Goal: Task Accomplishment & Management: Complete application form

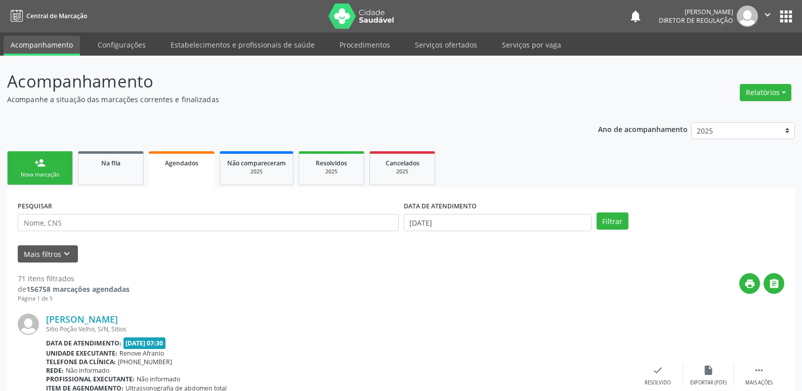
click at [446, 44] on div "Sucesso × O paciente foi agendado. Imprimir comprovante Cancel" at bounding box center [401, 195] width 802 height 391
click at [463, 42] on div "Sucesso × O paciente foi agendado. Imprimir comprovante Cancel" at bounding box center [401, 195] width 802 height 391
click at [453, 49] on div "Sucesso × O paciente foi agendado. Imprimir comprovante Cancel" at bounding box center [401, 195] width 802 height 391
click at [447, 45] on div "Sucesso × O paciente foi agendado. Imprimir comprovante Cancel" at bounding box center [401, 195] width 802 height 391
click at [455, 46] on div "Sucesso × O paciente foi agendado. Imprimir comprovante Cancel" at bounding box center [401, 195] width 802 height 391
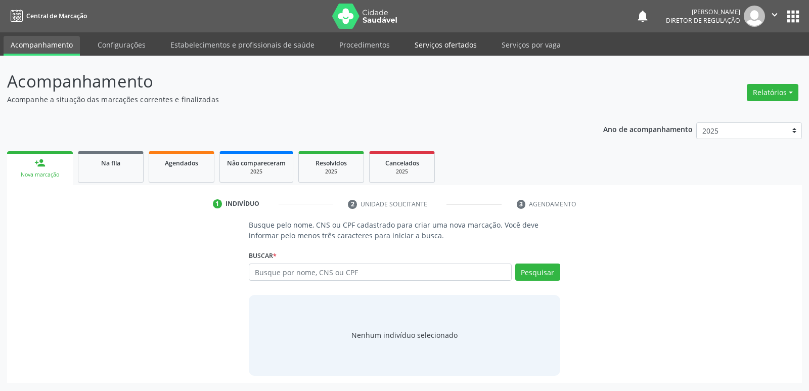
click at [447, 45] on link "Serviços ofertados" at bounding box center [446, 45] width 76 height 18
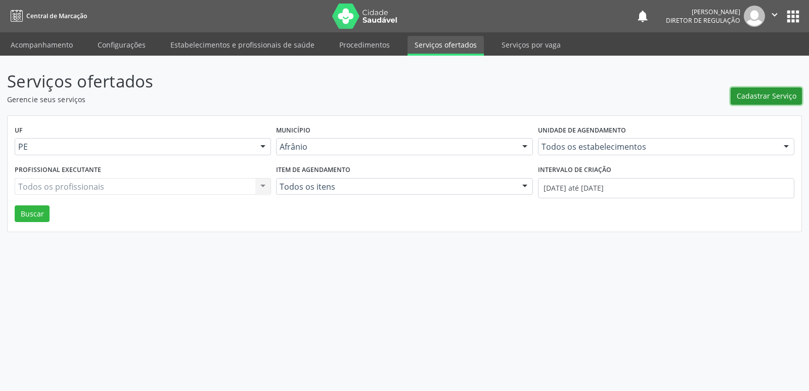
click at [776, 98] on span "Cadastrar Serviço" at bounding box center [767, 96] width 60 height 11
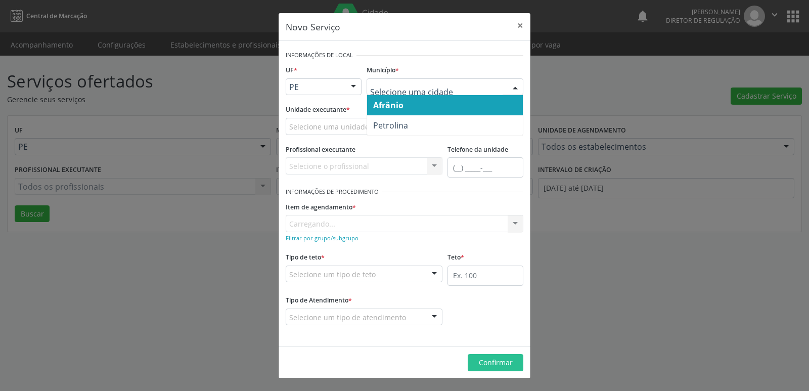
click at [352, 89] on div at bounding box center [353, 87] width 15 height 17
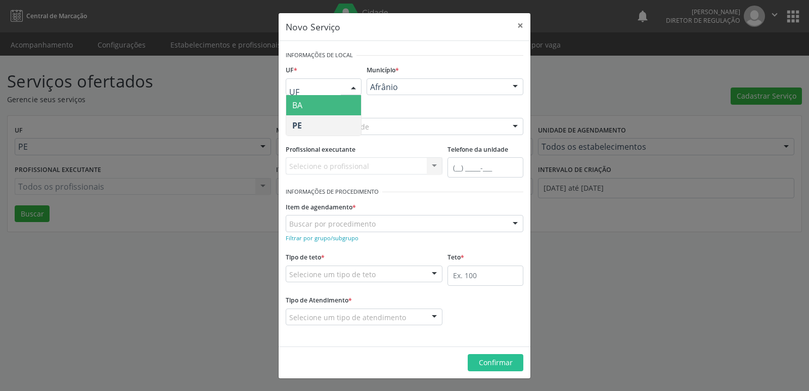
click at [340, 107] on span "BA" at bounding box center [323, 105] width 75 height 20
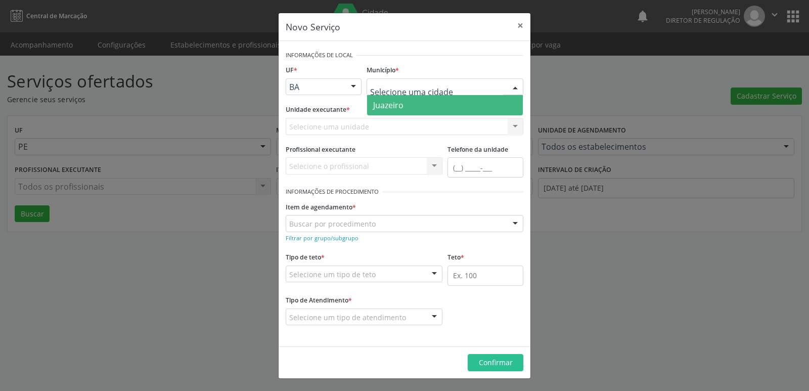
click at [419, 102] on span "Juazeiro" at bounding box center [445, 105] width 156 height 20
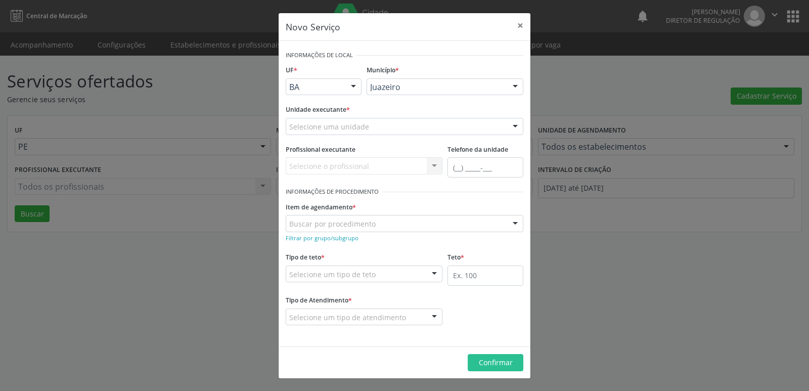
click at [410, 127] on div "Selecione uma unidade" at bounding box center [405, 126] width 238 height 17
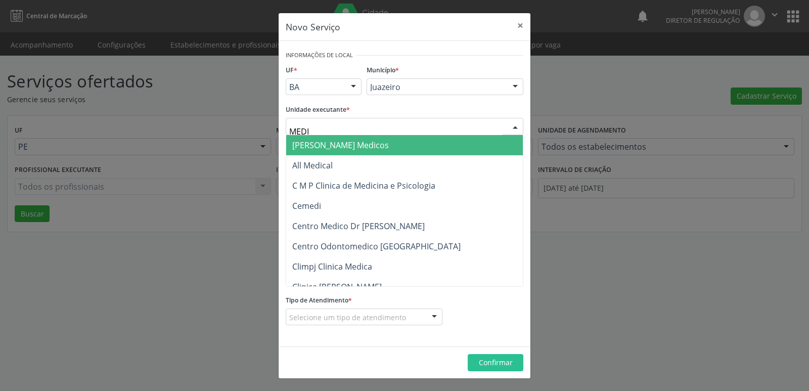
type input "MEDIV"
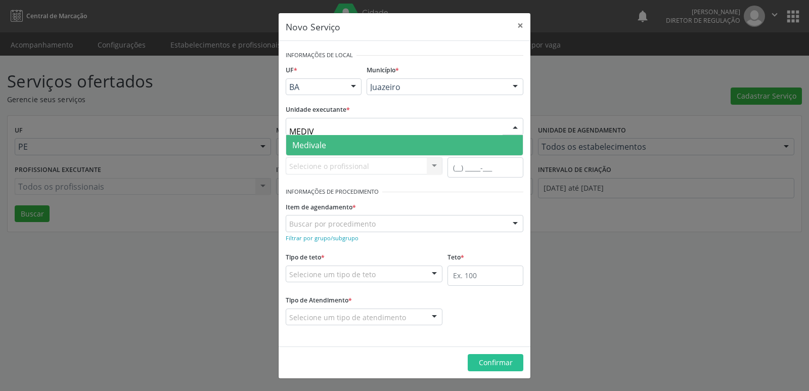
click at [393, 148] on span "Medivale" at bounding box center [404, 145] width 237 height 20
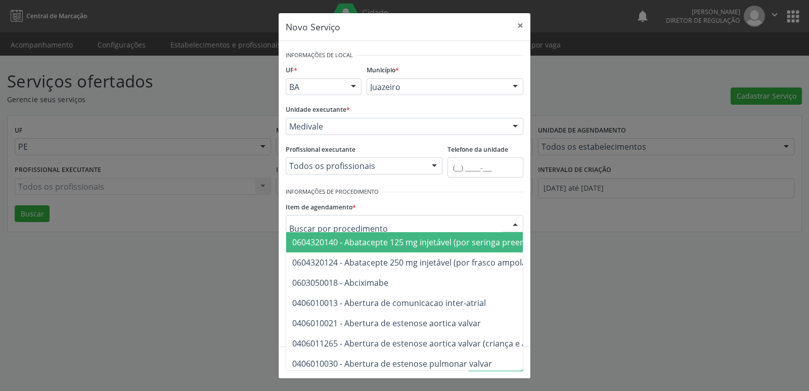
click at [381, 223] on div at bounding box center [405, 223] width 238 height 17
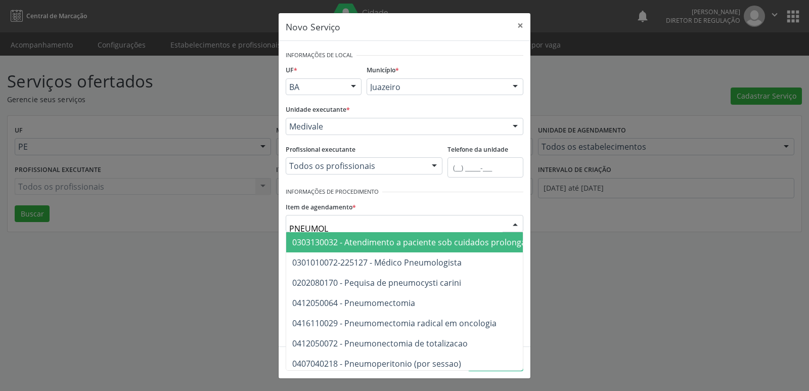
type input "PNEUMOLO"
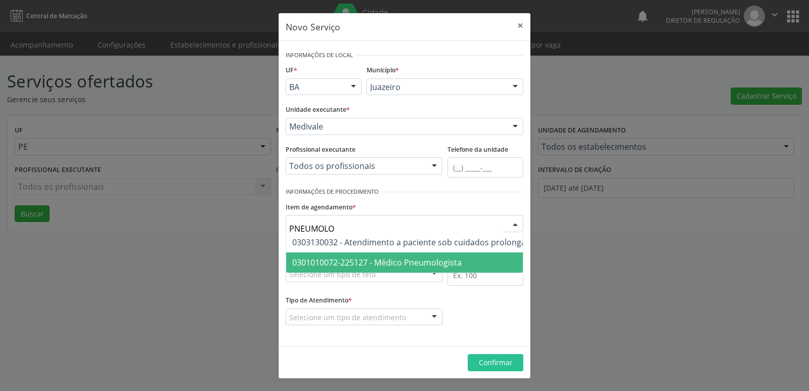
click at [411, 261] on span "0301010072-225127 - Médico Pneumologista" at bounding box center [376, 262] width 169 height 11
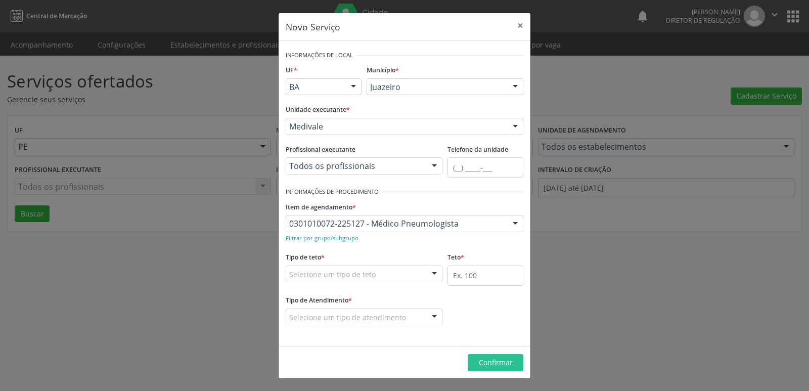
click at [408, 274] on div "Selecione um tipo de teto" at bounding box center [364, 274] width 157 height 17
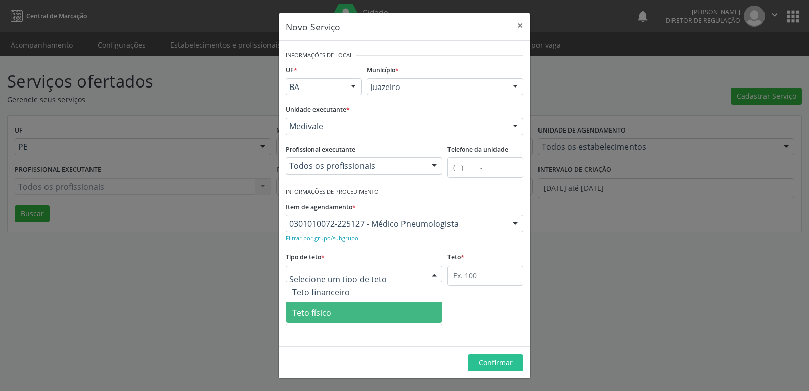
click at [400, 309] on span "Teto físico" at bounding box center [364, 313] width 156 height 20
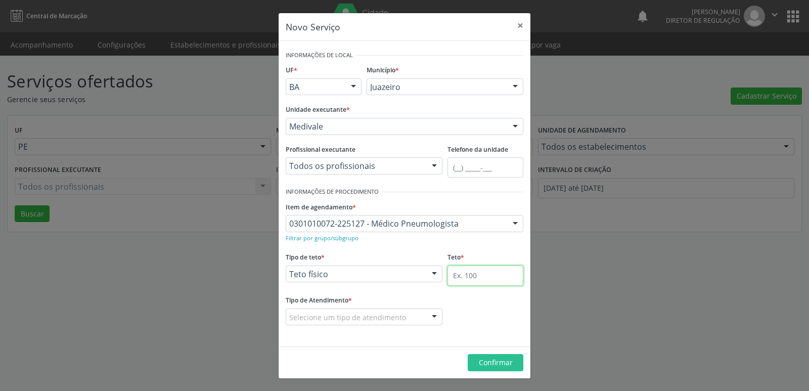
click at [491, 270] on input "text" at bounding box center [486, 276] width 76 height 20
type input "1"
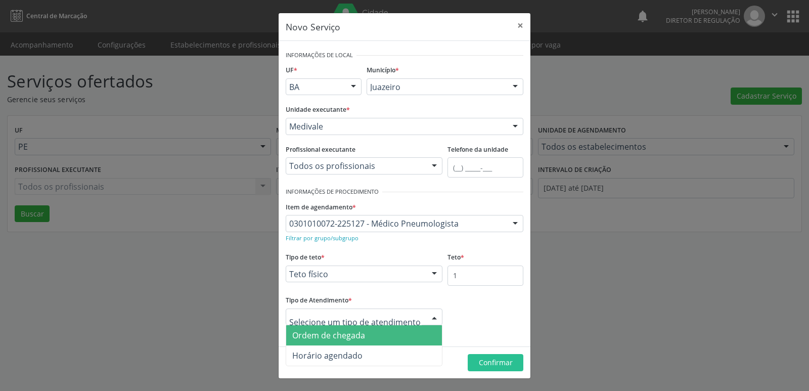
click at [391, 337] on span "Ordem de chegada" at bounding box center [364, 335] width 156 height 20
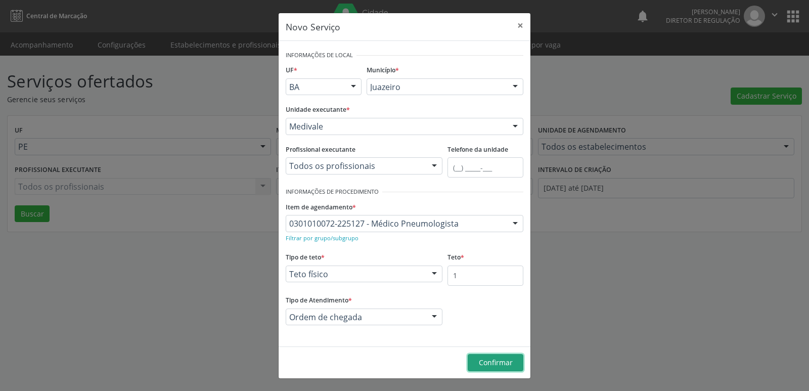
click at [486, 360] on span "Confirmar" at bounding box center [496, 363] width 34 height 10
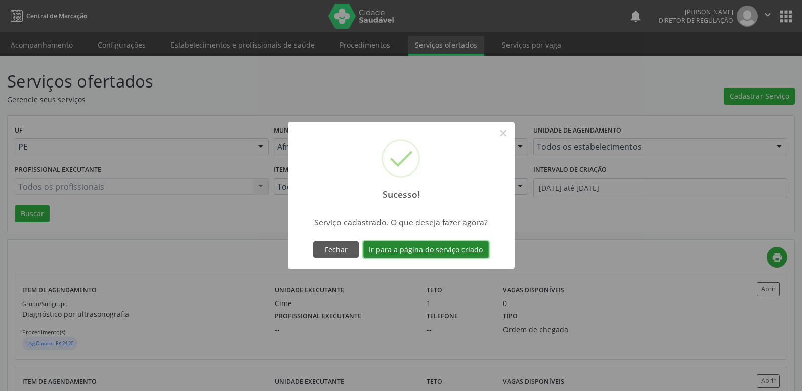
click at [467, 245] on button "Ir para a página do serviço criado" at bounding box center [425, 249] width 125 height 17
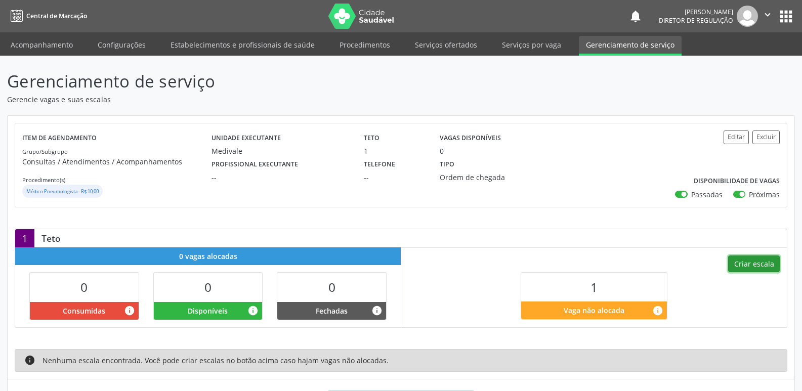
click at [762, 262] on button "Criar escala" at bounding box center [754, 263] width 52 height 17
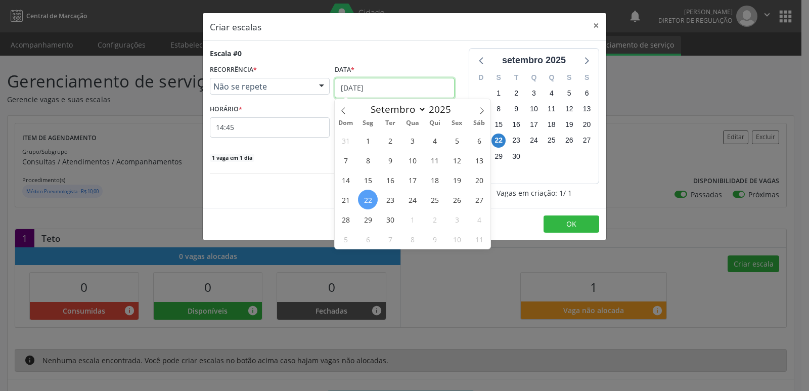
click at [400, 87] on input "22/09/2025" at bounding box center [395, 88] width 120 height 20
click at [435, 200] on span "25" at bounding box center [435, 200] width 20 height 20
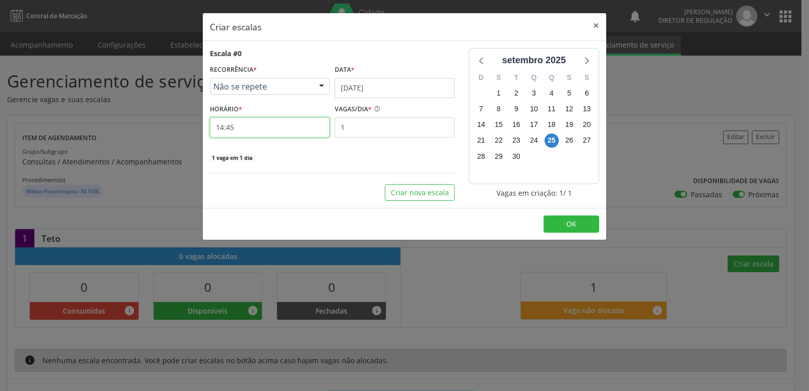
click at [284, 136] on input "14:45" at bounding box center [270, 127] width 120 height 20
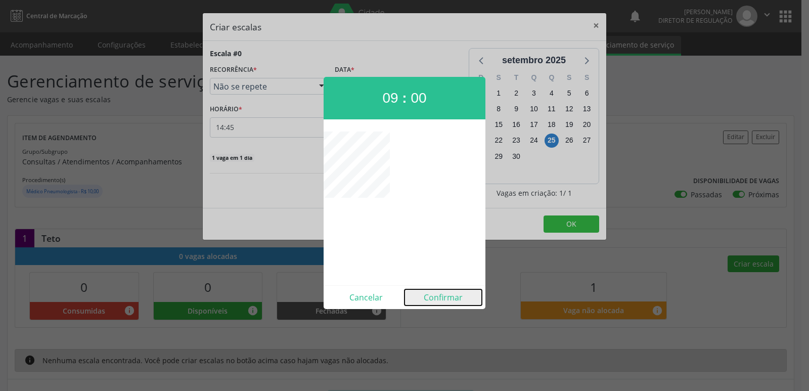
click at [453, 300] on button "Confirmar" at bounding box center [443, 297] width 77 height 16
type input "09:00"
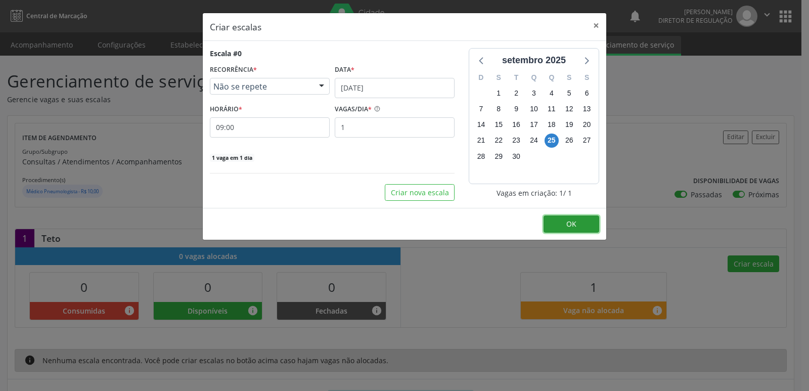
click at [567, 224] on span "OK" at bounding box center [572, 224] width 10 height 10
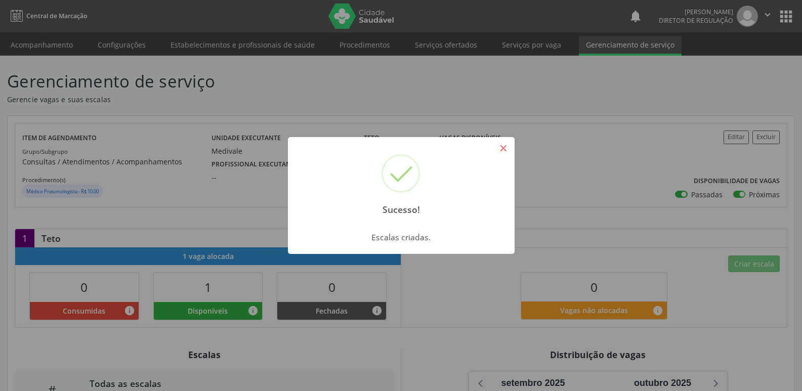
click at [504, 149] on button "×" at bounding box center [503, 148] width 17 height 17
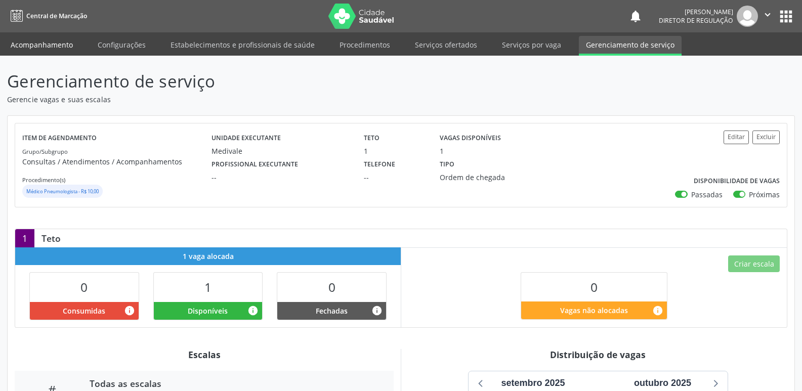
click at [58, 41] on link "Acompanhamento" at bounding box center [42, 45] width 76 height 18
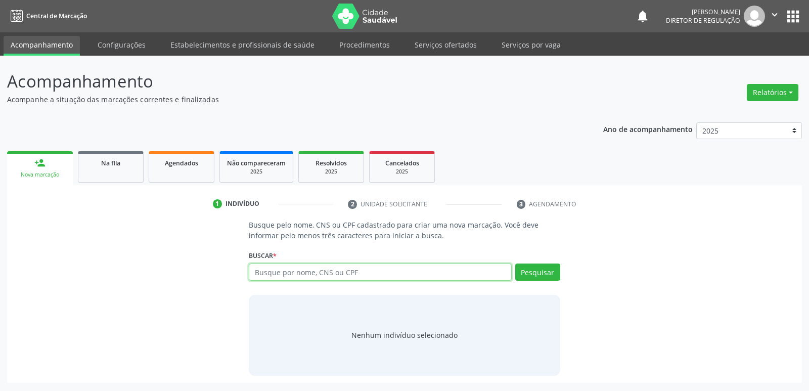
click at [334, 270] on input "text" at bounding box center [380, 272] width 263 height 17
type input "MARIA DAS GRAÇAS RODRIGUES"
click at [541, 273] on button "Pesquisar" at bounding box center [538, 272] width 45 height 17
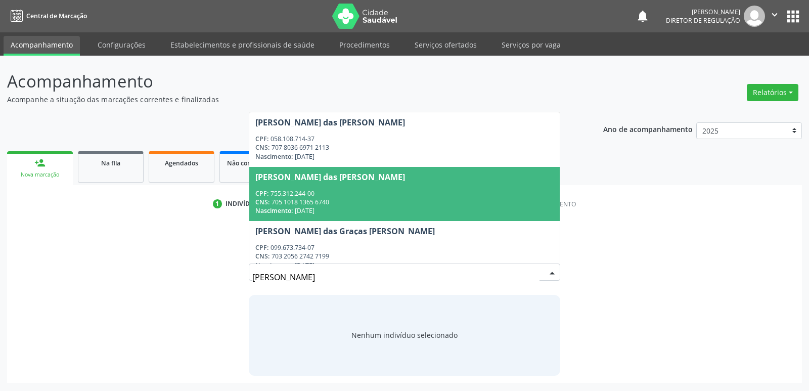
click at [328, 190] on div "CPF: 755.312.244-00" at bounding box center [404, 193] width 298 height 9
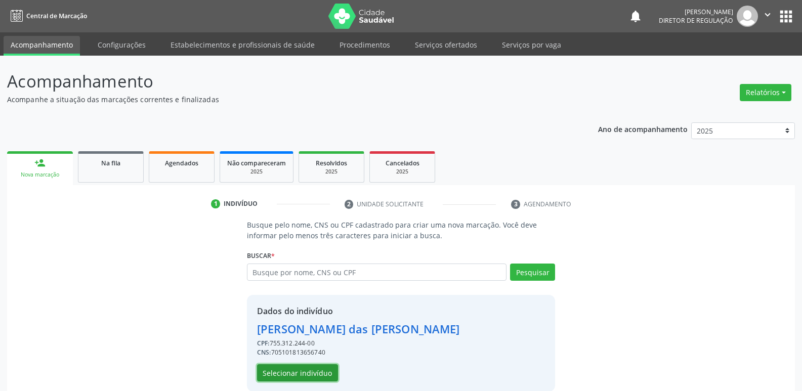
click at [313, 374] on button "Selecionar indivíduo" at bounding box center [297, 372] width 81 height 17
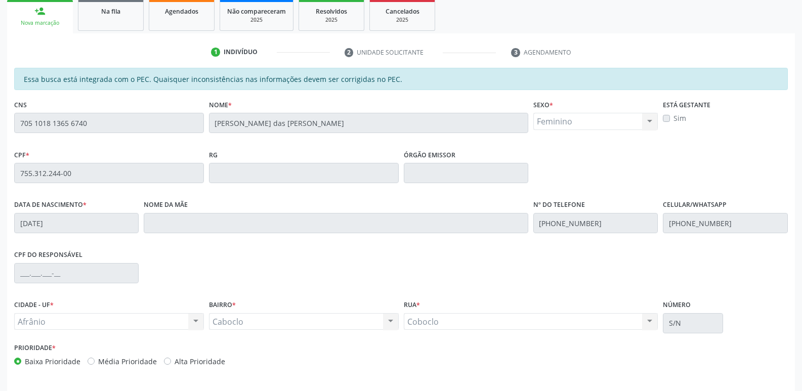
scroll to position [187, 0]
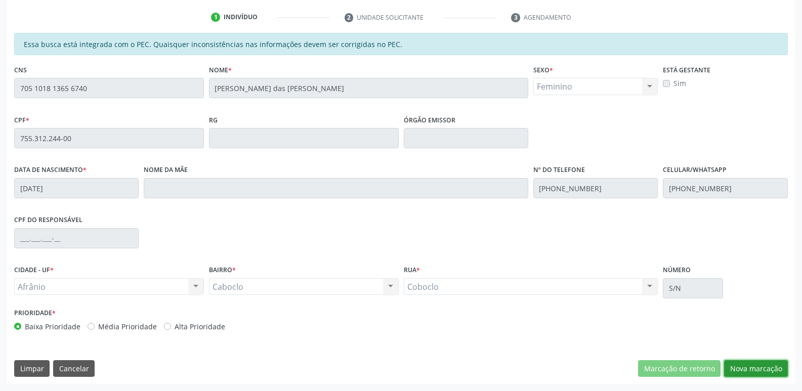
click at [740, 370] on button "Nova marcação" at bounding box center [756, 368] width 64 height 17
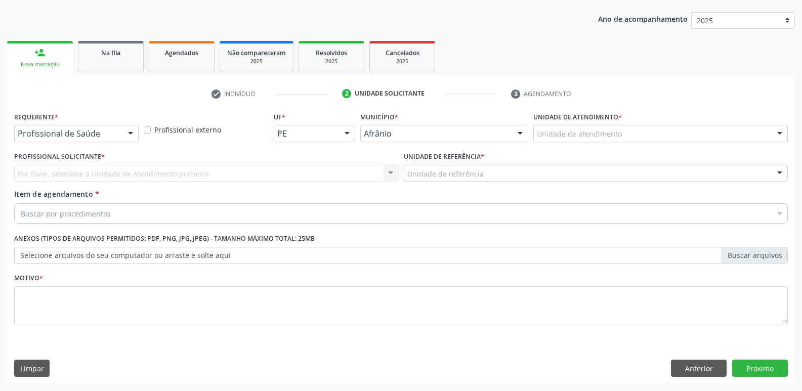
scroll to position [110, 0]
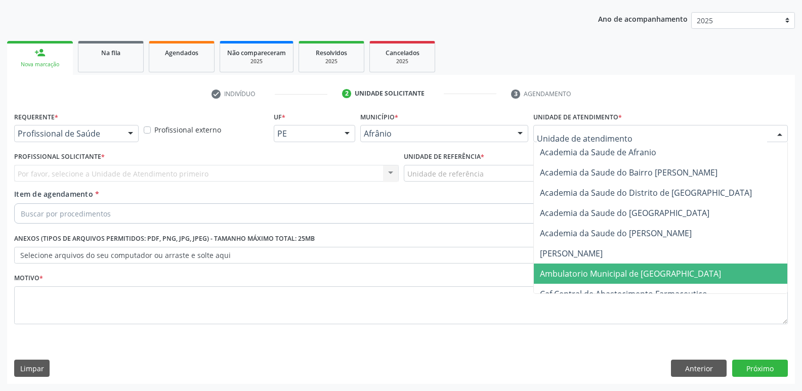
click at [609, 274] on span "Ambulatorio Municipal de [GEOGRAPHIC_DATA]" at bounding box center [630, 273] width 181 height 11
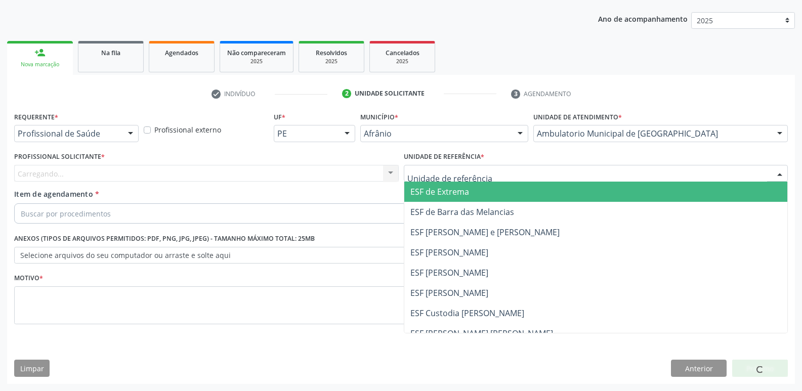
click at [524, 175] on div at bounding box center [596, 173] width 385 height 17
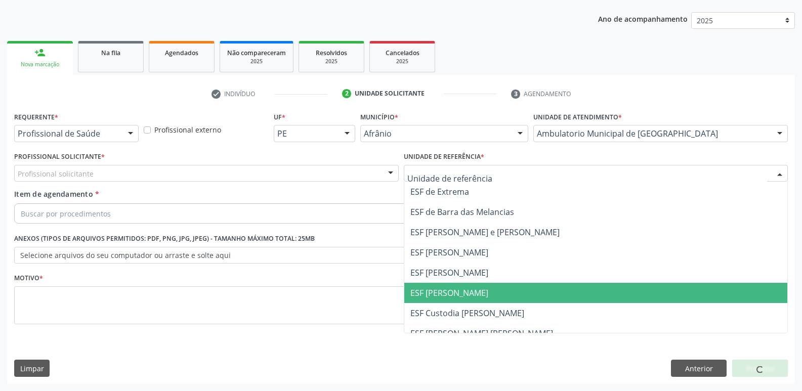
click at [491, 289] on span "ESF [PERSON_NAME]" at bounding box center [595, 293] width 383 height 20
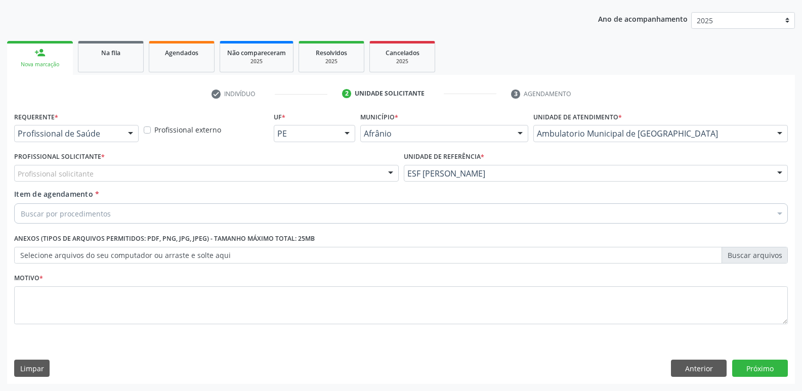
click at [324, 172] on div "Profissional solicitante" at bounding box center [206, 173] width 385 height 17
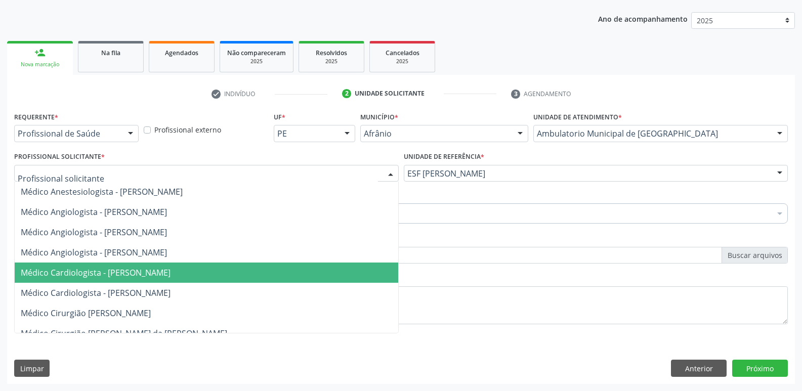
click at [318, 273] on span "Médico Cardiologista - Alysson Rodrigo Ferreira Cavalcanti" at bounding box center [206, 273] width 383 height 20
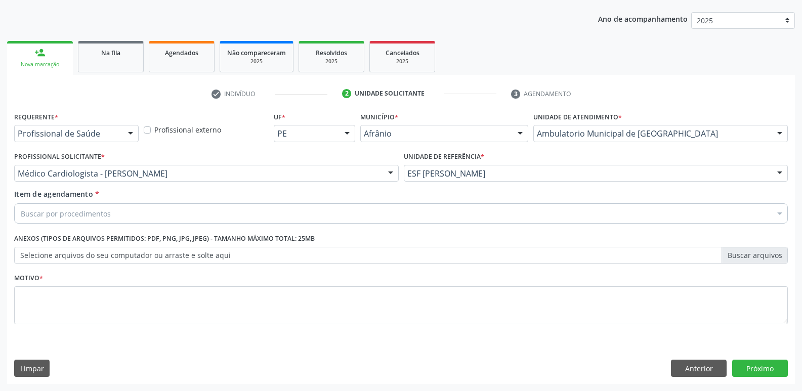
click at [266, 212] on div "Buscar por procedimentos" at bounding box center [401, 213] width 774 height 20
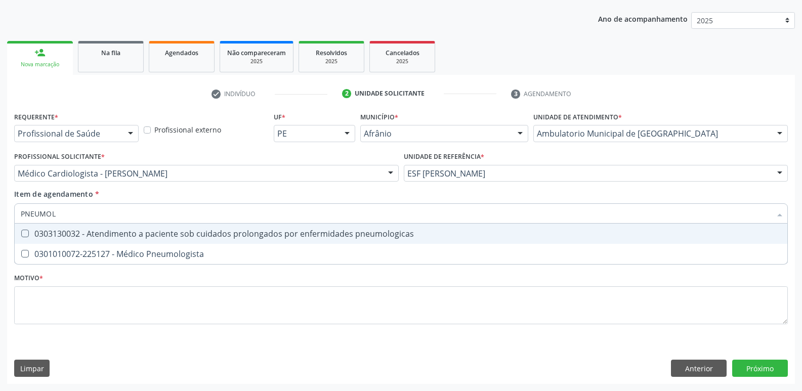
type input "PNEUMOLO"
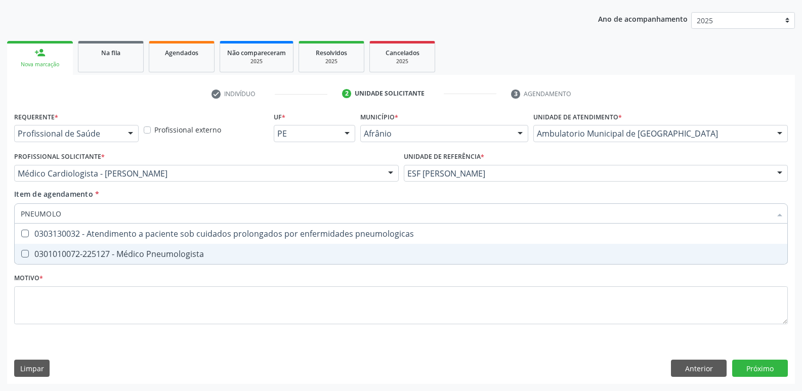
click at [247, 251] on div "0301010072-225127 - Médico Pneumologista" at bounding box center [401, 254] width 760 height 8
checkbox Pneumologista "true"
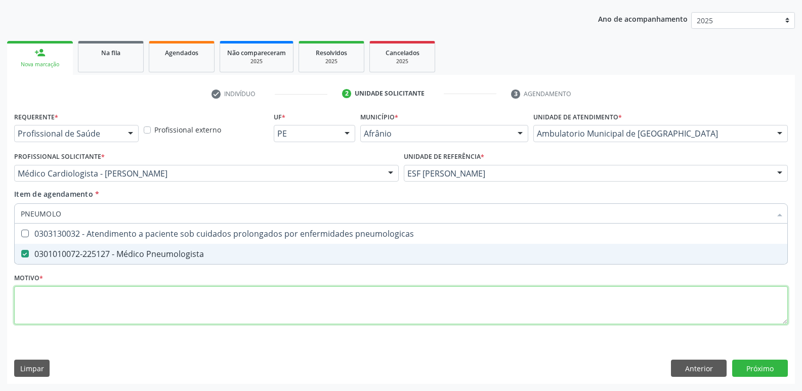
click at [240, 295] on div "Requerente * Profissional de Saúde Profissional de Saúde Paciente Nenhum result…" at bounding box center [401, 223] width 774 height 229
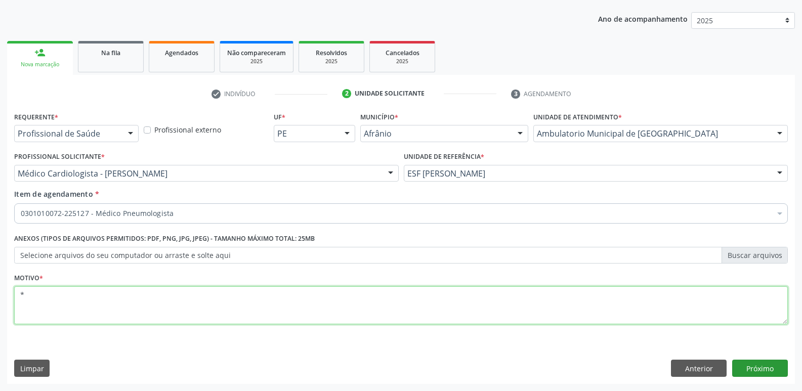
type textarea "*"
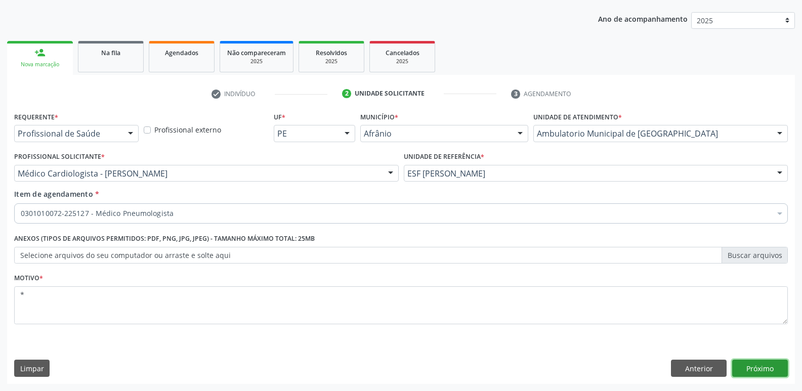
click at [763, 369] on button "Próximo" at bounding box center [760, 368] width 56 height 17
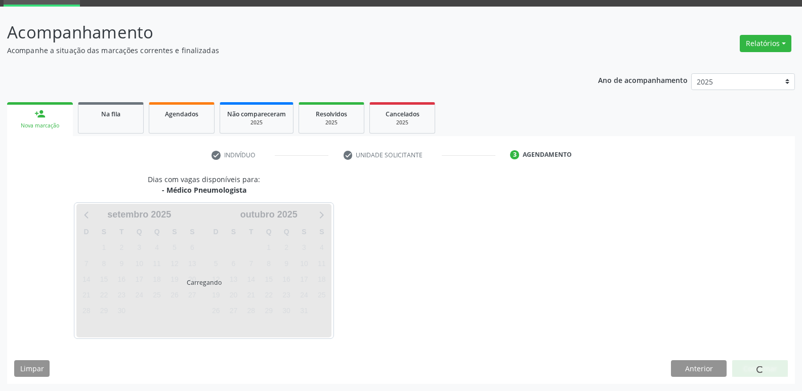
scroll to position [49, 0]
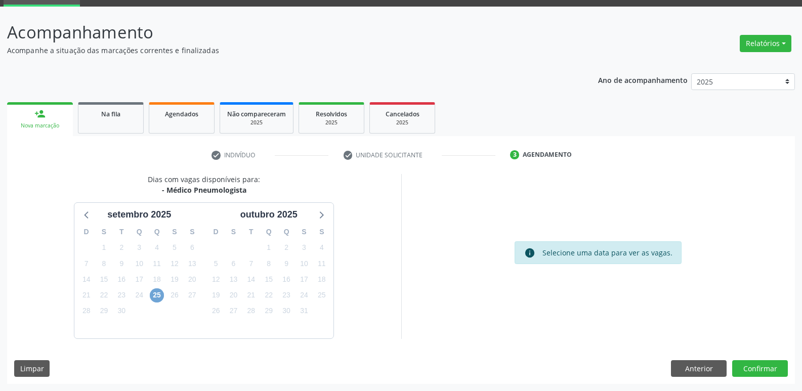
click at [156, 294] on span "25" at bounding box center [157, 295] width 14 height 14
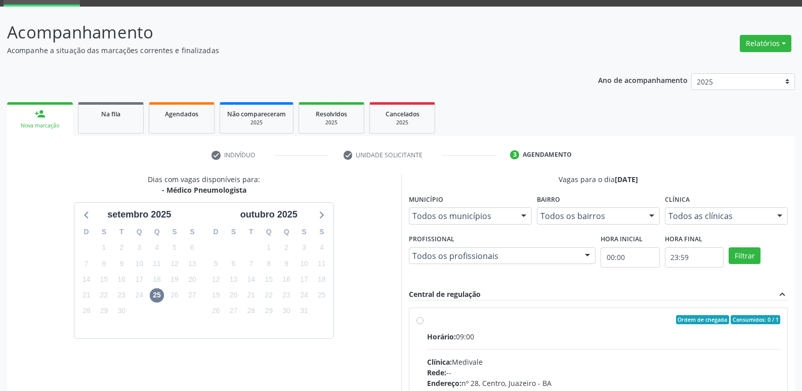
click at [448, 319] on div "Ordem de chegada Consumidos: 0 / 1" at bounding box center [604, 319] width 354 height 9
click at [423, 319] on input "Ordem de chegada Consumidos: 0 / 1 Horário: 09:00 Clínica: Medivale Rede: -- En…" at bounding box center [419, 319] width 7 height 9
radio input "true"
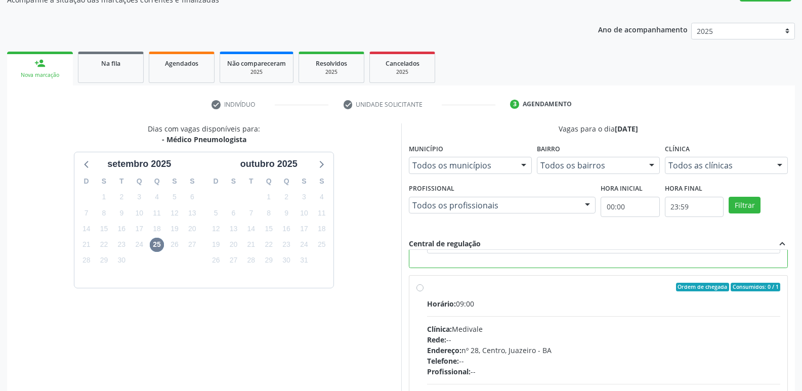
scroll to position [213, 0]
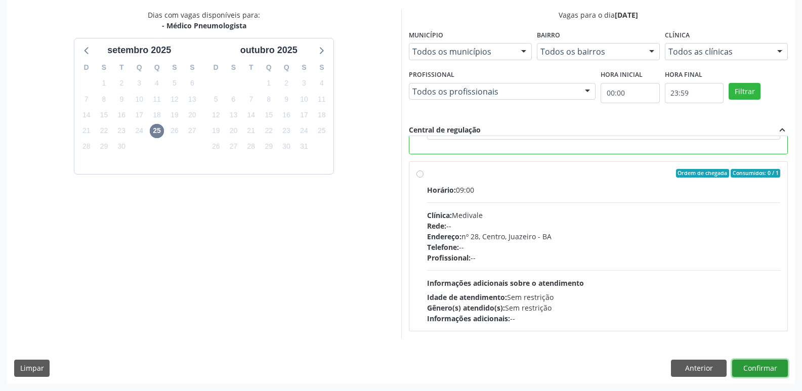
click at [762, 369] on button "Confirmar" at bounding box center [760, 368] width 56 height 17
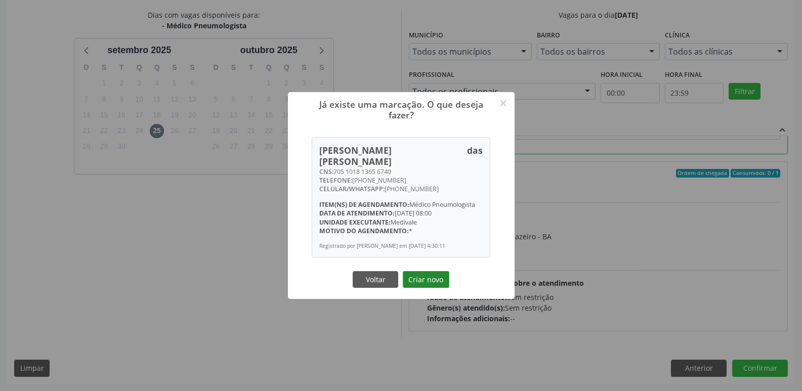
click at [430, 278] on button "Criar novo" at bounding box center [426, 279] width 47 height 17
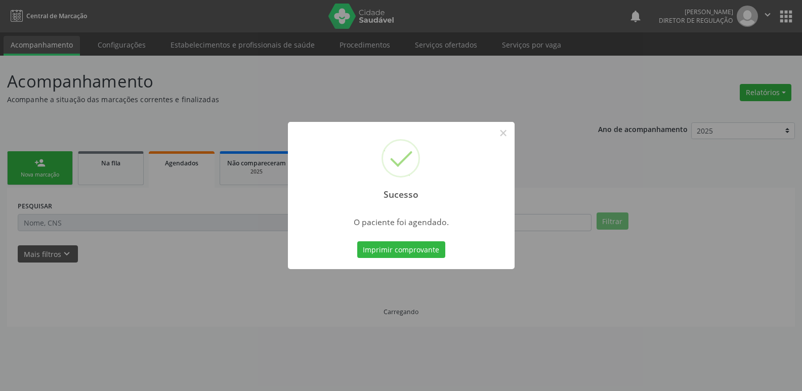
scroll to position [0, 0]
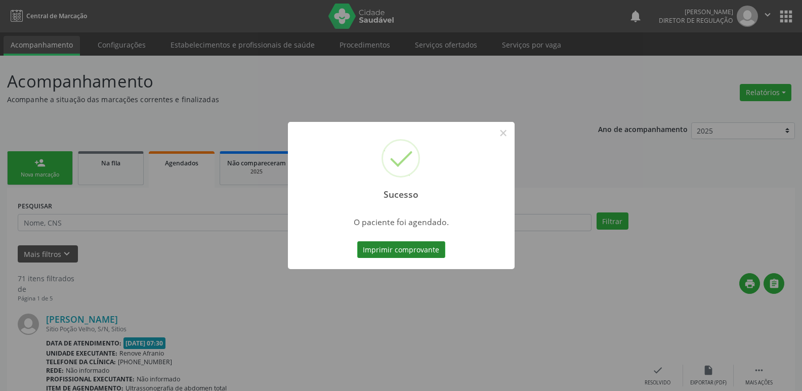
click at [431, 250] on button "Imprimir comprovante" at bounding box center [401, 249] width 88 height 17
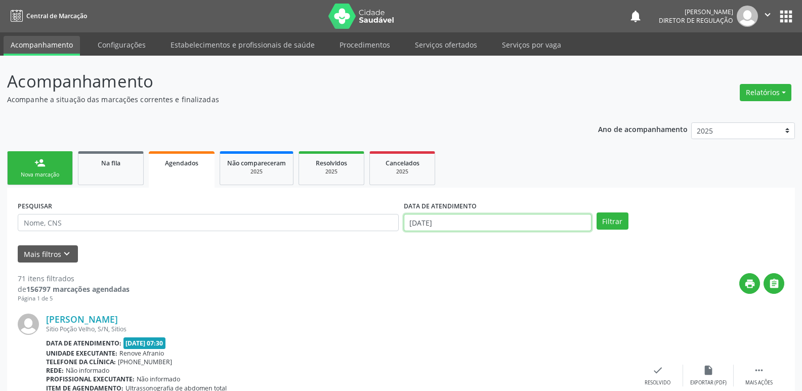
click at [483, 223] on input "22/09/2025" at bounding box center [498, 222] width 188 height 17
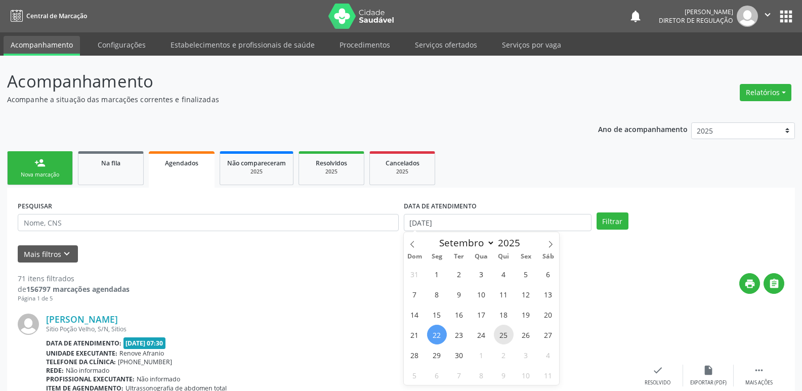
click at [500, 337] on span "25" at bounding box center [504, 335] width 20 height 20
type input "25/09/2025"
click at [500, 337] on span "25" at bounding box center [504, 335] width 20 height 20
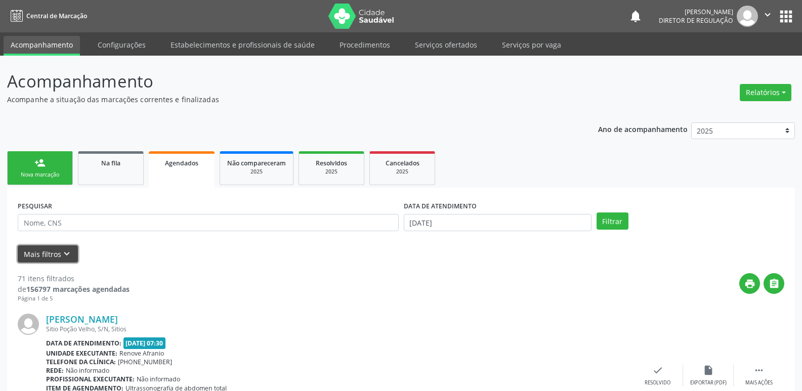
click at [59, 252] on button "Mais filtros keyboard_arrow_down" at bounding box center [48, 254] width 60 height 18
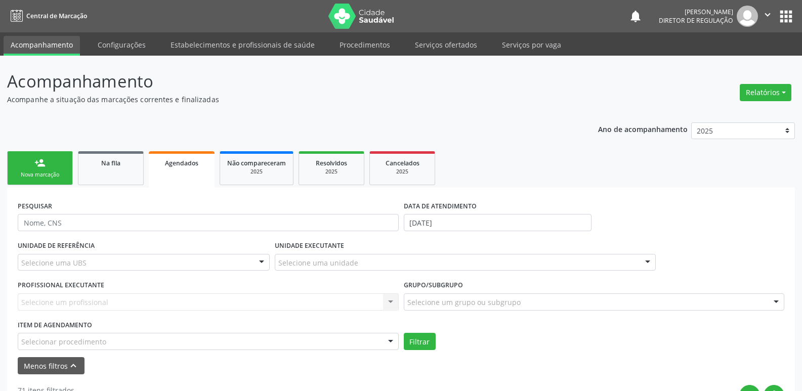
click at [362, 263] on div "Selecione uma unidade" at bounding box center [465, 262] width 381 height 17
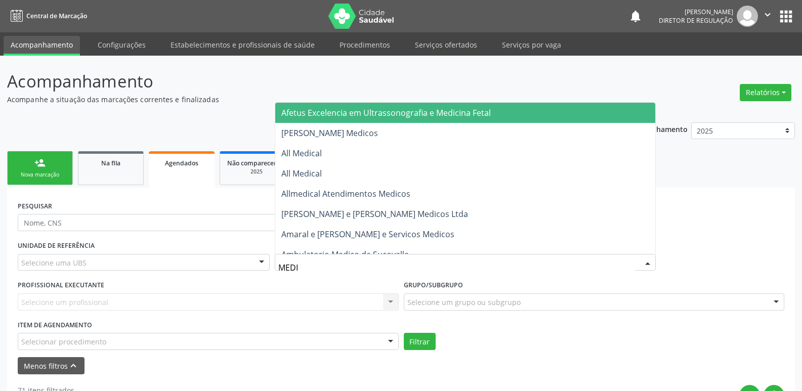
type input "MEDIV"
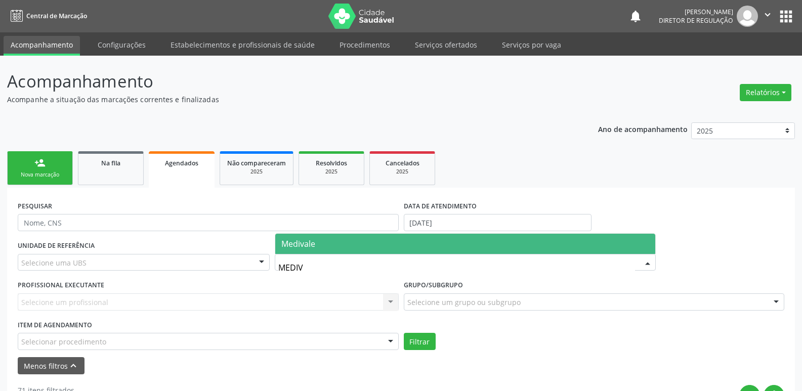
click at [360, 246] on span "Medivale" at bounding box center [465, 244] width 380 height 20
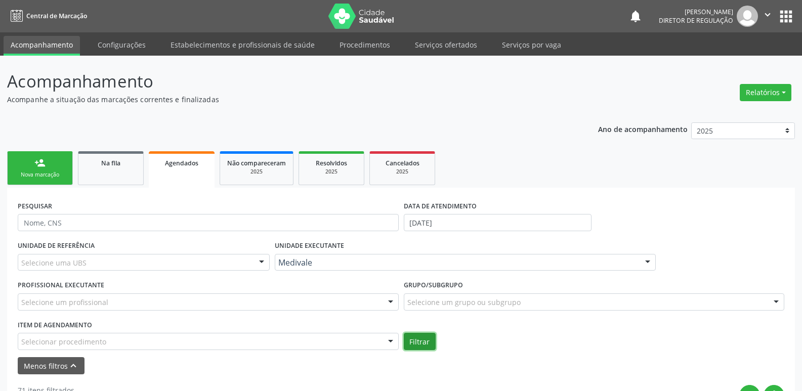
click at [424, 341] on button "Filtrar" at bounding box center [420, 341] width 32 height 17
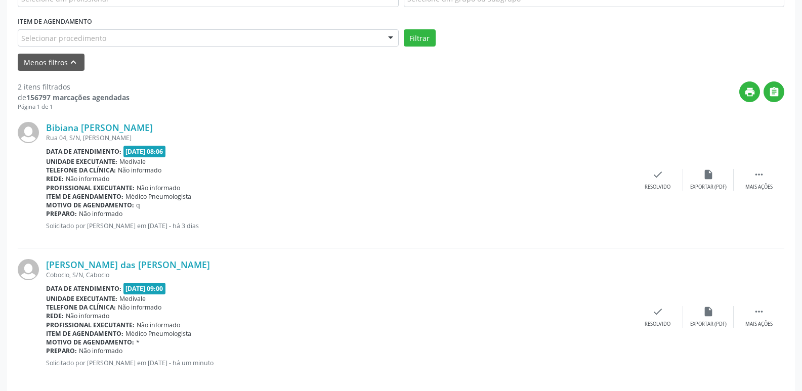
scroll to position [315, 0]
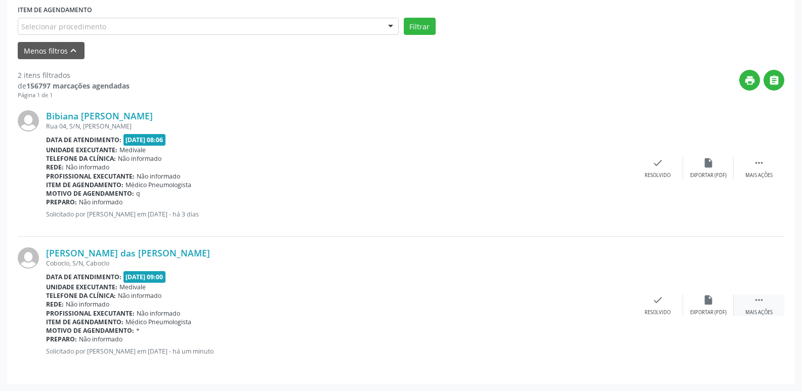
click at [761, 298] on icon "" at bounding box center [758, 299] width 11 height 11
click at [558, 301] on icon "print" at bounding box center [556, 299] width 11 height 11
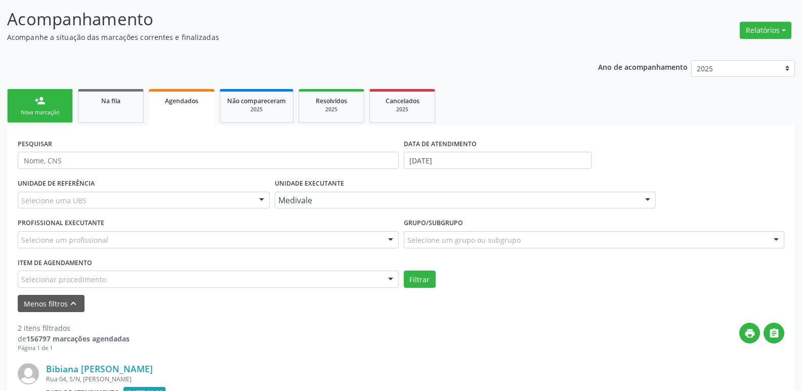
scroll to position [0, 0]
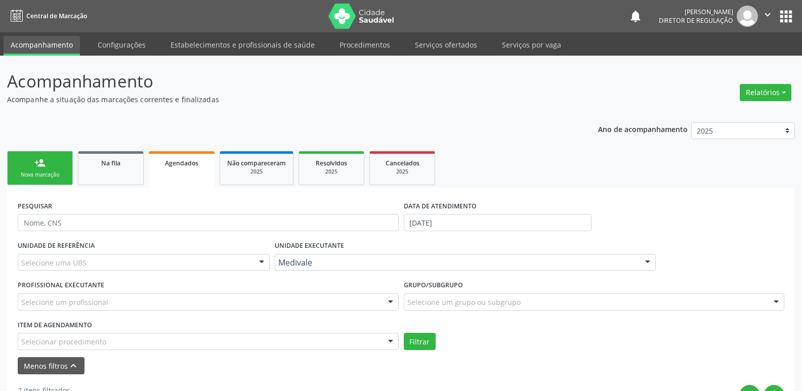
click at [54, 172] on div "Nova marcação" at bounding box center [40, 175] width 51 height 8
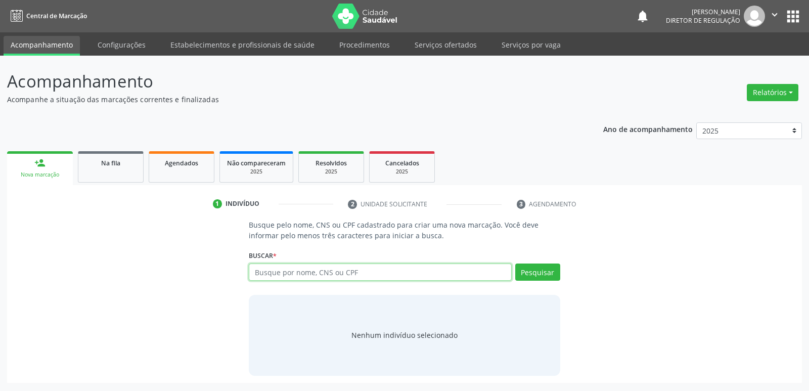
click at [326, 270] on input "text" at bounding box center [380, 272] width 263 height 17
paste input "032.348.254-67"
type input "032.348.254-67"
click at [530, 271] on button "Pesquisar" at bounding box center [538, 272] width 45 height 17
drag, startPoint x: 278, startPoint y: 272, endPoint x: 206, endPoint y: 276, distance: 72.0
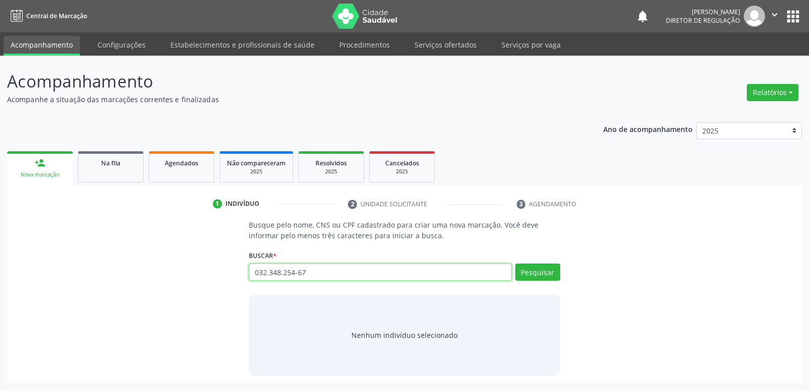
click at [206, 276] on div "Busque pelo nome, CNS ou CPF cadastrado para criar uma nova marcação. Você deve…" at bounding box center [404, 298] width 781 height 156
type input "700702990468976"
click at [537, 275] on button "Pesquisar" at bounding box center [538, 272] width 45 height 17
type input "700702990468976"
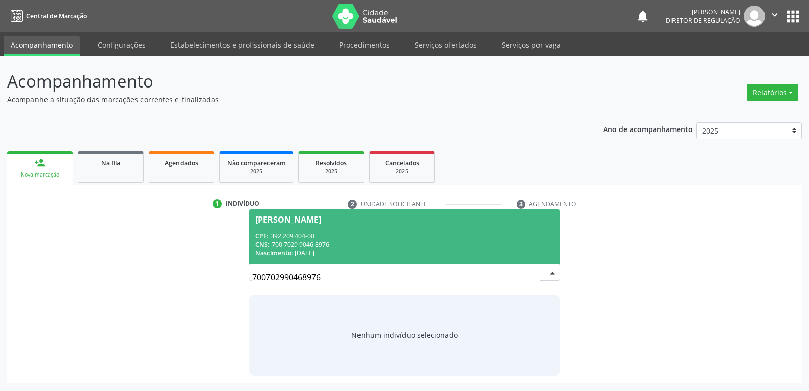
drag, startPoint x: 334, startPoint y: 250, endPoint x: 258, endPoint y: 215, distance: 84.5
click at [258, 215] on span "Jose Mariano Gomes Filho CPF: 392.209.404-00 CNS: 700 7029 9046 8976 Nascimento…" at bounding box center [404, 236] width 310 height 54
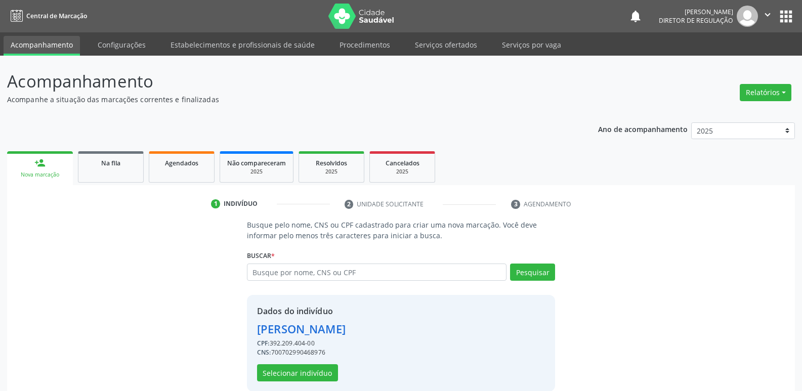
drag, startPoint x: 256, startPoint y: 327, endPoint x: 337, endPoint y: 351, distance: 84.4
click at [337, 351] on div "Dados do indivíduo Jose Mariano Gomes Filho CPF: 392.209.404-00 CNS: 7007029904…" at bounding box center [401, 343] width 308 height 97
copy div "Jose Mariano Gomes Filho CPF: 392.209.404-00 CNS: 700702990468976"
click at [310, 276] on input "text" at bounding box center [377, 272] width 260 height 17
paste input "211.874.604.00"
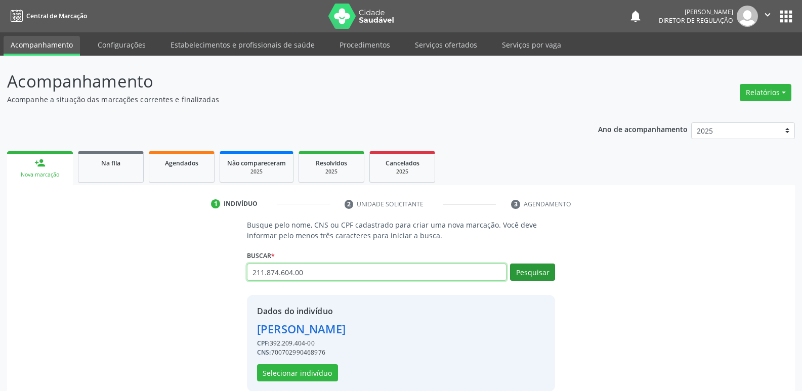
type input "211.874.604.00"
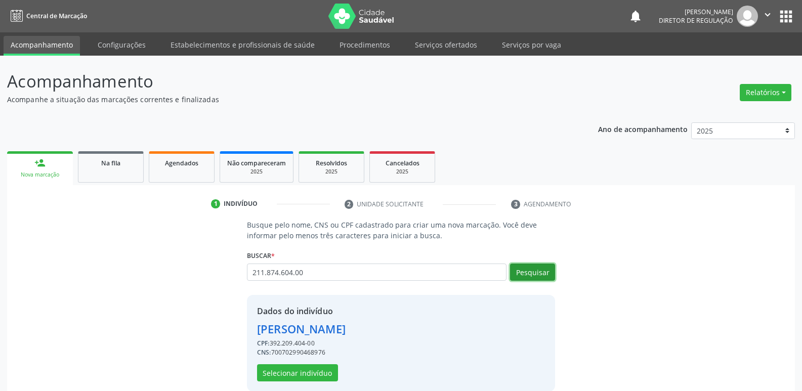
click at [524, 271] on button "Pesquisar" at bounding box center [532, 272] width 45 height 17
click at [601, 277] on div "Busque pelo nome, CNS ou CPF cadastrado para criar uma nova marcação. Você deve…" at bounding box center [401, 306] width 774 height 172
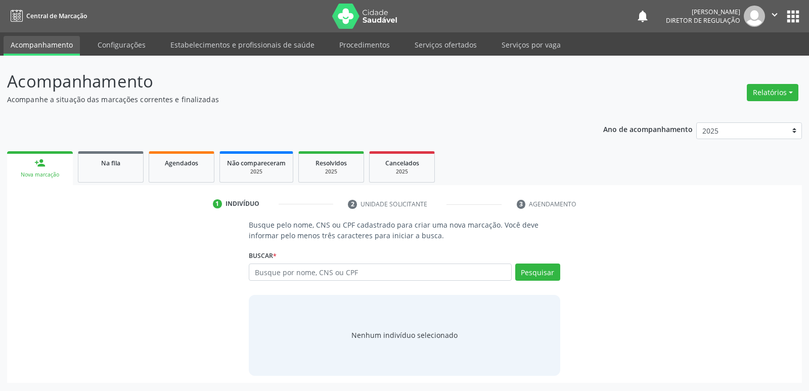
click at [307, 274] on input "text" at bounding box center [380, 272] width 263 height 17
type input "211.874.604.00"
click at [537, 275] on button "Pesquisar" at bounding box center [538, 272] width 45 height 17
type input "211.874.604.00"
click at [288, 271] on input "text" at bounding box center [380, 272] width 263 height 17
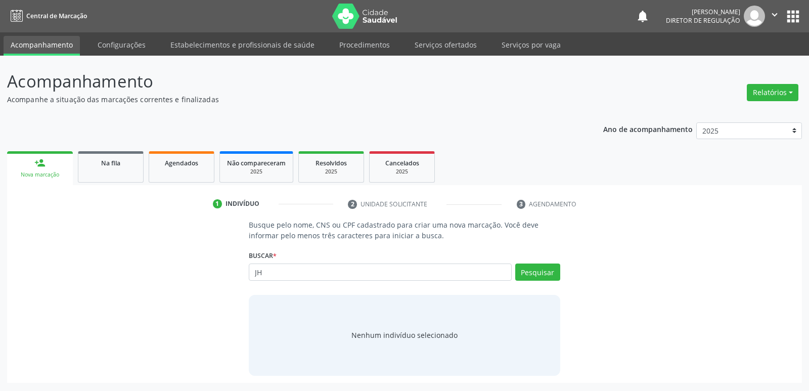
type input "J"
type input "JOSE BONFIM A"
click at [536, 274] on button "Pesquisar" at bounding box center [538, 272] width 45 height 17
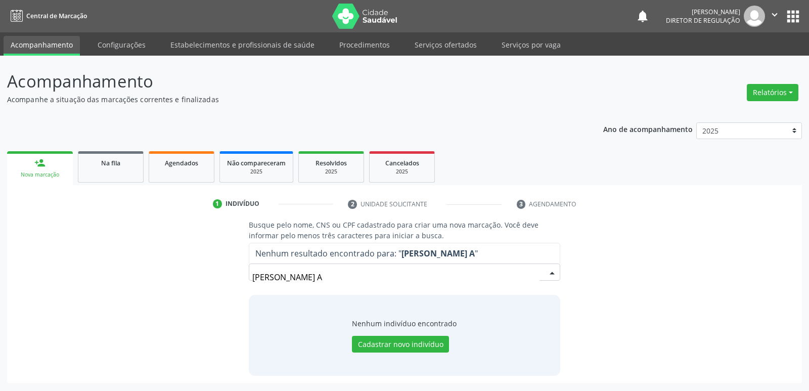
drag, startPoint x: 317, startPoint y: 273, endPoint x: 248, endPoint y: 280, distance: 69.2
click at [251, 281] on div "JOSE BONFIM A Nenhum resultado encontrado para: " JOSE BONFIM A " Não há nenhum…" at bounding box center [404, 276] width 311 height 24
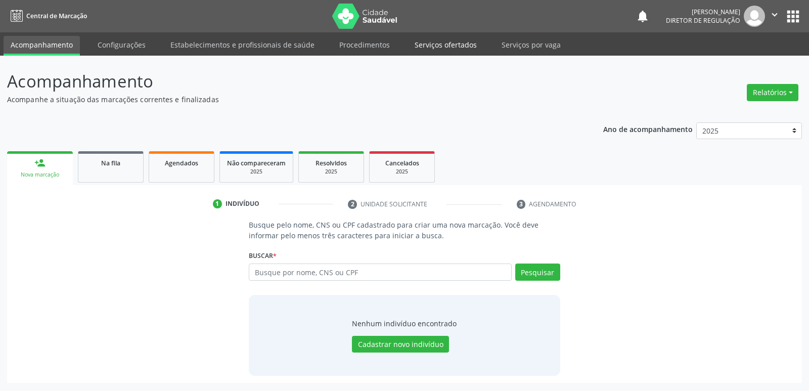
click at [455, 44] on link "Serviços ofertados" at bounding box center [446, 45] width 76 height 18
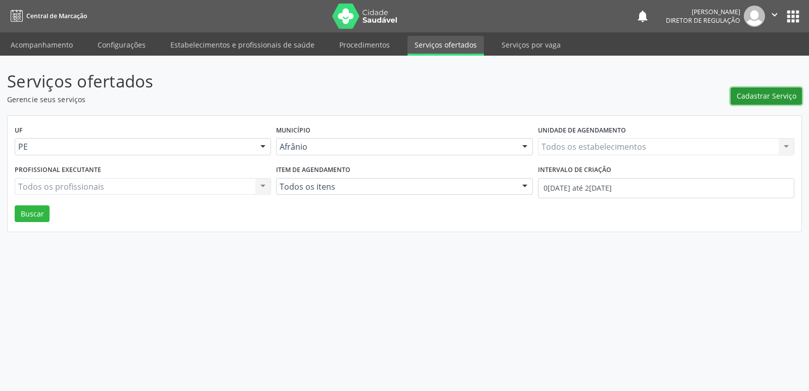
click at [764, 97] on span "Cadastrar Serviço" at bounding box center [767, 96] width 60 height 11
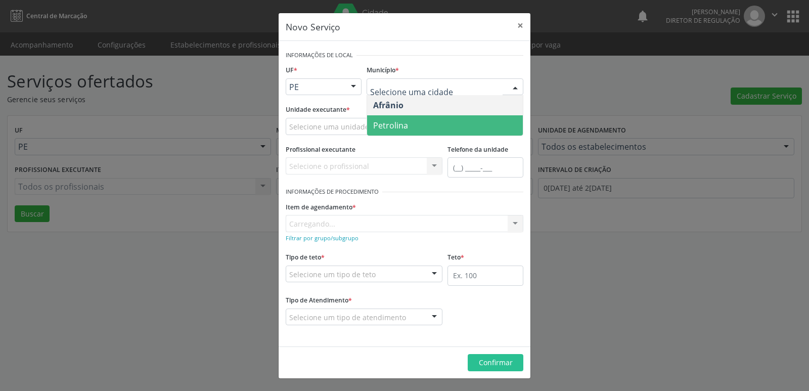
click at [433, 128] on span "Petrolina" at bounding box center [445, 125] width 156 height 20
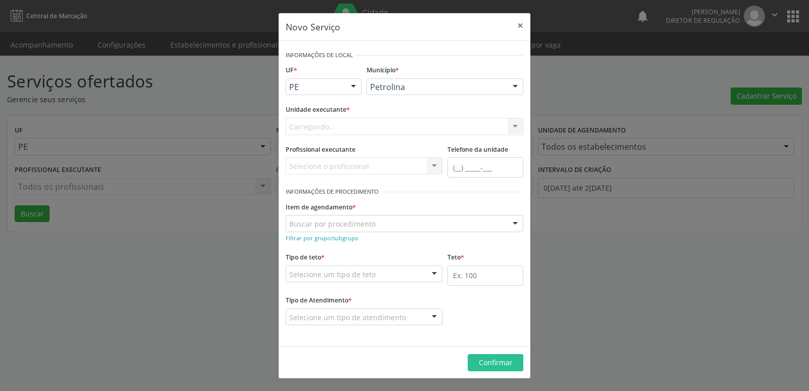
click at [412, 127] on form "Informações de Local UF * PE BA PE Nenhum resultado encontrado para: " " Não há…" at bounding box center [405, 193] width 238 height 291
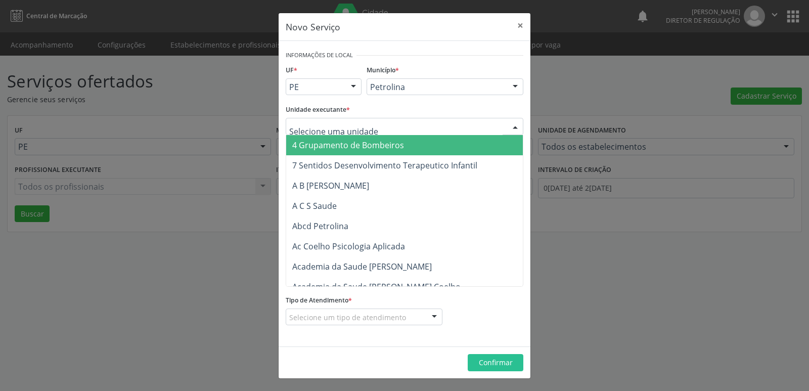
click at [412, 127] on div at bounding box center [405, 126] width 238 height 17
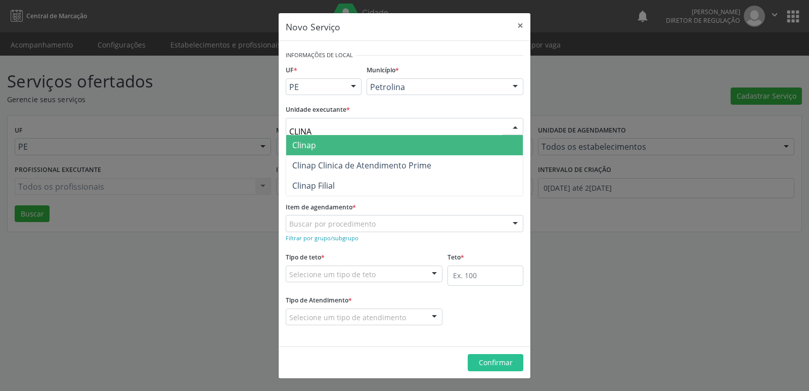
type input "CLINAP"
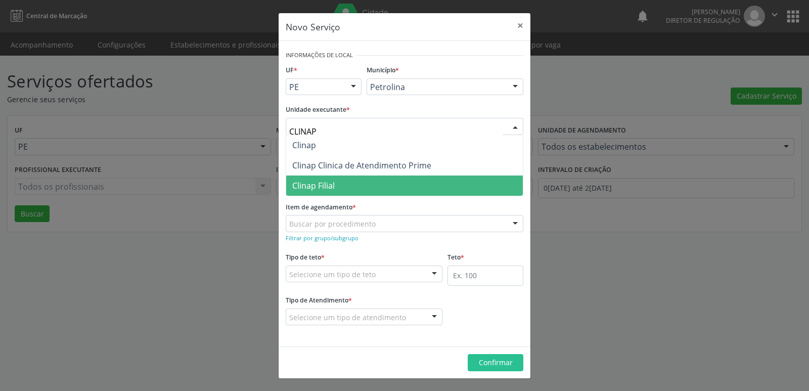
click at [396, 180] on span "Clinap Filial" at bounding box center [404, 186] width 237 height 20
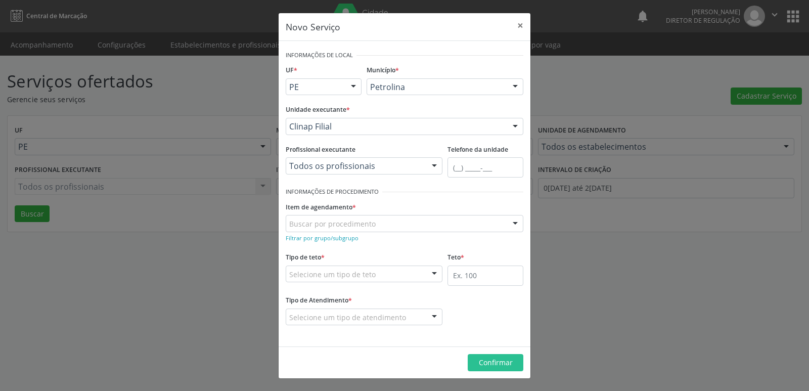
click at [386, 222] on div "Buscar por procedimento" at bounding box center [405, 223] width 238 height 17
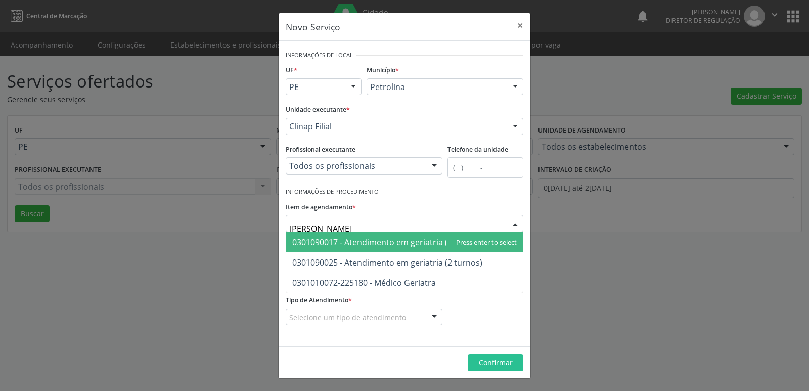
type input "GERIA"
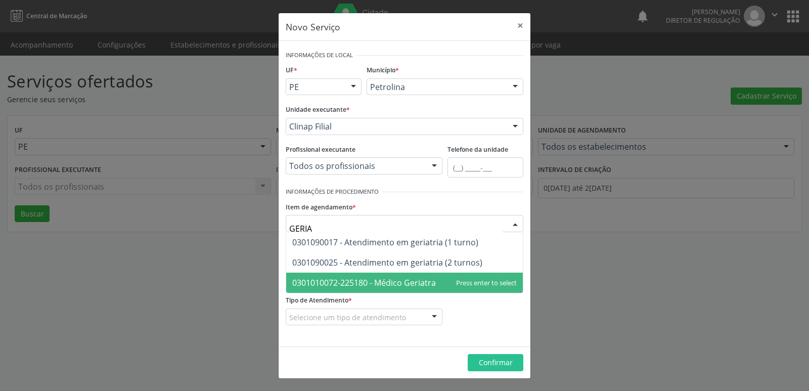
click at [400, 282] on span "0301010072-225180 - Médico Geriatra" at bounding box center [364, 282] width 144 height 11
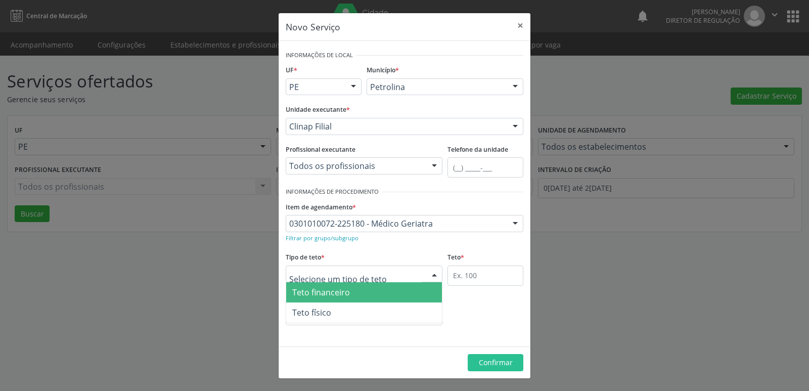
click at [395, 271] on div at bounding box center [364, 274] width 157 height 17
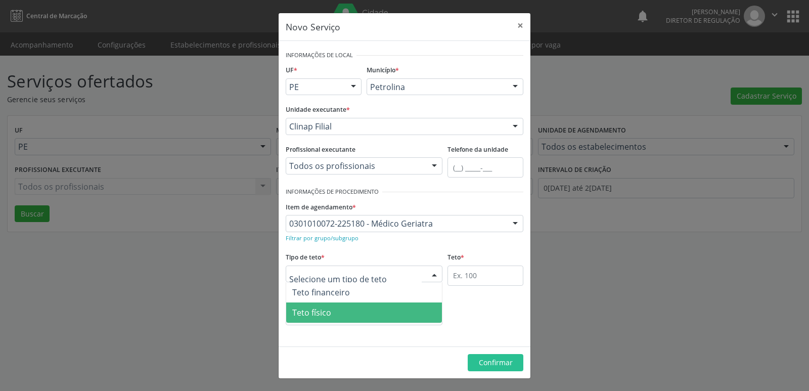
click at [396, 311] on span "Teto físico" at bounding box center [364, 313] width 156 height 20
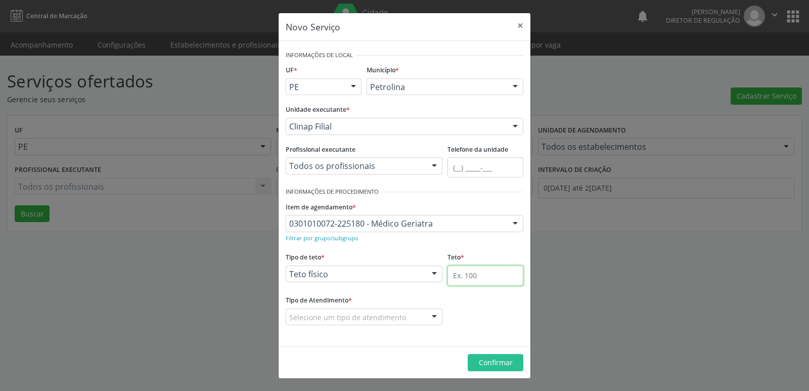
click at [482, 273] on input "text" at bounding box center [486, 276] width 76 height 20
type input "1"
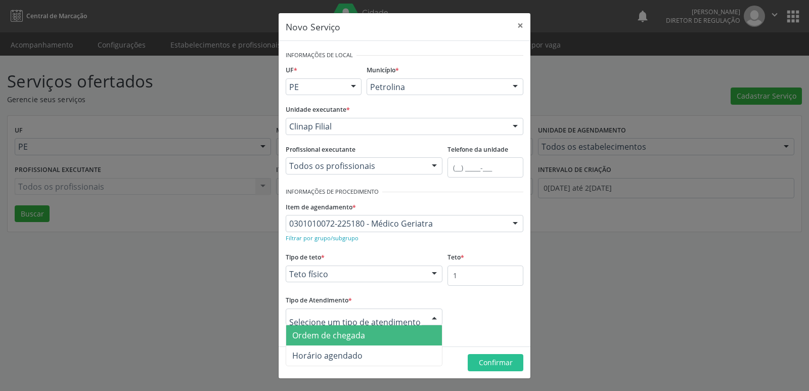
click at [390, 337] on span "Ordem de chegada" at bounding box center [364, 335] width 156 height 20
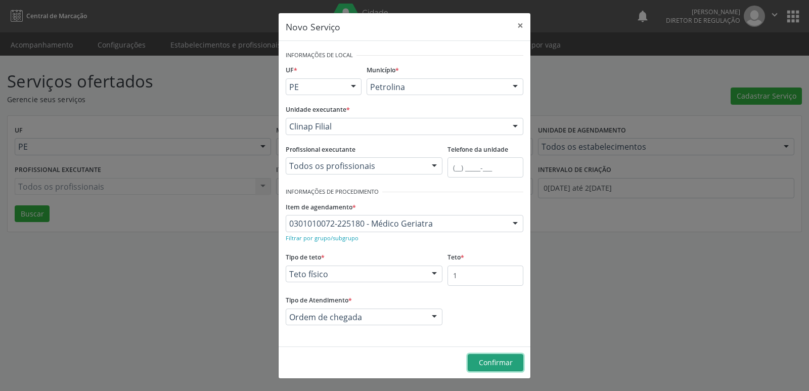
click at [484, 365] on span "Confirmar" at bounding box center [496, 363] width 34 height 10
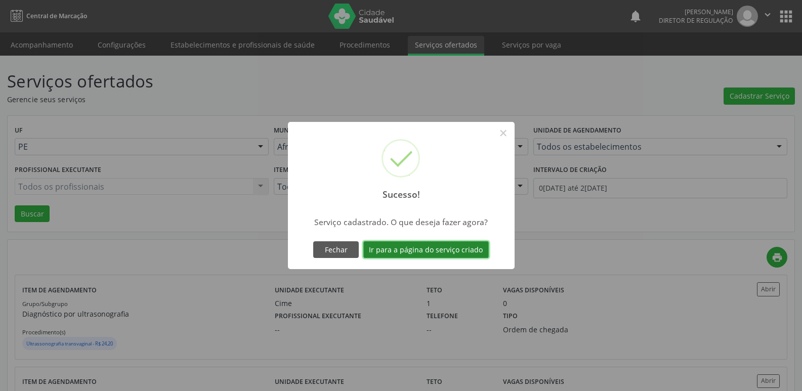
click at [469, 250] on button "Ir para a página do serviço criado" at bounding box center [425, 249] width 125 height 17
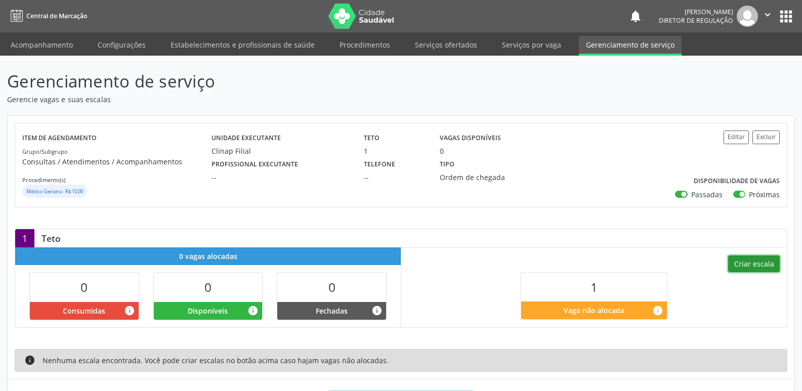
click at [763, 261] on button "Criar escala" at bounding box center [754, 263] width 52 height 17
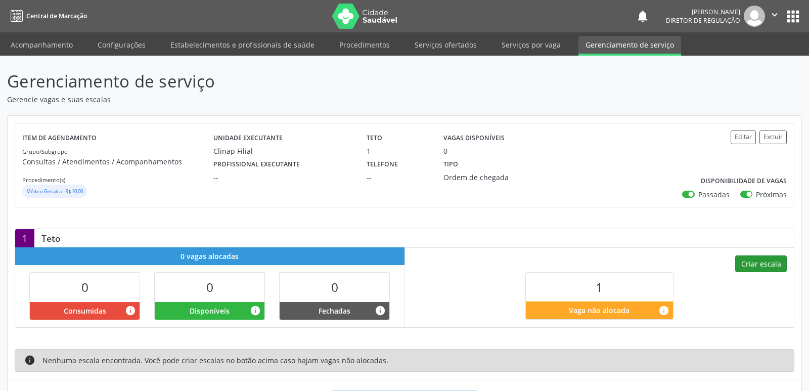
select select "8"
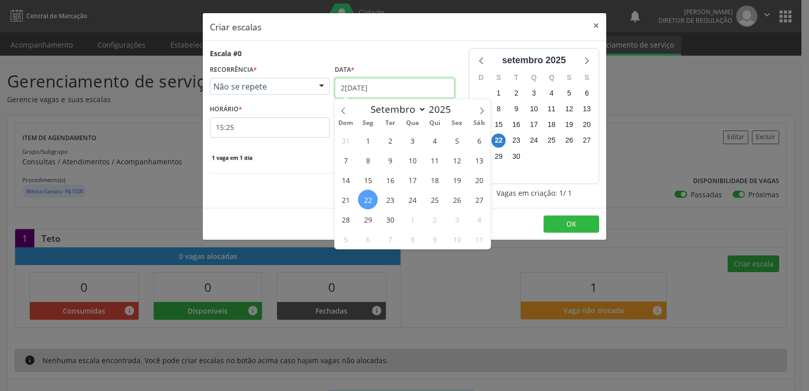
click at [402, 88] on input "[DATE]" at bounding box center [395, 88] width 120 height 20
click at [458, 200] on span "26" at bounding box center [457, 200] width 20 height 20
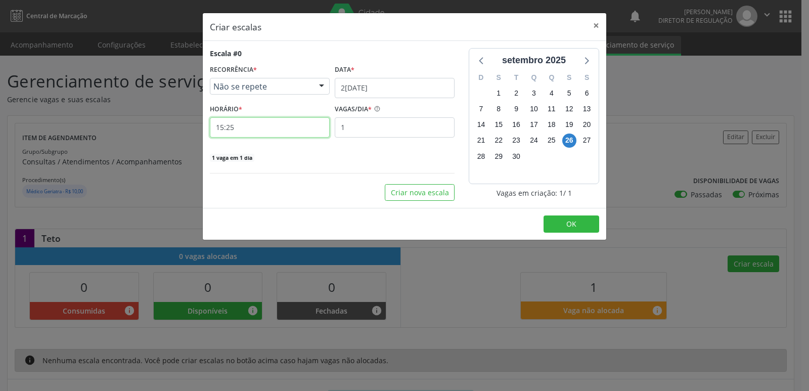
click at [302, 127] on input "15:25" at bounding box center [270, 127] width 120 height 20
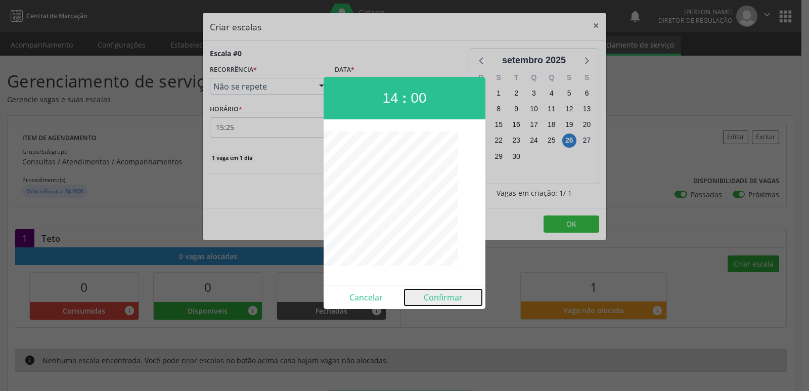
click at [448, 300] on button "Confirmar" at bounding box center [443, 297] width 77 height 16
type input "14:00"
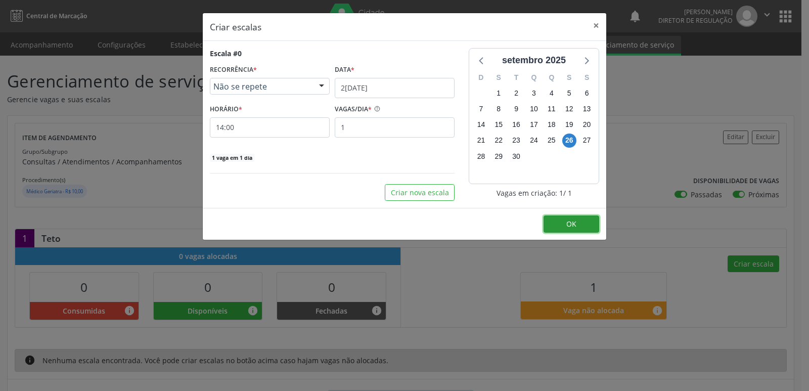
click at [563, 222] on button "OK" at bounding box center [572, 224] width 56 height 17
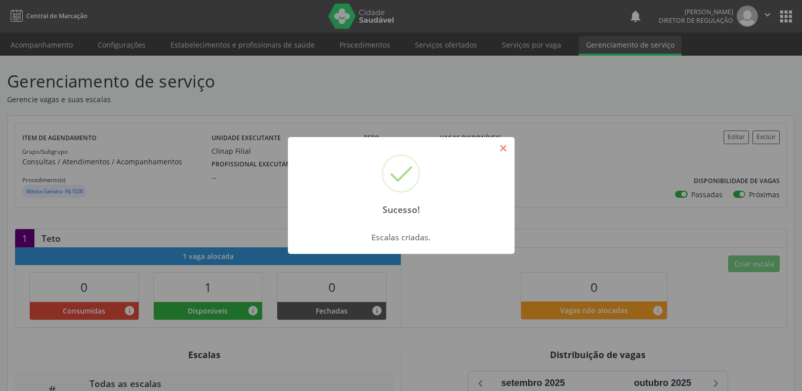
click at [504, 148] on button "×" at bounding box center [503, 148] width 17 height 17
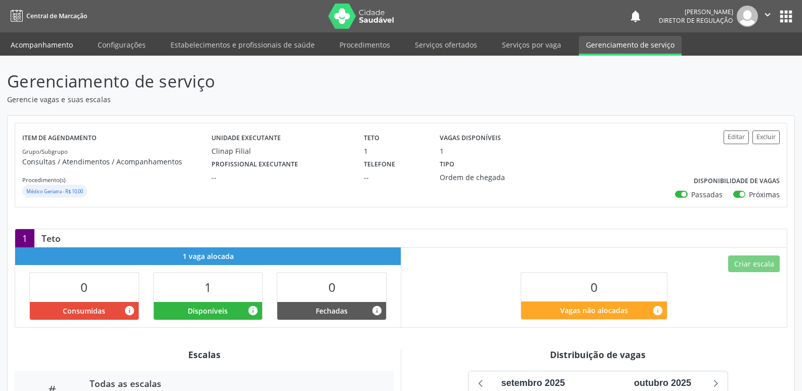
click at [54, 44] on link "Acompanhamento" at bounding box center [42, 45] width 76 height 18
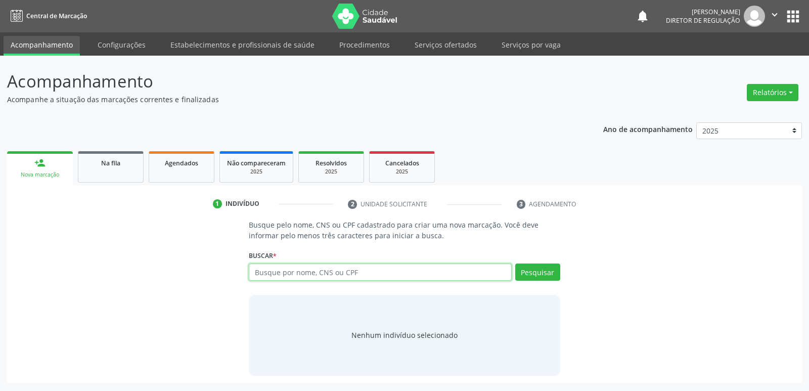
click at [288, 278] on input "text" at bounding box center [380, 272] width 263 height 17
type input "A"
type input "704604614490427"
click at [535, 270] on button "Pesquisar" at bounding box center [538, 272] width 45 height 17
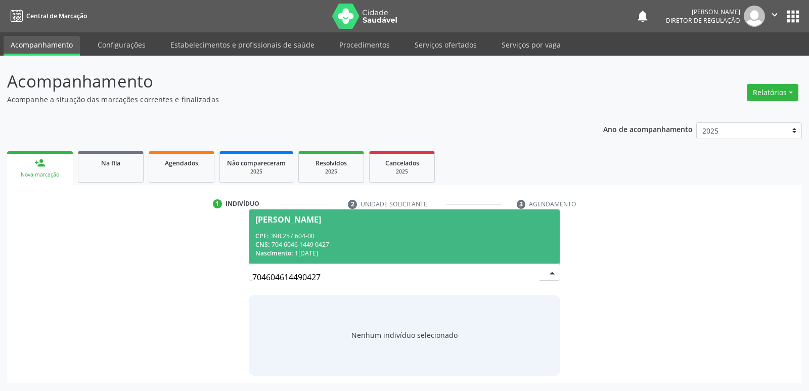
click at [466, 235] on div "CPF: 398.257.604-00" at bounding box center [404, 236] width 298 height 9
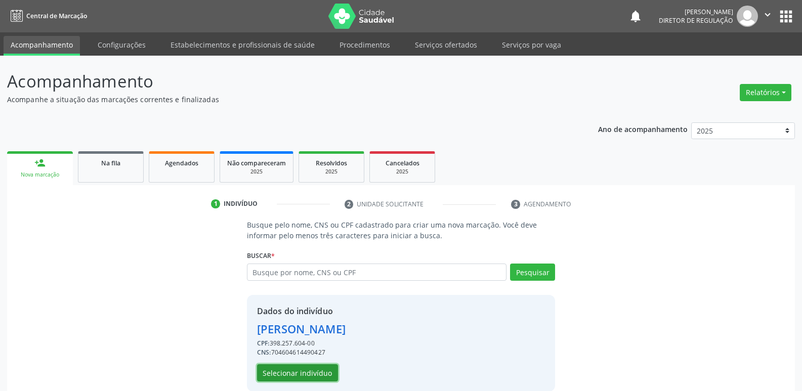
click at [299, 371] on button "Selecionar indivíduo" at bounding box center [297, 372] width 81 height 17
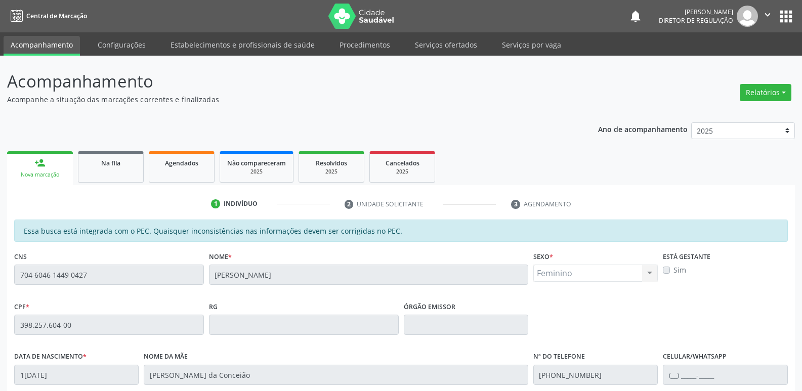
scroll to position [187, 0]
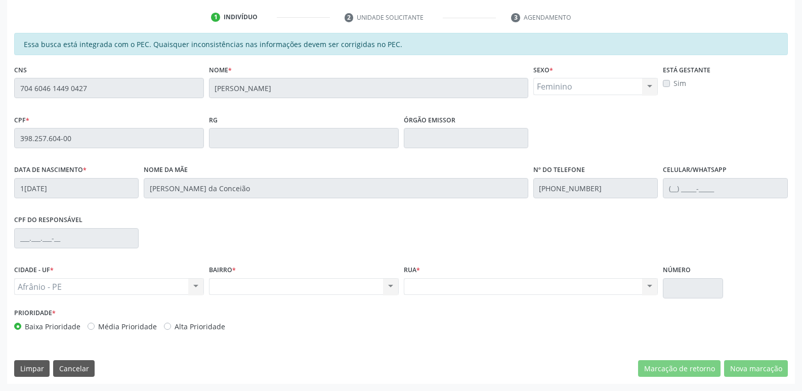
click at [0, 153] on div "Acompanhamento Acompanhe a situação das marcações correntes e finalizadas Relat…" at bounding box center [401, 130] width 802 height 522
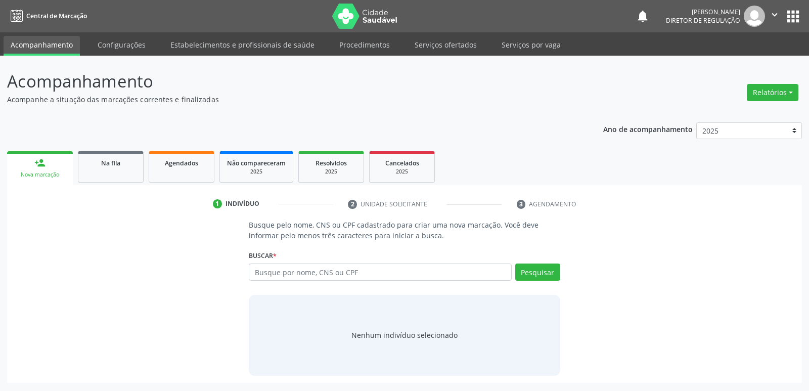
click at [312, 270] on input "text" at bounding box center [380, 272] width 263 height 17
type input "398.257.604-00"
click at [541, 273] on button "Pesquisar" at bounding box center [538, 272] width 45 height 17
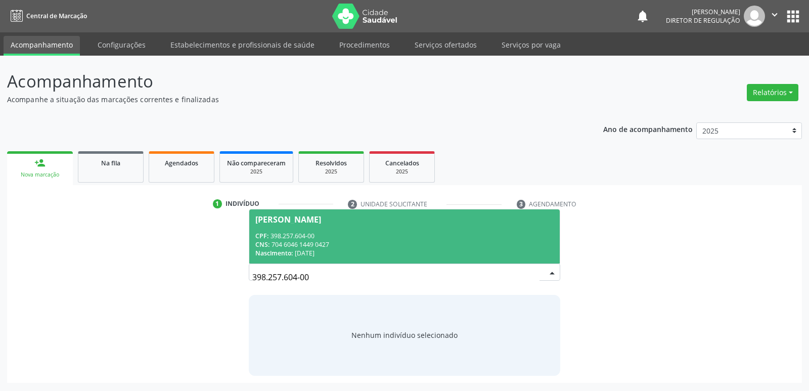
click at [308, 249] on div "Nascimento: [DATE]" at bounding box center [404, 253] width 298 height 9
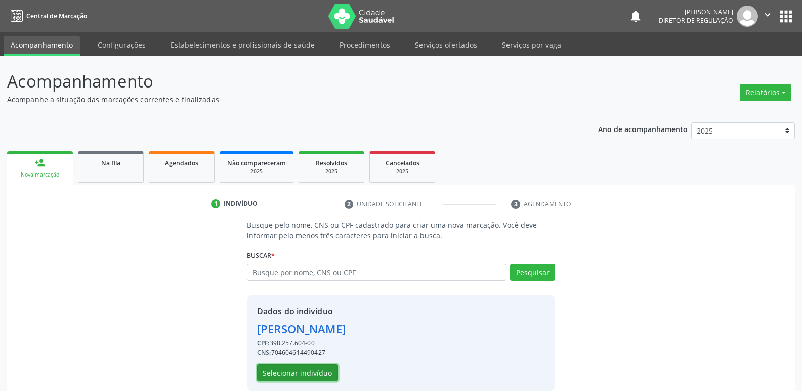
click at [326, 373] on button "Selecionar indivíduo" at bounding box center [297, 372] width 81 height 17
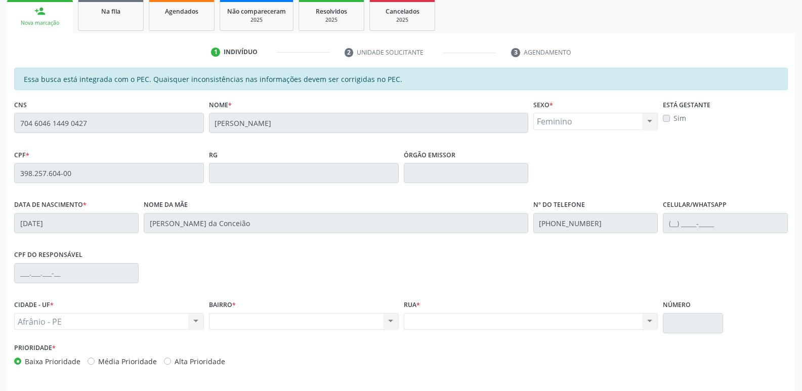
scroll to position [187, 0]
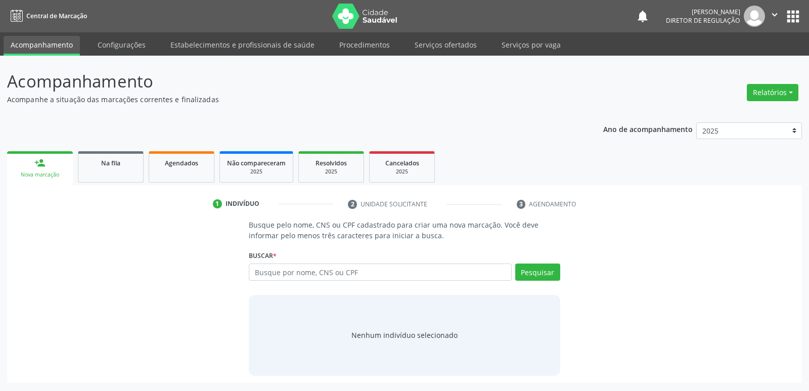
drag, startPoint x: 307, startPoint y: 263, endPoint x: 277, endPoint y: 247, distance: 34.2
click at [277, 247] on div "Busque pelo nome, CNS ou CPF cadastrado para criar uma nova marcação. Você deve…" at bounding box center [404, 298] width 325 height 156
paste input "398.257.604-00"
type input "398.257.604-00"
click at [541, 270] on button "Pesquisar" at bounding box center [538, 272] width 45 height 17
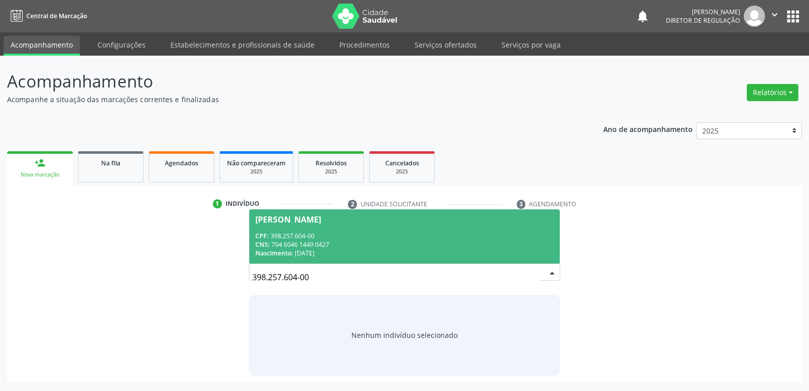
click at [270, 257] on span "Nascimento:" at bounding box center [273, 253] width 37 height 9
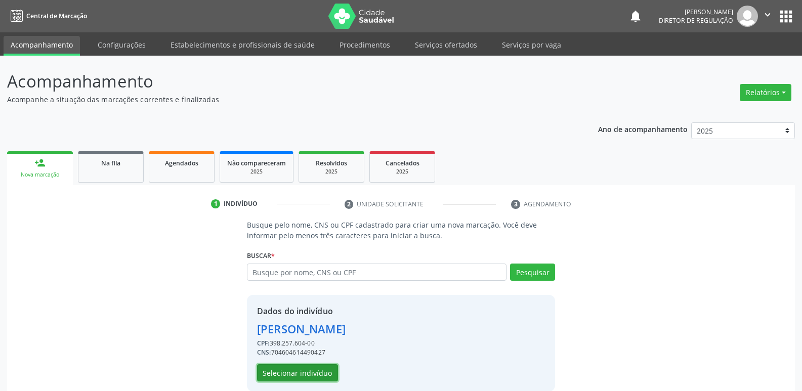
click at [325, 373] on button "Selecionar indivíduo" at bounding box center [297, 372] width 81 height 17
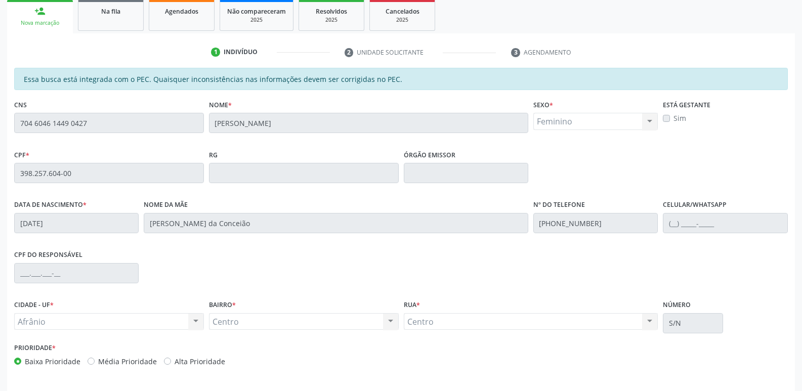
scroll to position [187, 0]
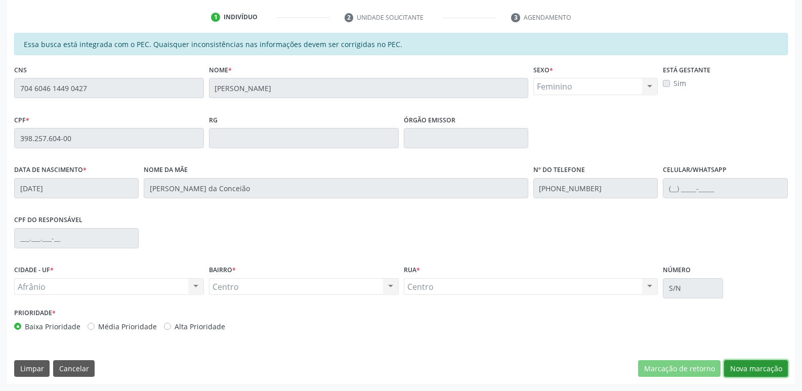
click at [744, 367] on button "Nova marcação" at bounding box center [756, 368] width 64 height 17
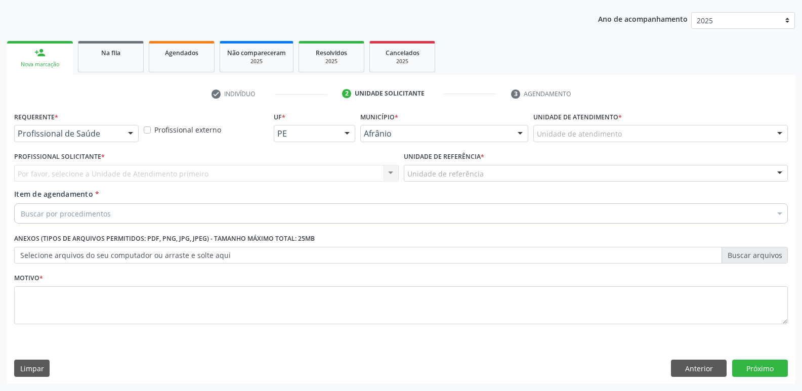
scroll to position [110, 0]
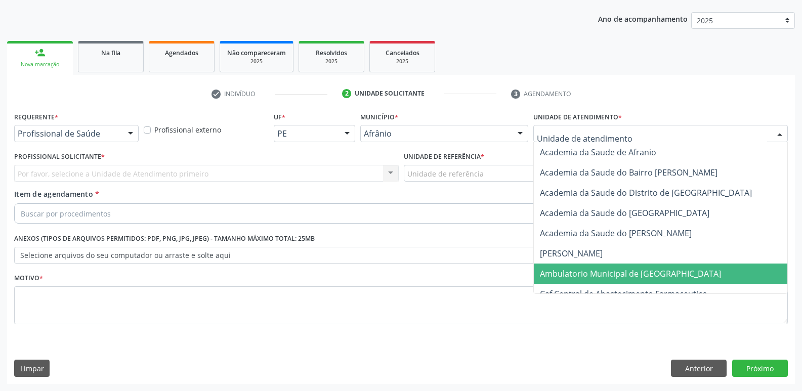
click at [610, 273] on span "Ambulatorio Municipal de [GEOGRAPHIC_DATA]" at bounding box center [630, 273] width 181 height 11
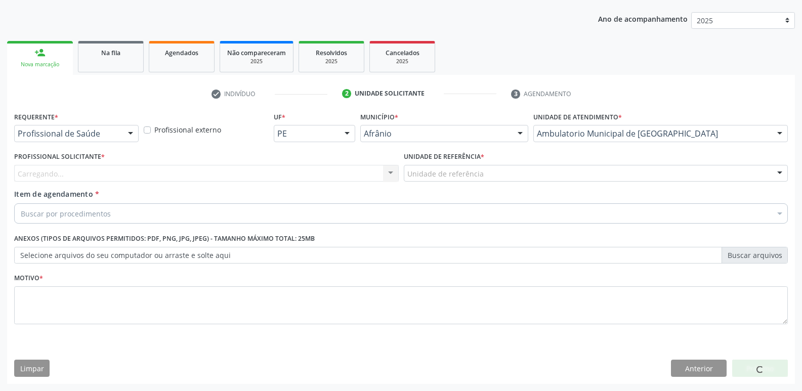
click at [502, 172] on div "Unidade de referência" at bounding box center [596, 173] width 385 height 17
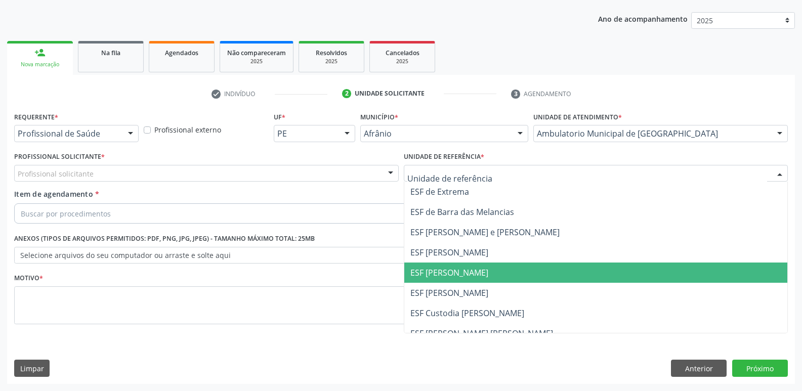
click at [484, 276] on span "ESF [PERSON_NAME]" at bounding box center [595, 273] width 383 height 20
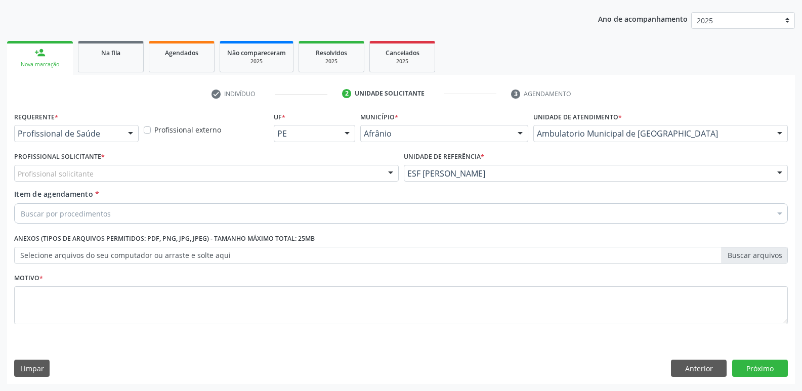
click at [331, 169] on div "Profissional solicitante" at bounding box center [206, 173] width 385 height 17
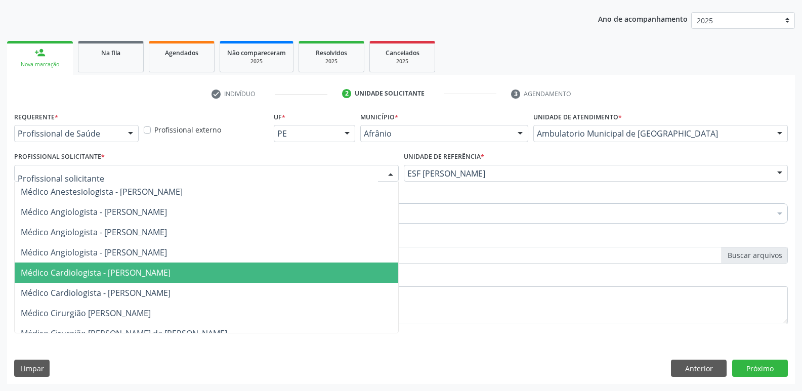
click at [328, 270] on span "Médico Cardiologista - Alysson Rodrigo Ferreira Cavalcanti" at bounding box center [206, 273] width 383 height 20
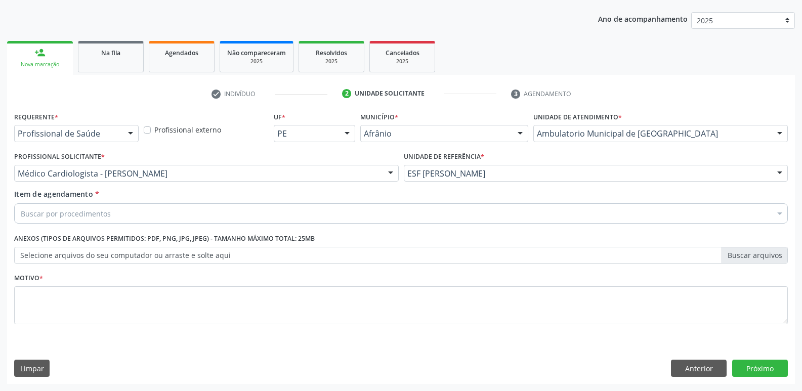
click at [265, 208] on div "Buscar por procedimentos" at bounding box center [401, 213] width 774 height 20
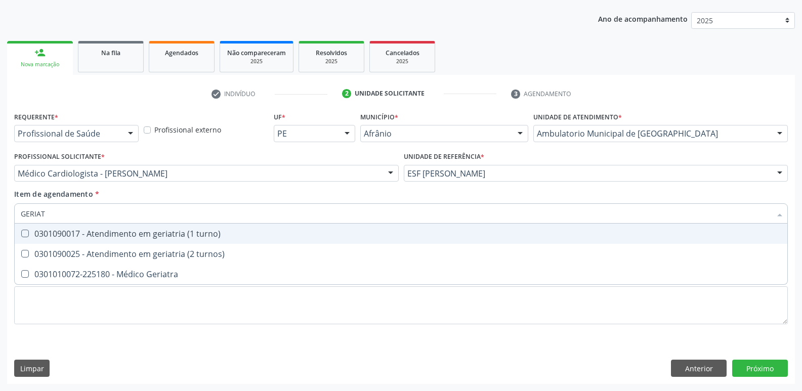
type input "GERIATR"
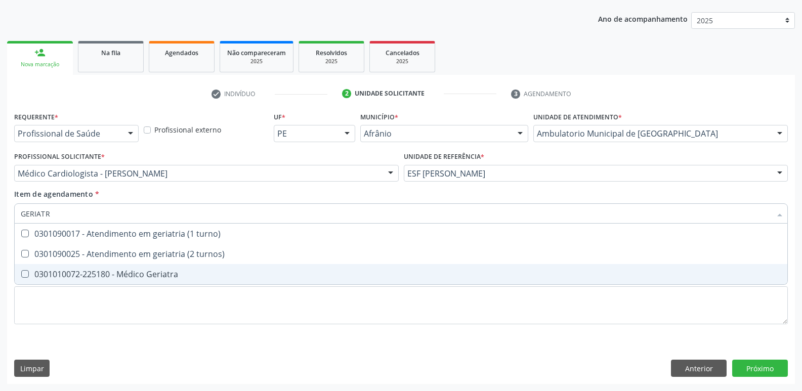
click at [223, 271] on div "0301010072-225180 - Médico Geriatra" at bounding box center [401, 274] width 760 height 8
checkbox Geriatra "true"
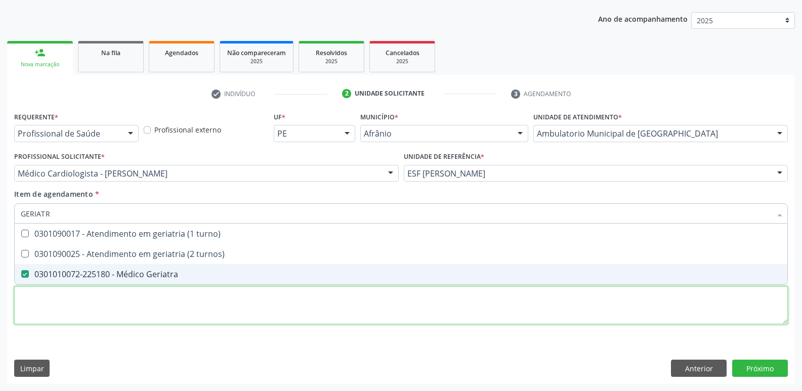
click at [235, 317] on div "Requerente * Profissional de Saúde Profissional de Saúde Paciente Nenhum result…" at bounding box center [401, 223] width 774 height 229
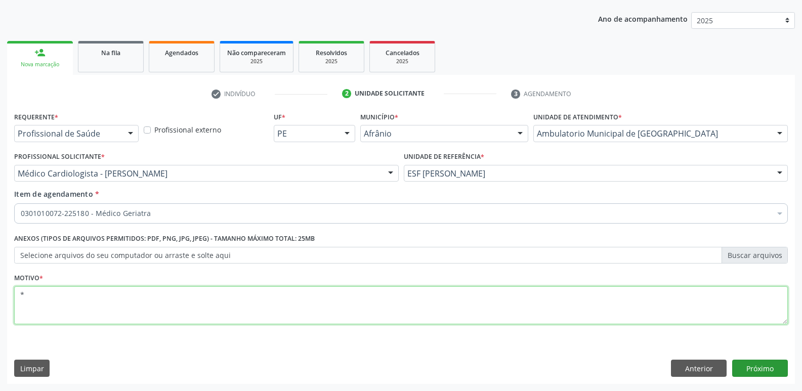
type textarea "*"
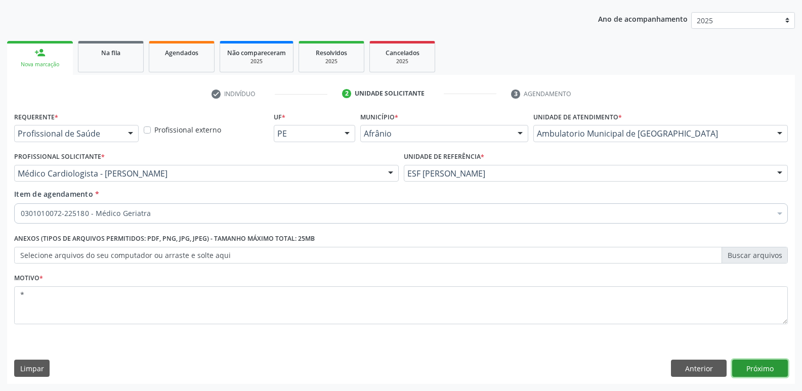
click at [750, 369] on button "Próximo" at bounding box center [760, 368] width 56 height 17
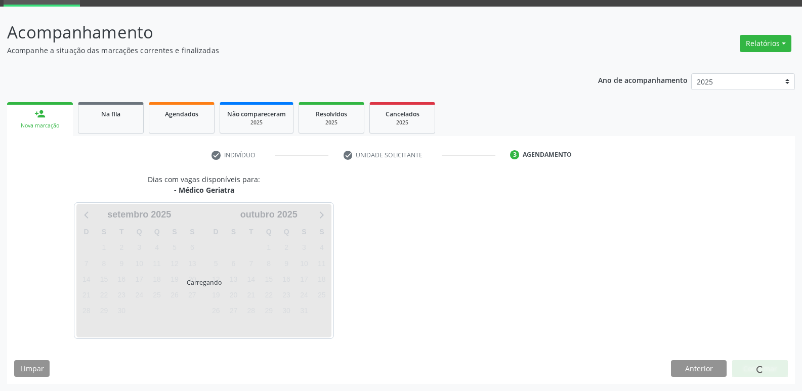
scroll to position [49, 0]
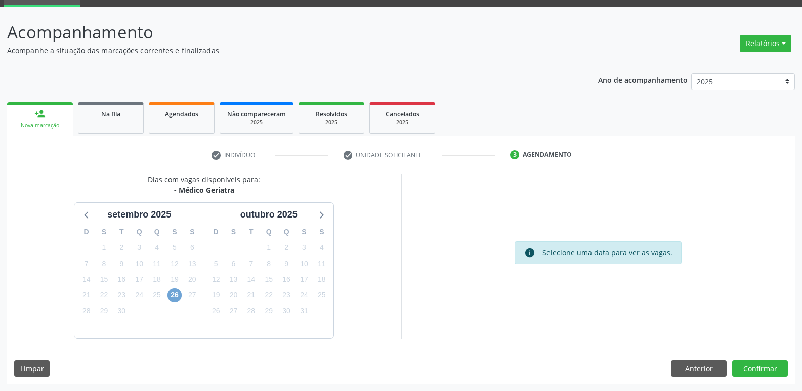
click at [178, 296] on span "26" at bounding box center [174, 295] width 14 height 14
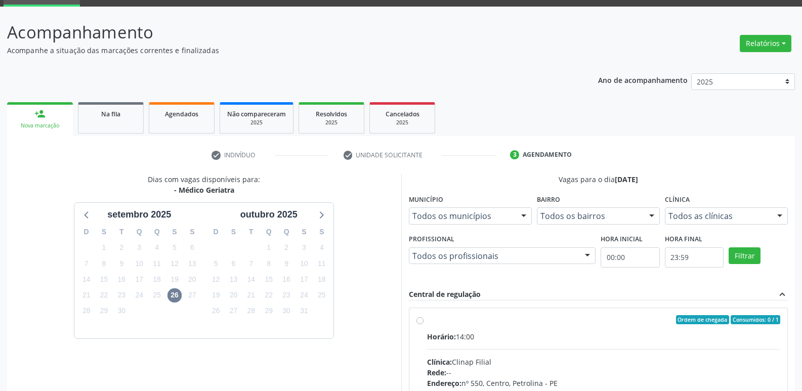
click at [423, 324] on input "Ordem de chegada Consumidos: 0 / 1 Horário: 14:00 Clínica: Clinap Filial Rede: …" at bounding box center [419, 319] width 7 height 9
radio input "true"
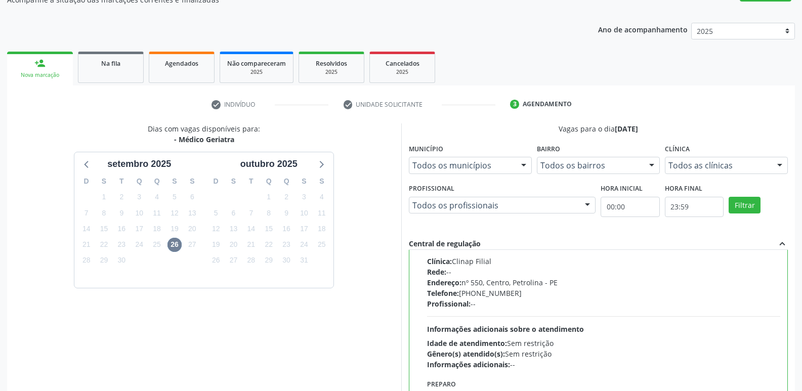
scroll to position [213, 0]
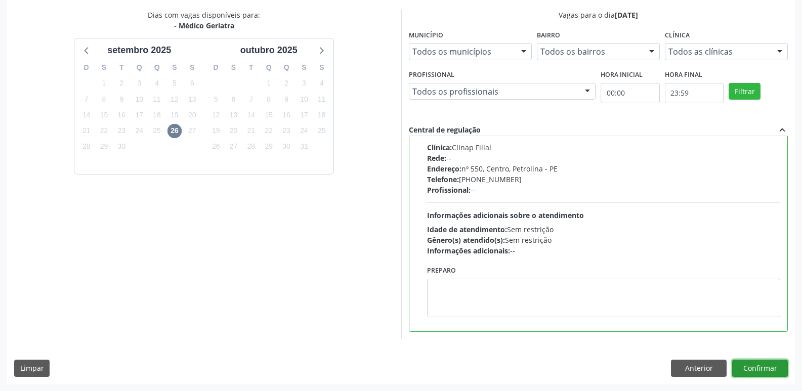
click at [756, 371] on button "Confirmar" at bounding box center [760, 368] width 56 height 17
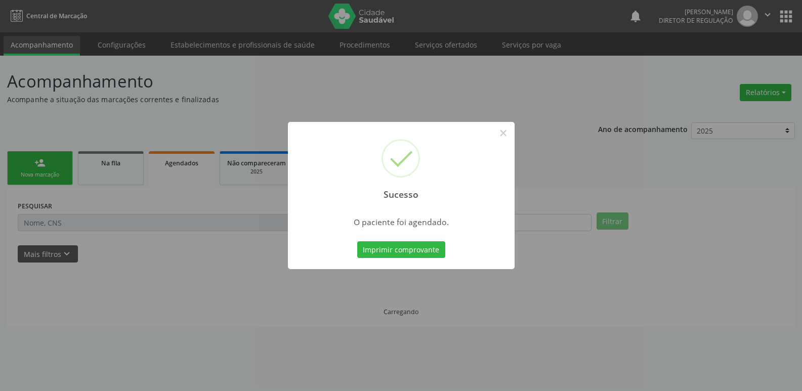
scroll to position [0, 0]
click at [418, 246] on button "Imprimir comprovante" at bounding box center [401, 249] width 88 height 17
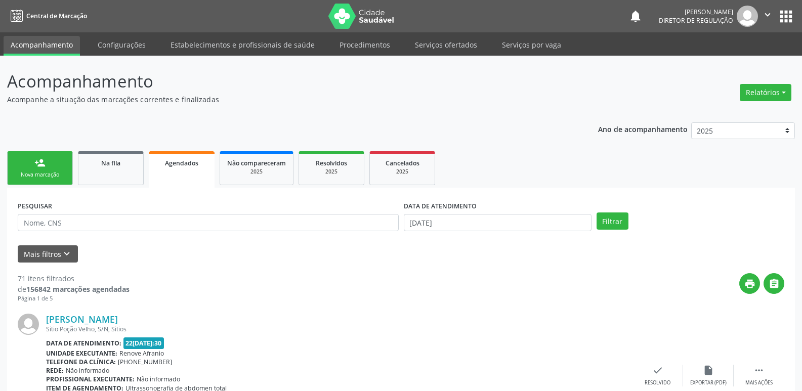
click at [43, 168] on div "person_add" at bounding box center [39, 162] width 11 height 11
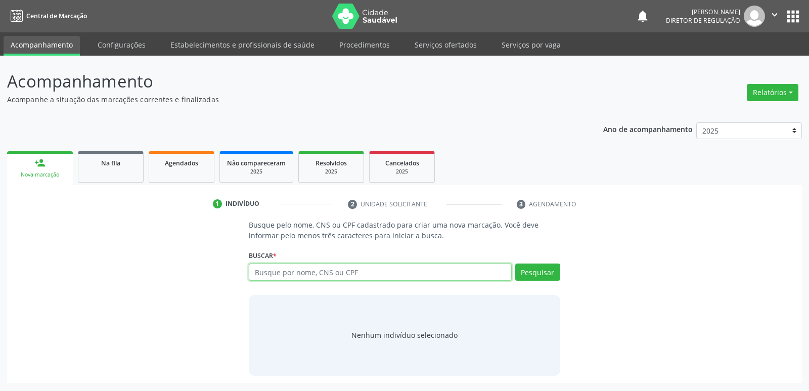
click at [272, 273] on input "text" at bounding box center [380, 272] width 263 height 17
type input "705403417853593"
click at [546, 273] on button "Pesquisar" at bounding box center [538, 272] width 45 height 17
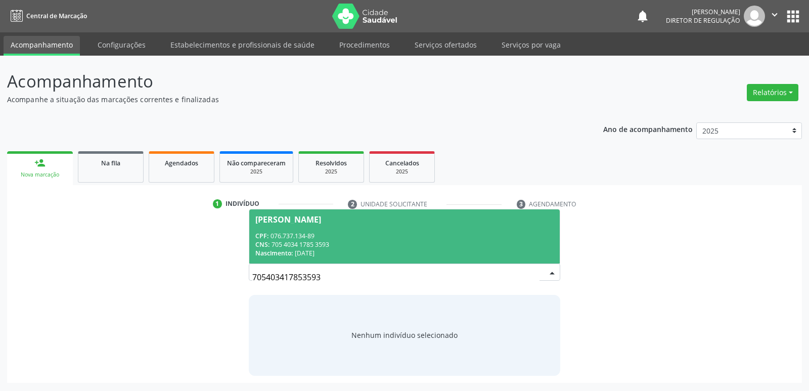
click at [273, 236] on div "CPF: 076.737.134-89" at bounding box center [404, 236] width 298 height 9
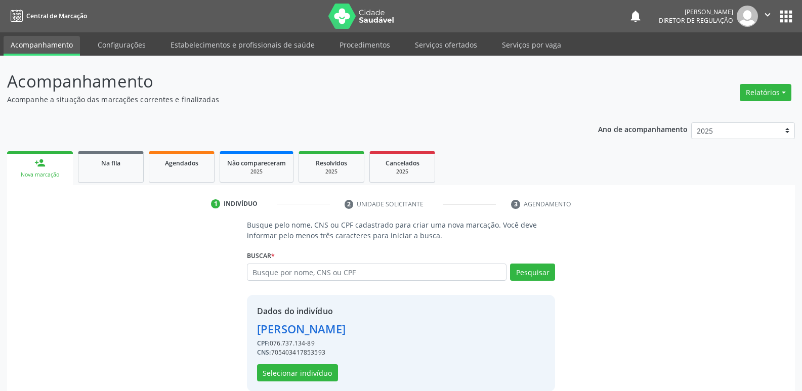
drag, startPoint x: 271, startPoint y: 343, endPoint x: 333, endPoint y: 343, distance: 62.2
click at [333, 343] on div "CPF: 076.737.134-89" at bounding box center [301, 343] width 89 height 9
copy div "076.737.134-89"
click at [179, 165] on span "Agendados" at bounding box center [181, 163] width 33 height 9
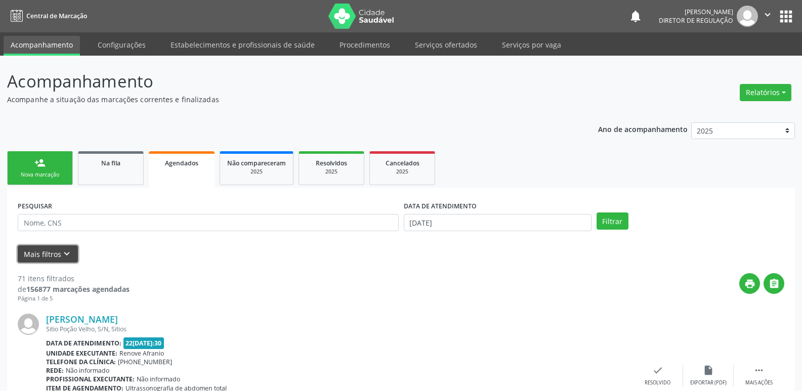
click at [66, 251] on icon "keyboard_arrow_down" at bounding box center [66, 253] width 11 height 11
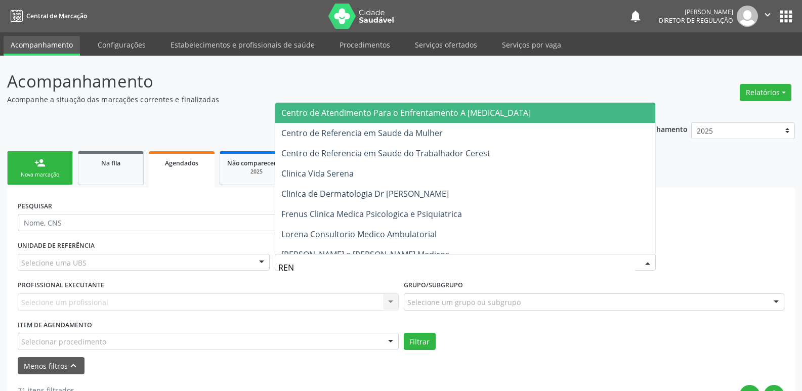
type input "RENO"
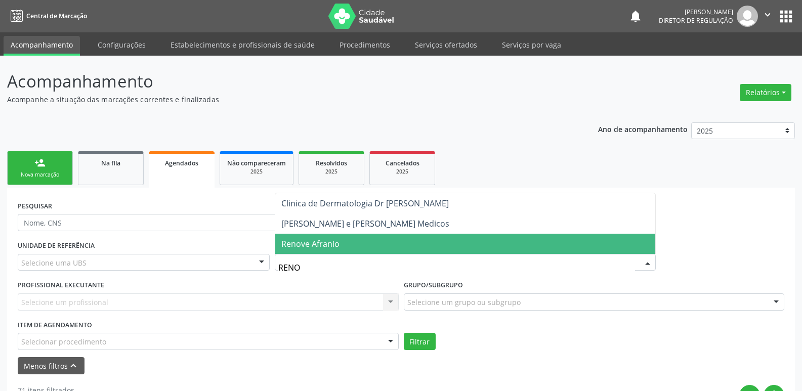
click at [333, 241] on span "Renove Afranio" at bounding box center [310, 243] width 58 height 11
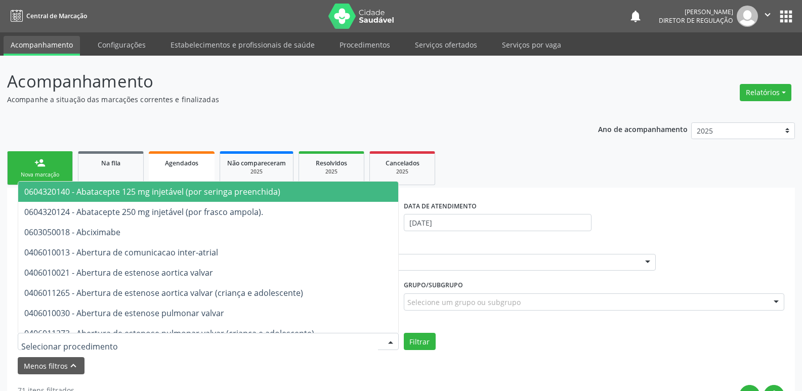
click at [119, 339] on div at bounding box center [208, 341] width 381 height 17
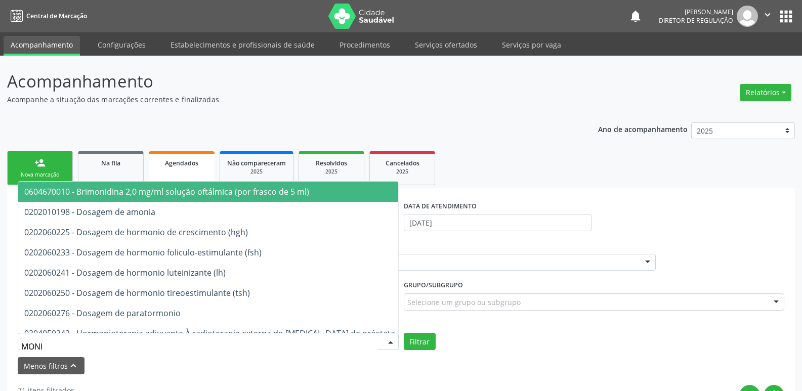
type input "MONIT"
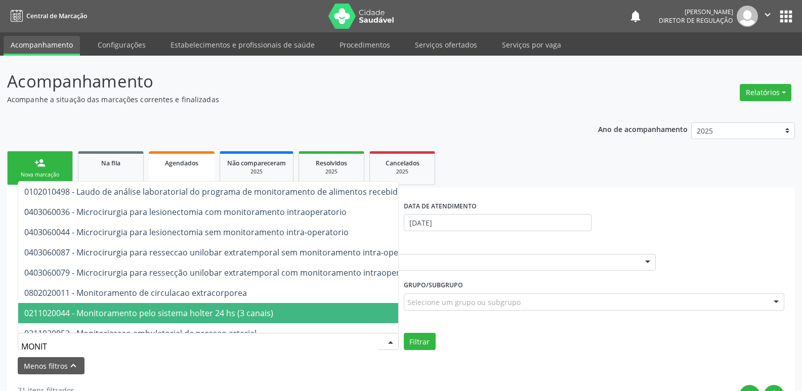
click at [124, 314] on span "0211020044 - Monitoramento pelo sistema holter 24 hs (3 canais)" at bounding box center [148, 313] width 249 height 11
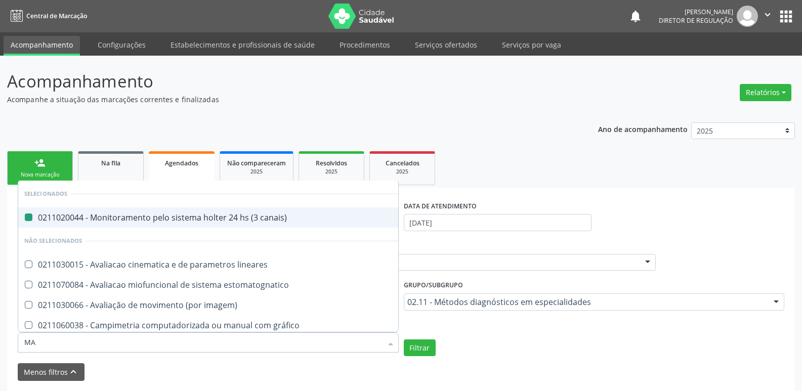
type input "MAP"
checkbox canais\) "false"
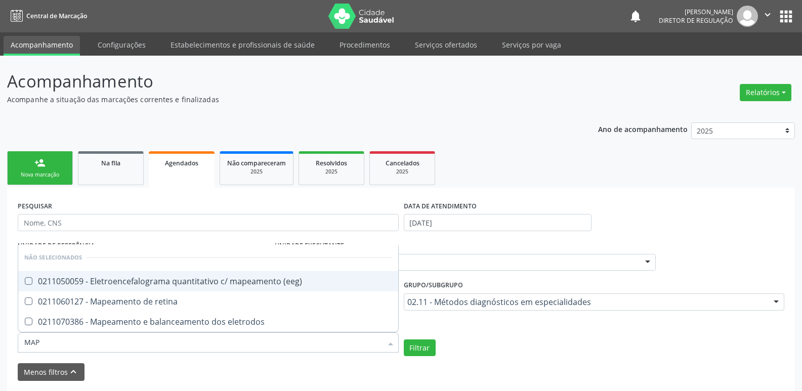
type input "MA"
checkbox \(eeg\) "true"
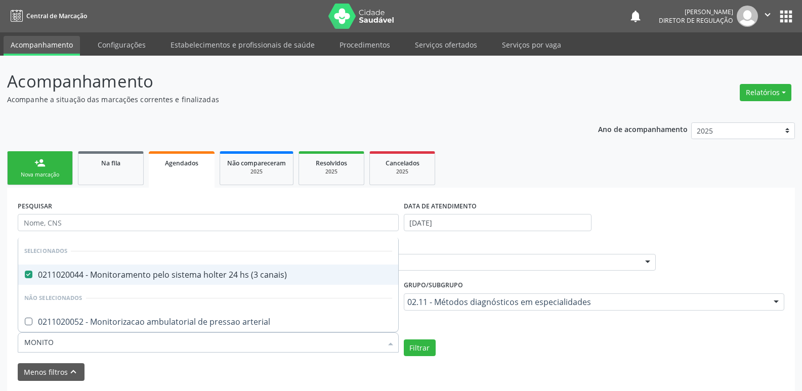
type input "MONITOR"
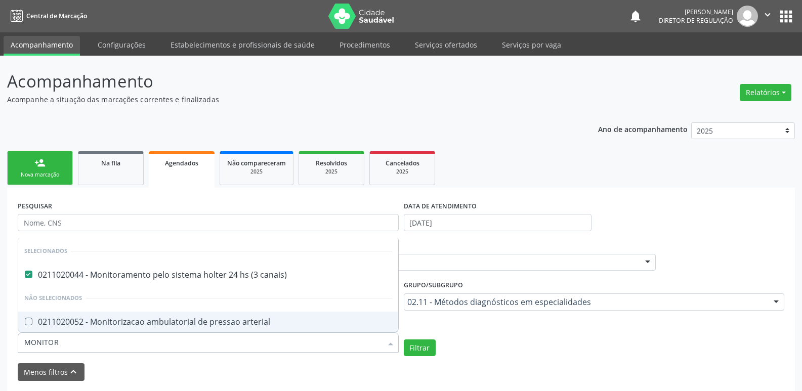
click at [264, 324] on div "0211020052 - Monitorizacao ambulatorial de pressao arterial" at bounding box center [208, 322] width 368 height 8
checkbox arterial "true"
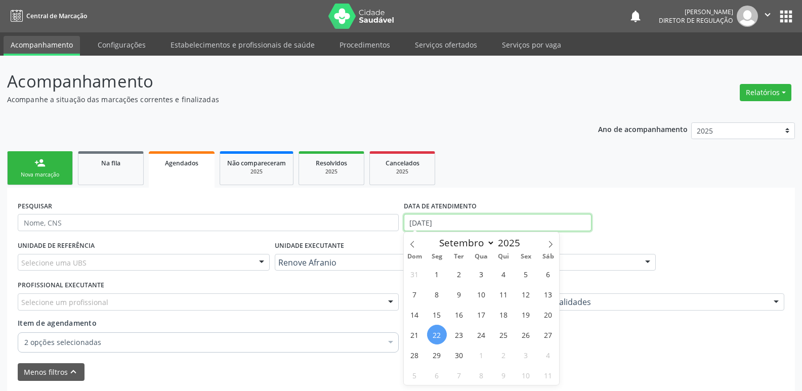
click at [471, 221] on input "22/09/2025" at bounding box center [498, 222] width 188 height 17
click at [439, 337] on span "22" at bounding box center [437, 335] width 20 height 20
type input "22/09/2025"
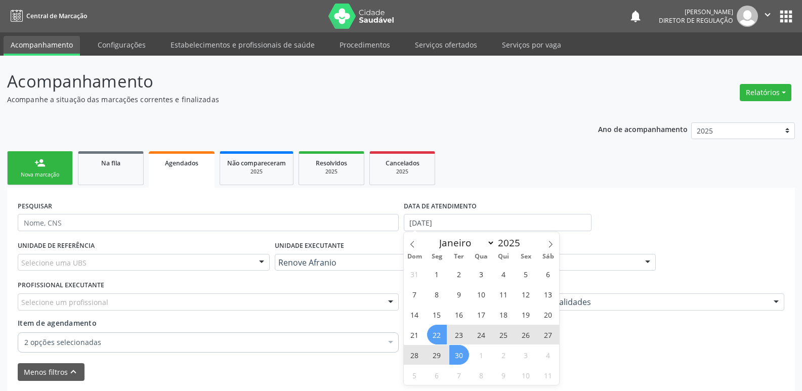
click at [458, 353] on span "30" at bounding box center [459, 355] width 20 height 20
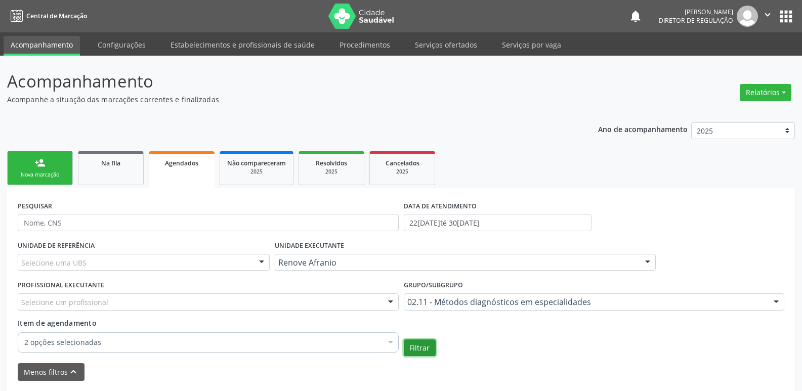
click at [425, 349] on button "Filtrar" at bounding box center [420, 347] width 32 height 17
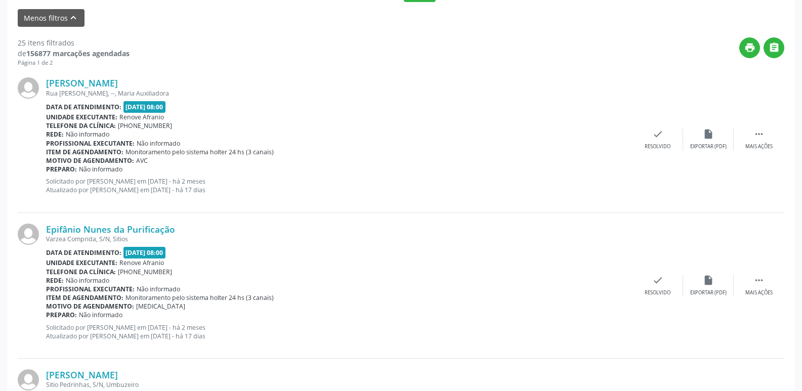
scroll to position [304, 0]
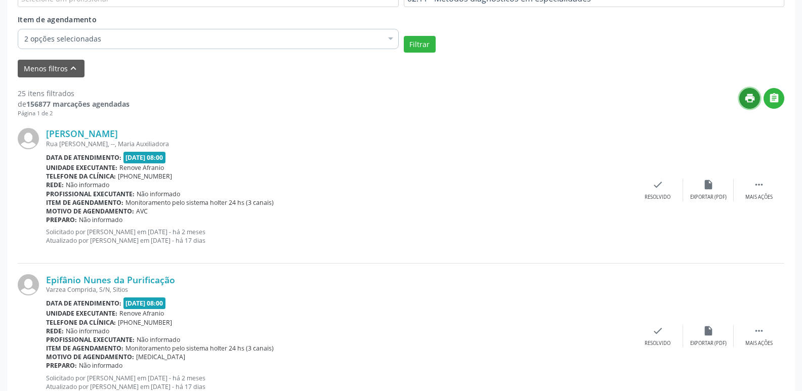
click at [749, 100] on icon "print" at bounding box center [749, 98] width 11 height 11
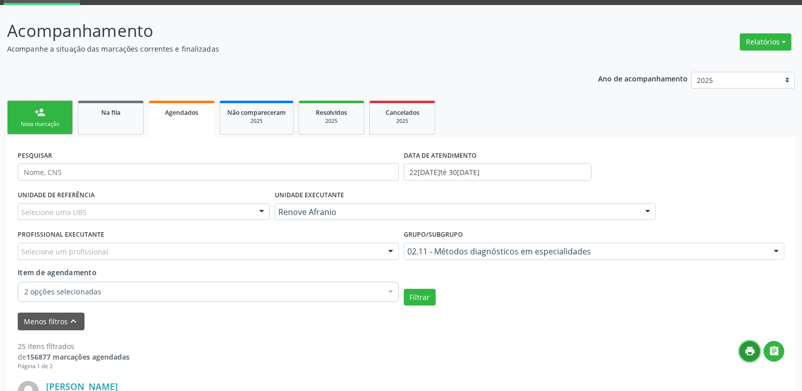
scroll to position [0, 0]
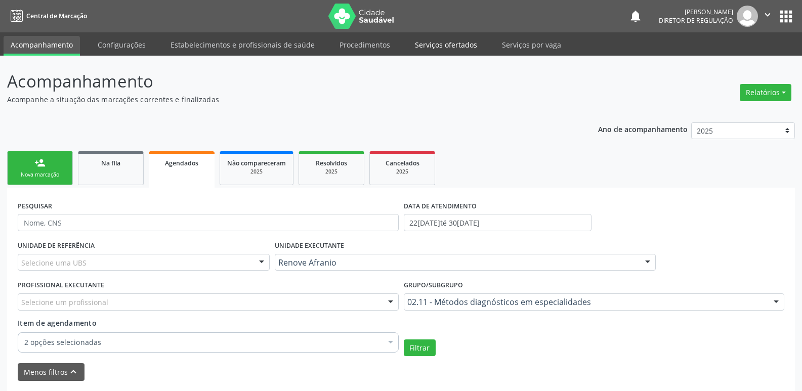
click at [452, 43] on link "Serviços ofertados" at bounding box center [446, 45] width 76 height 18
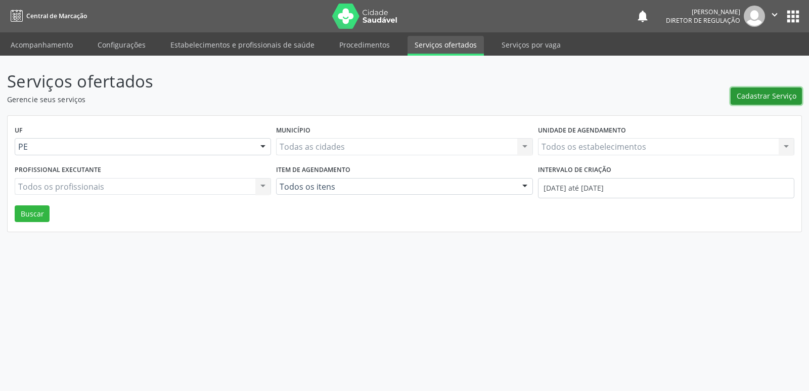
click at [768, 100] on span "Cadastrar Serviço" at bounding box center [767, 96] width 60 height 11
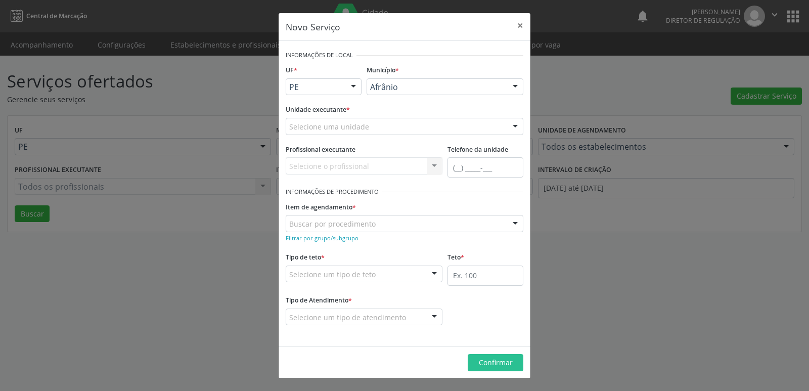
click at [353, 88] on div at bounding box center [353, 87] width 15 height 17
click at [348, 106] on span "BA" at bounding box center [323, 105] width 75 height 20
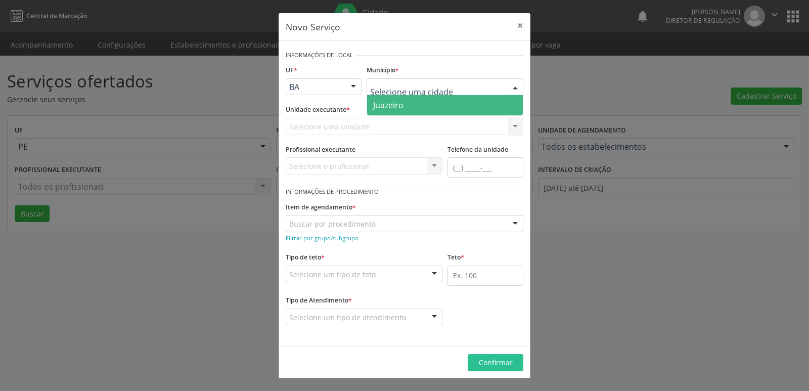
click at [411, 102] on span "Juazeiro" at bounding box center [445, 105] width 156 height 20
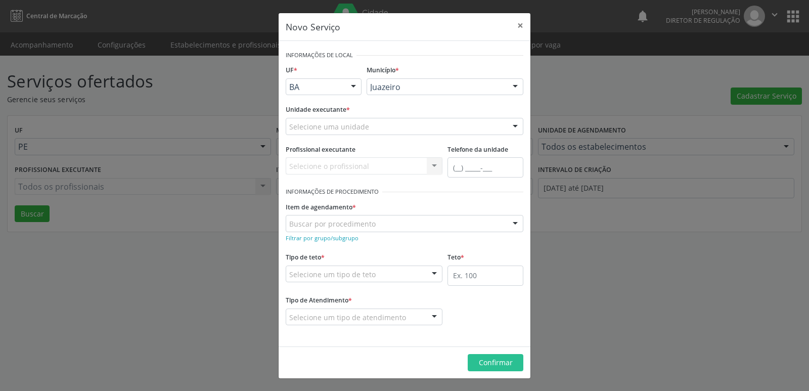
click at [390, 123] on div "Selecione uma unidade" at bounding box center [405, 126] width 238 height 17
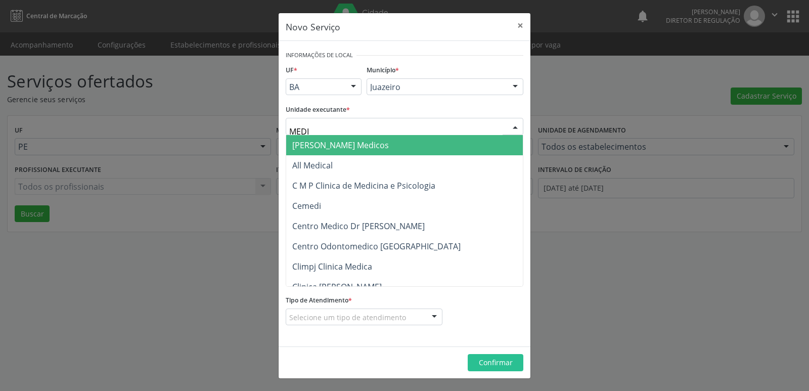
type input "MEDIV"
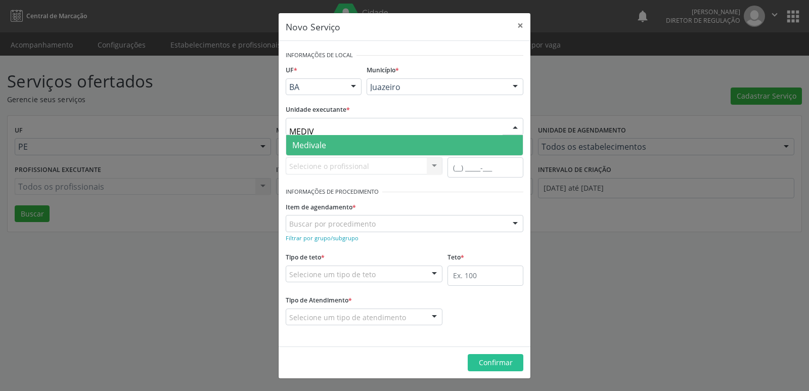
click at [320, 141] on span "Medivale" at bounding box center [309, 145] width 34 height 11
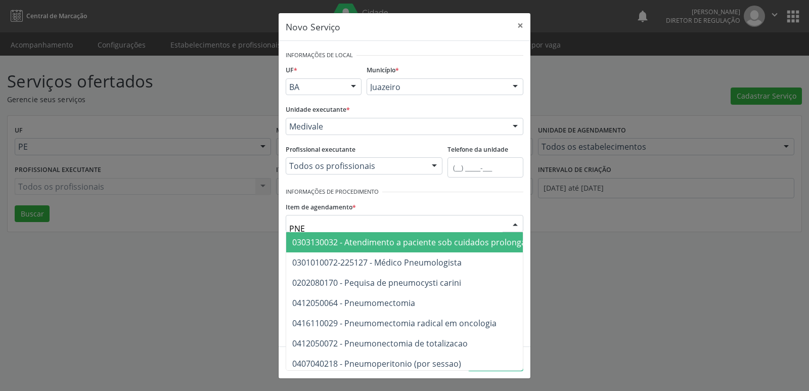
type input "PNEU"
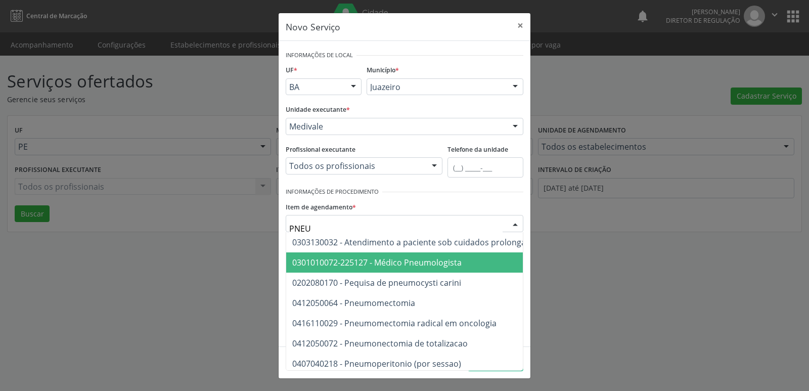
click at [391, 268] on span "0301010072-225127 - Médico Pneumologista" at bounding box center [376, 262] width 169 height 11
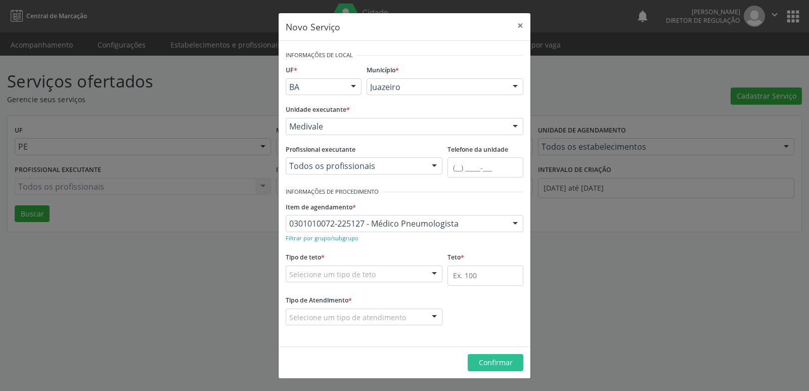
click at [380, 275] on div "Selecione um tipo de teto" at bounding box center [364, 274] width 157 height 17
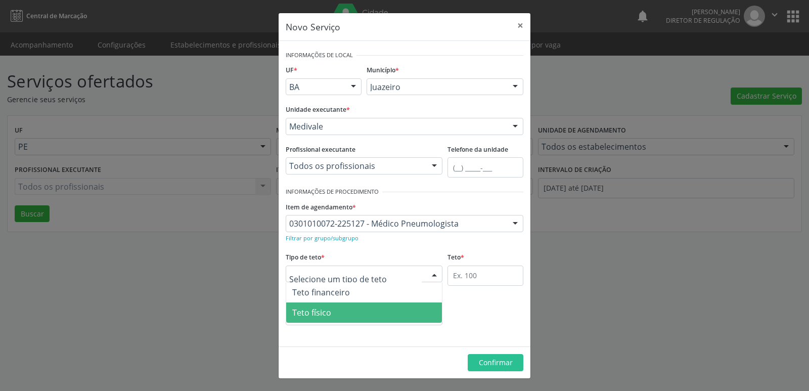
click at [336, 316] on span "Teto físico" at bounding box center [364, 313] width 156 height 20
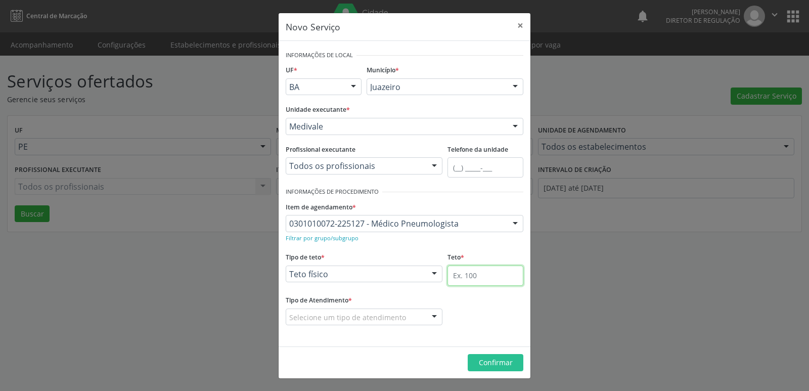
click at [479, 273] on input "text" at bounding box center [486, 276] width 76 height 20
type input "1"
click at [389, 323] on div "Selecione um tipo de atendimento" at bounding box center [364, 317] width 157 height 17
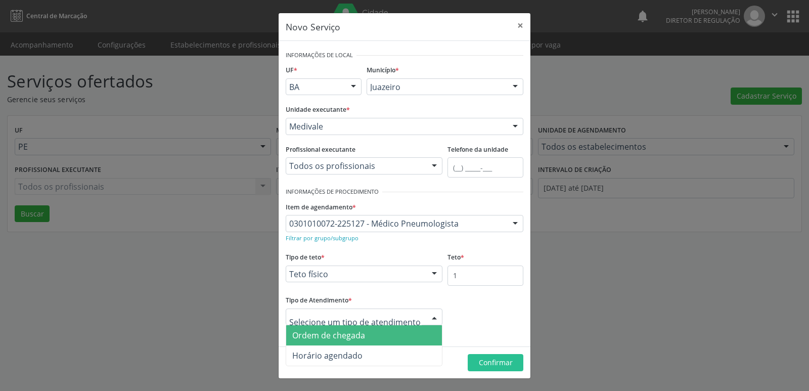
click at [381, 330] on span "Ordem de chegada" at bounding box center [364, 335] width 156 height 20
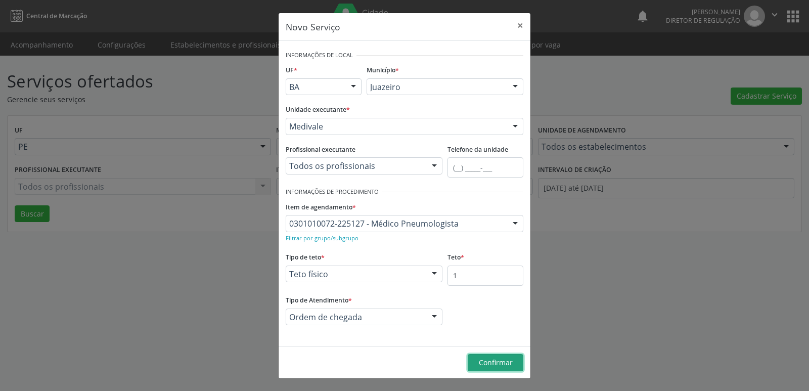
click at [503, 363] on span "Confirmar" at bounding box center [496, 363] width 34 height 10
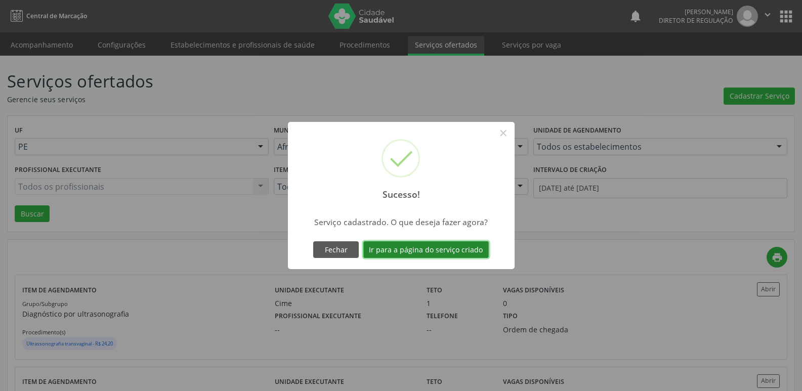
click at [430, 252] on button "Ir para a página do serviço criado" at bounding box center [425, 249] width 125 height 17
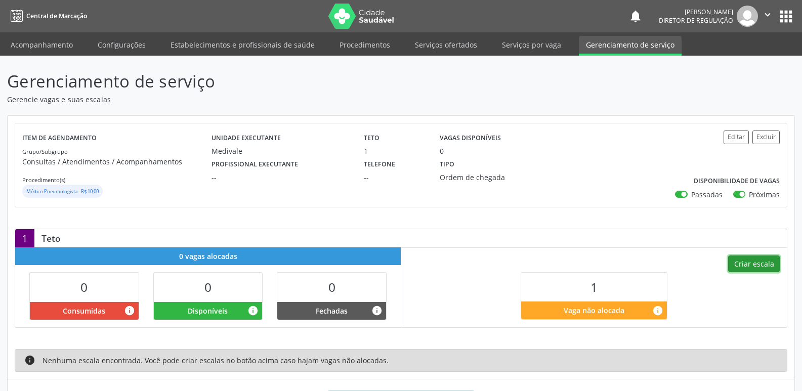
click at [753, 263] on button "Criar escala" at bounding box center [754, 263] width 52 height 17
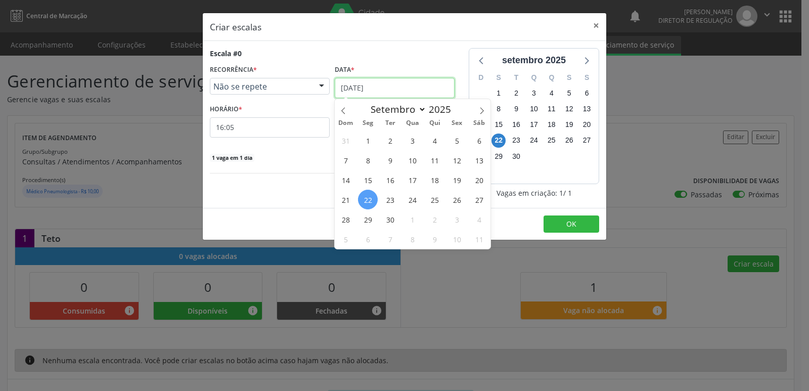
click at [424, 86] on input "22/09/2025" at bounding box center [395, 88] width 120 height 20
click at [389, 198] on span "23" at bounding box center [390, 200] width 20 height 20
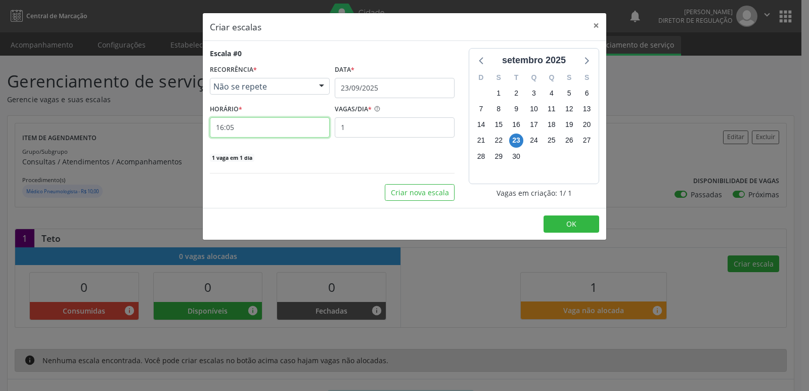
click at [288, 129] on input "16:05" at bounding box center [270, 127] width 120 height 20
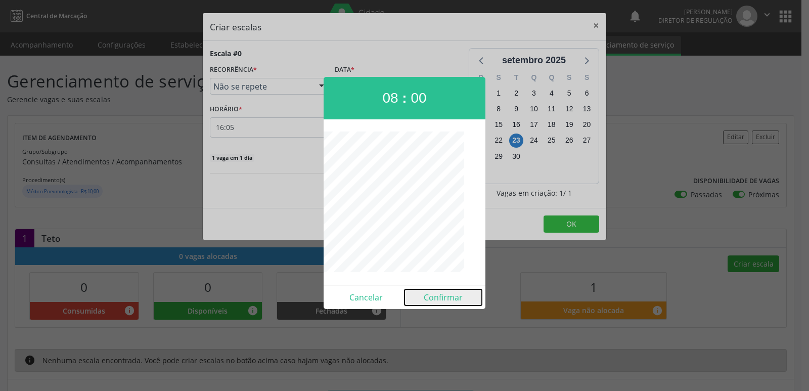
click at [448, 299] on button "Confirmar" at bounding box center [443, 297] width 77 height 16
type input "08:00"
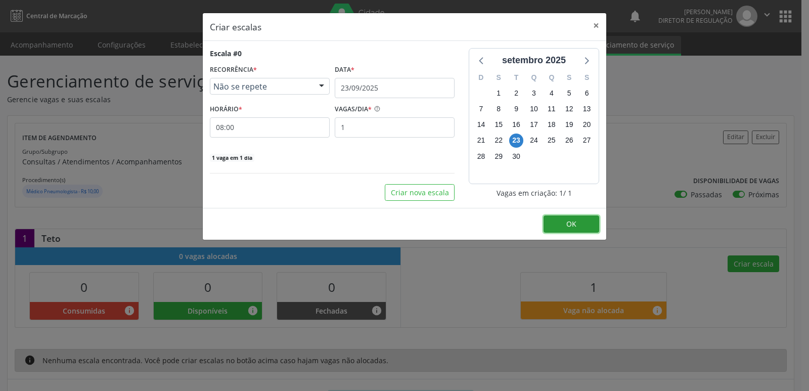
click at [566, 224] on button "OK" at bounding box center [572, 224] width 56 height 17
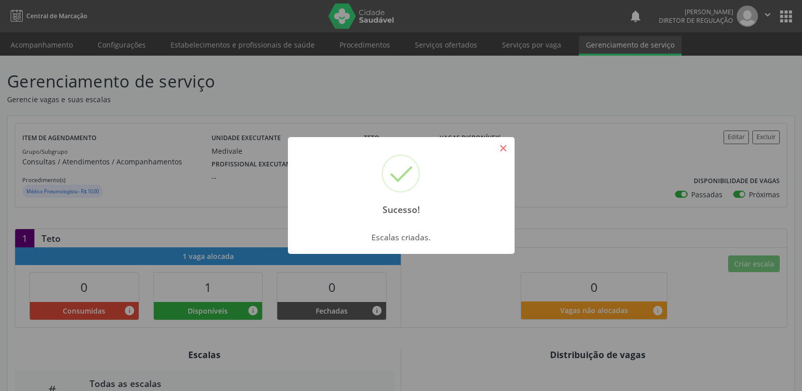
click at [503, 147] on button "×" at bounding box center [503, 148] width 17 height 17
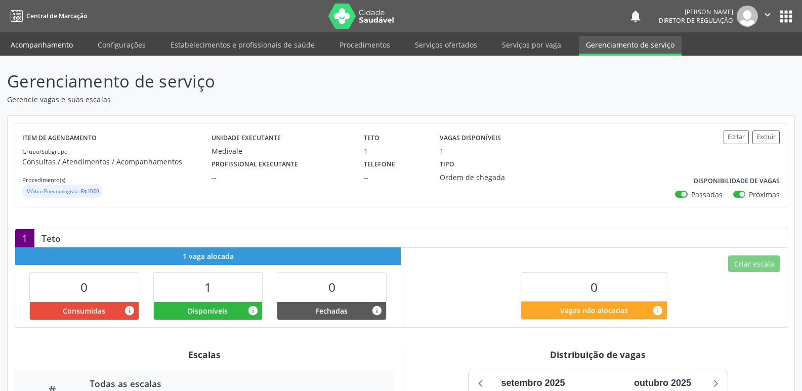
click at [56, 40] on link "Acompanhamento" at bounding box center [42, 45] width 76 height 18
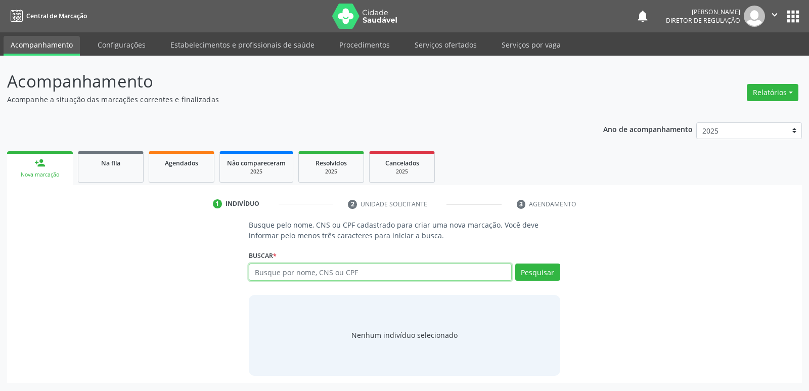
click at [322, 273] on input "text" at bounding box center [380, 272] width 263 height 17
type input "700006402136403"
click at [554, 271] on button "Pesquisar" at bounding box center [538, 272] width 45 height 17
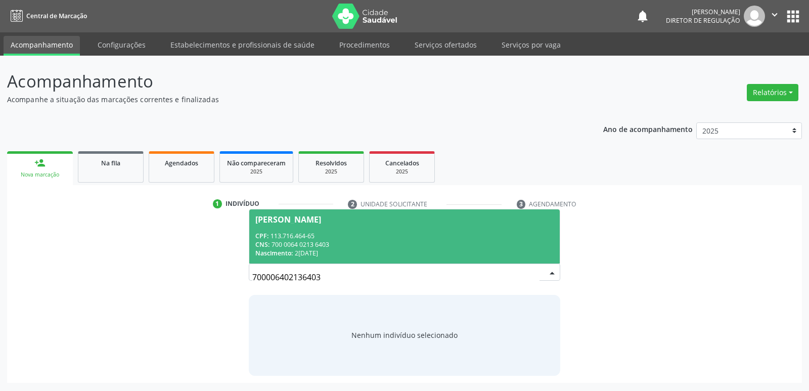
click at [292, 242] on div "CNS: 700 0064 0213 6403" at bounding box center [404, 244] width 298 height 9
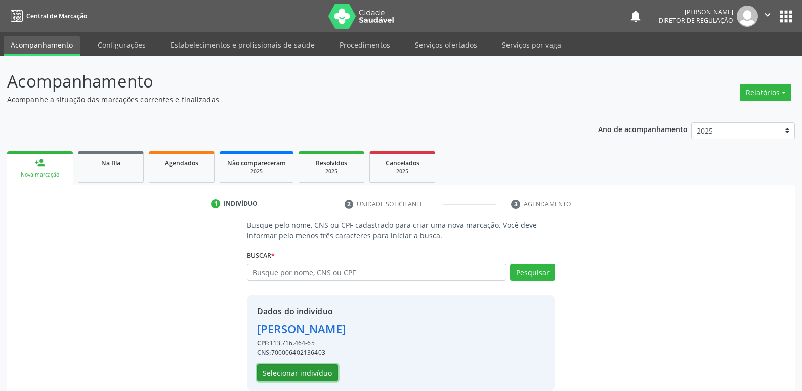
click at [308, 372] on button "Selecionar indivíduo" at bounding box center [297, 372] width 81 height 17
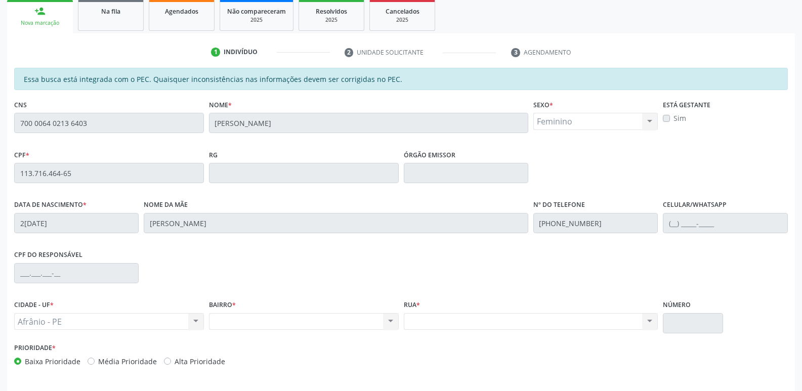
scroll to position [187, 0]
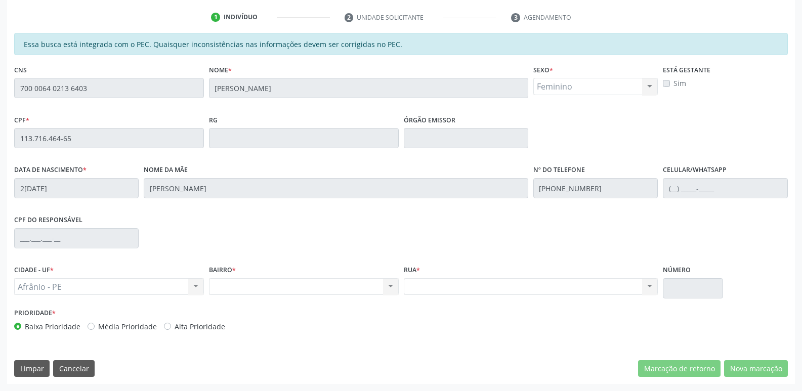
click at [4, 97] on div "Acompanhamento Acompanhe a situação das marcações correntes e finalizadas Relat…" at bounding box center [401, 130] width 802 height 522
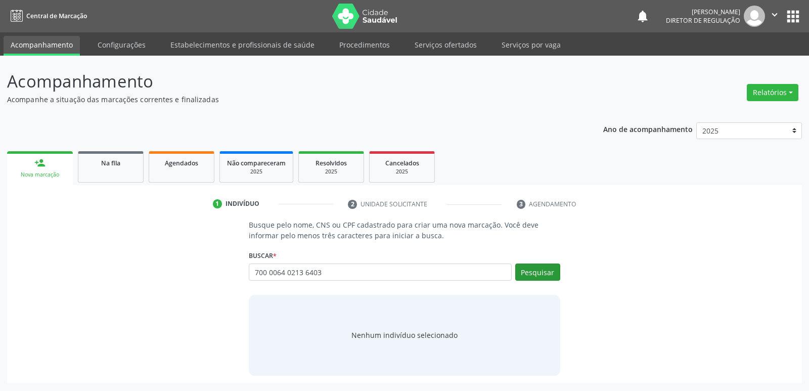
type input "700 0064 0213 6403"
click at [546, 275] on button "Pesquisar" at bounding box center [538, 272] width 45 height 17
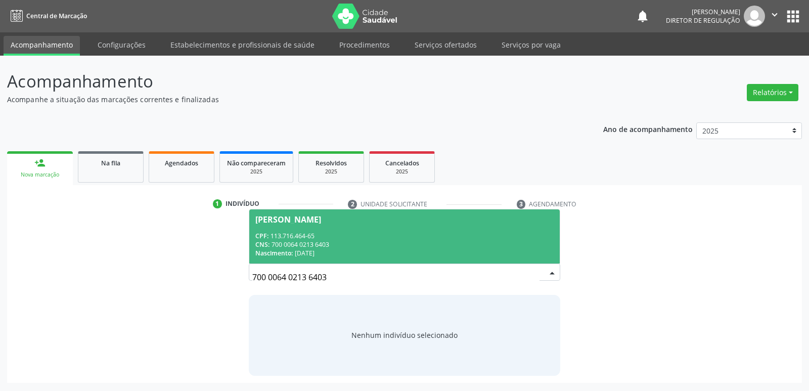
click at [324, 253] on div "Nascimento: [DATE]" at bounding box center [404, 253] width 298 height 9
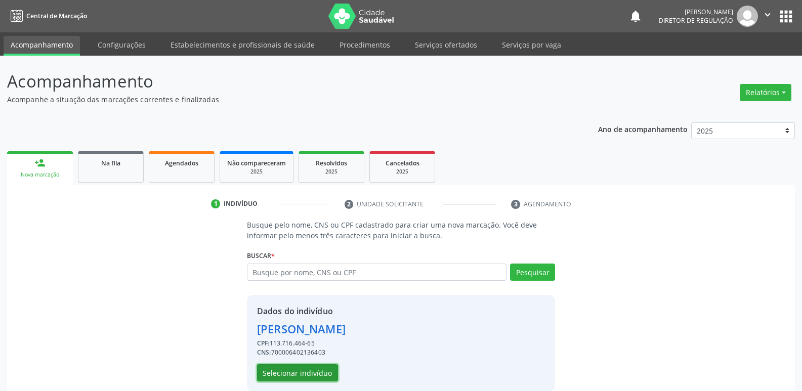
click at [323, 371] on button "Selecionar indivíduo" at bounding box center [297, 372] width 81 height 17
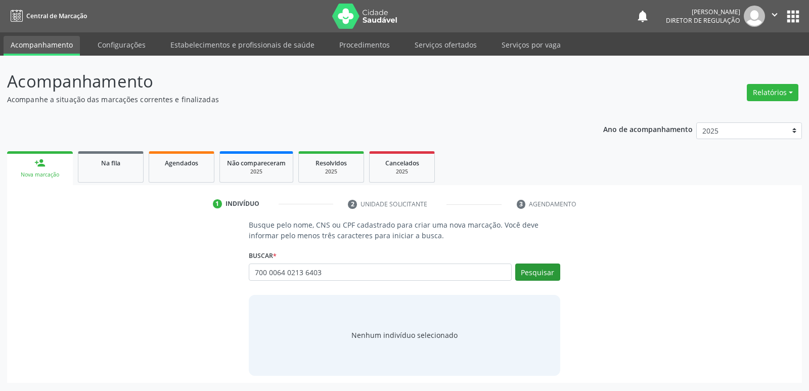
type input "700 0064 0213 6403"
click at [550, 278] on button "Pesquisar" at bounding box center [538, 272] width 45 height 17
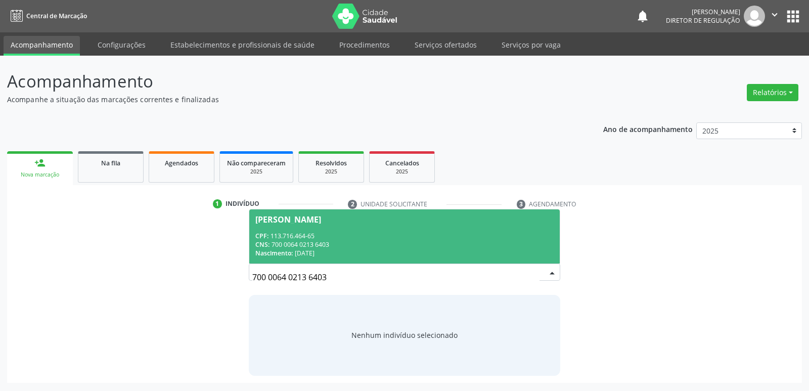
click at [332, 248] on div "CNS: 700 0064 0213 6403" at bounding box center [404, 244] width 298 height 9
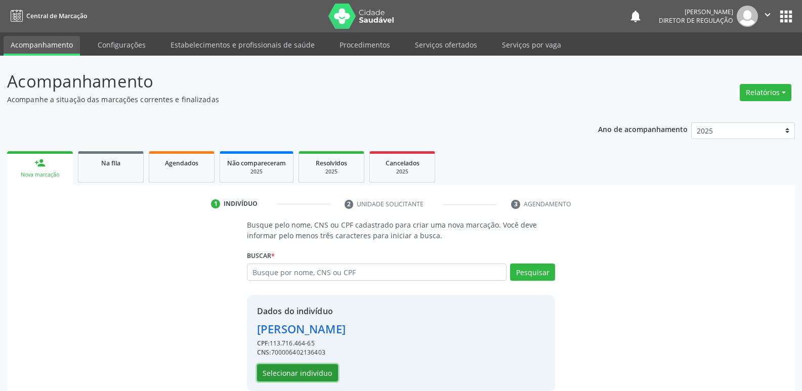
click at [332, 371] on button "Selecionar indivíduo" at bounding box center [297, 372] width 81 height 17
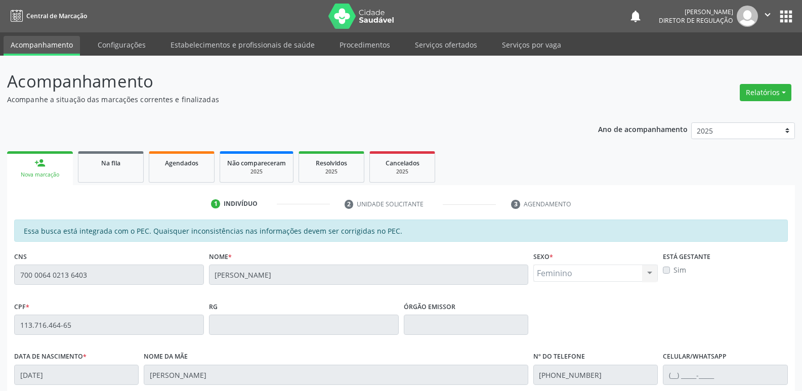
scroll to position [187, 0]
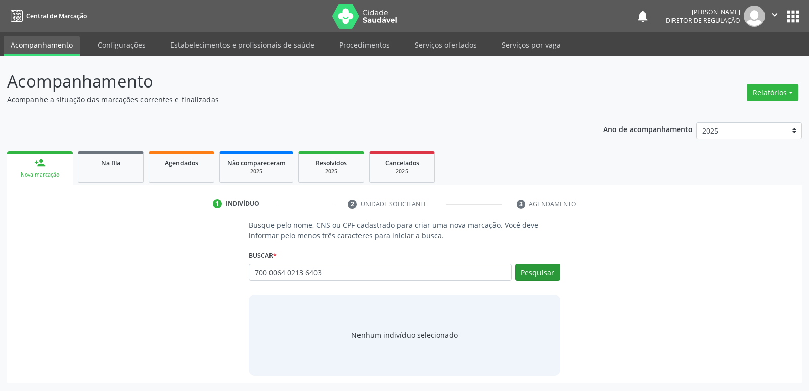
type input "700 0064 0213 6403"
click at [541, 270] on button "Pesquisar" at bounding box center [538, 272] width 45 height 17
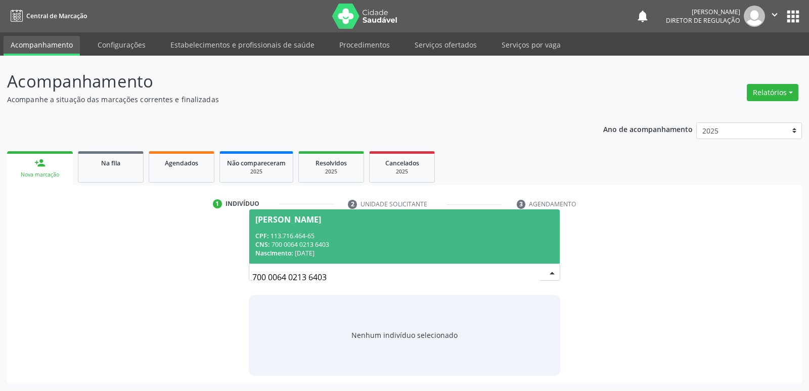
click at [314, 239] on div "CPF: 113.716.464-65" at bounding box center [404, 236] width 298 height 9
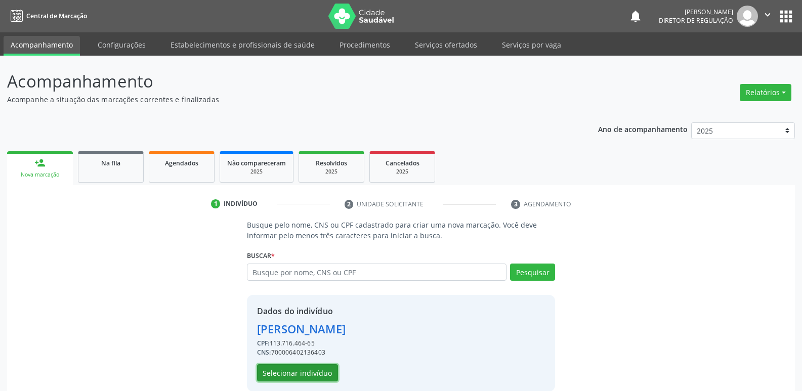
click at [314, 372] on button "Selecionar indivíduo" at bounding box center [297, 372] width 81 height 17
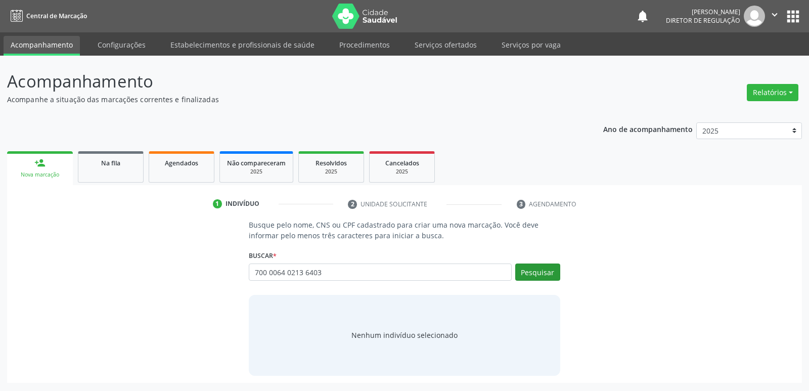
type input "700 0064 0213 6403"
click at [540, 274] on button "Pesquisar" at bounding box center [538, 272] width 45 height 17
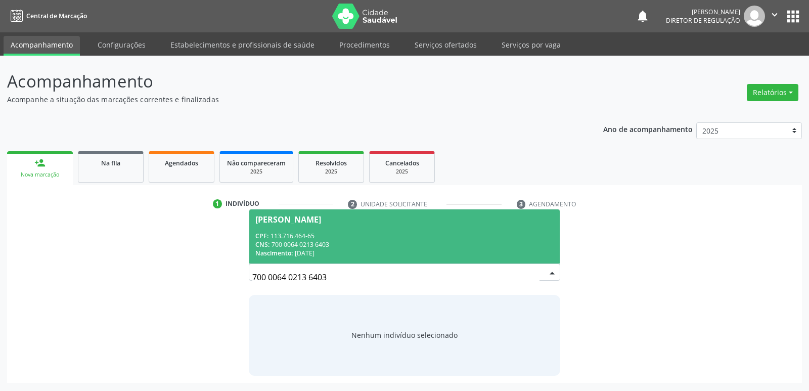
click at [315, 228] on span "Annye Priscilla Lucas da Cruz CPF: 113.716.464-65 CNS: 700 0064 0213 6403 Nasci…" at bounding box center [404, 236] width 310 height 54
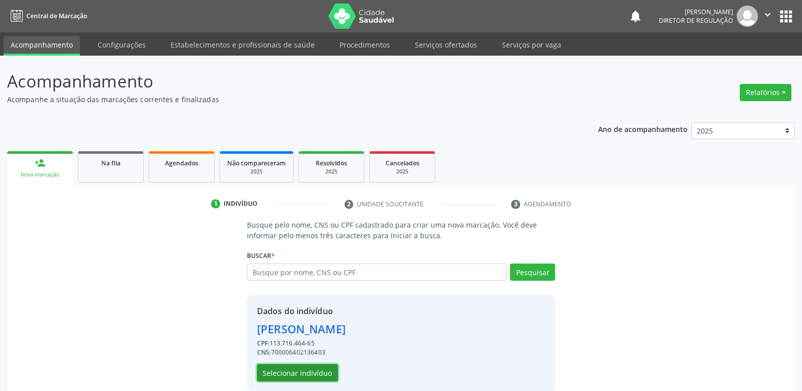
click at [321, 376] on button "Selecionar indivíduo" at bounding box center [297, 372] width 81 height 17
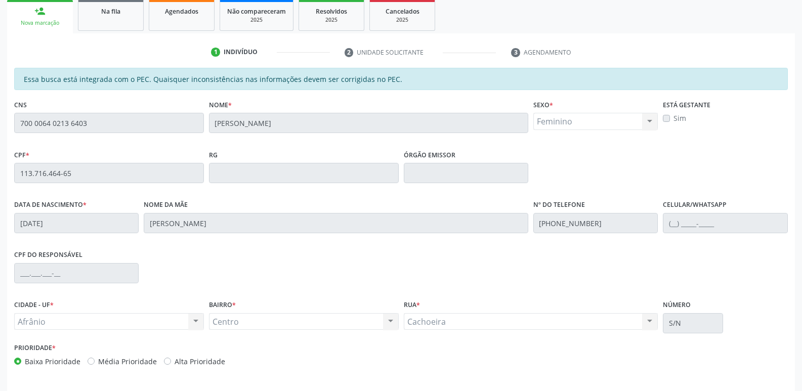
scroll to position [187, 0]
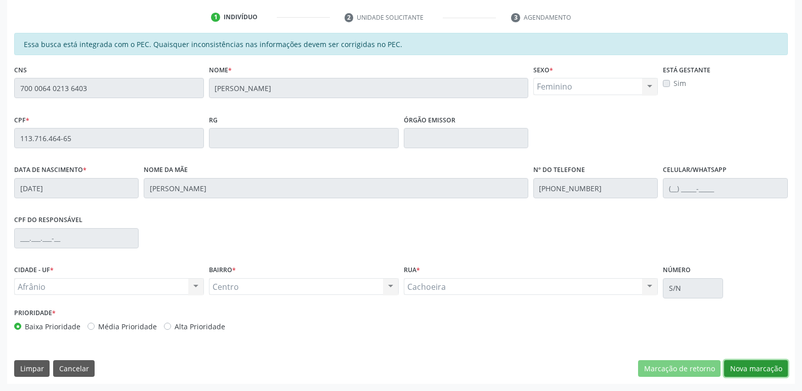
click at [767, 367] on button "Nova marcação" at bounding box center [756, 368] width 64 height 17
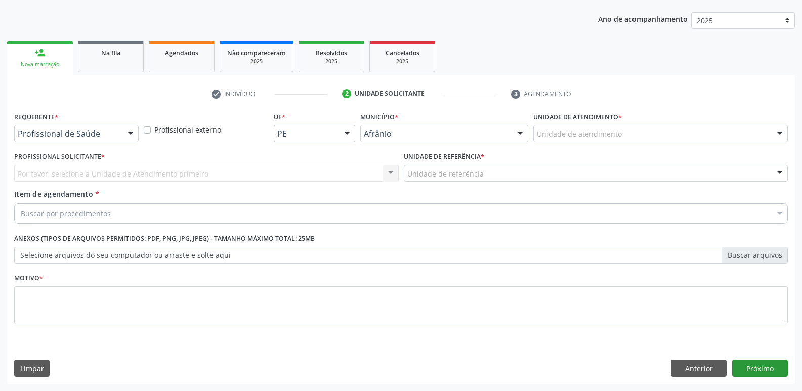
scroll to position [110, 0]
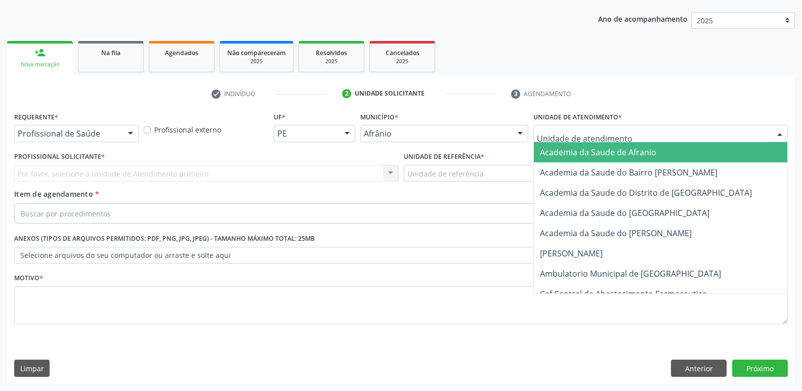
click at [627, 127] on div at bounding box center [660, 133] width 254 height 17
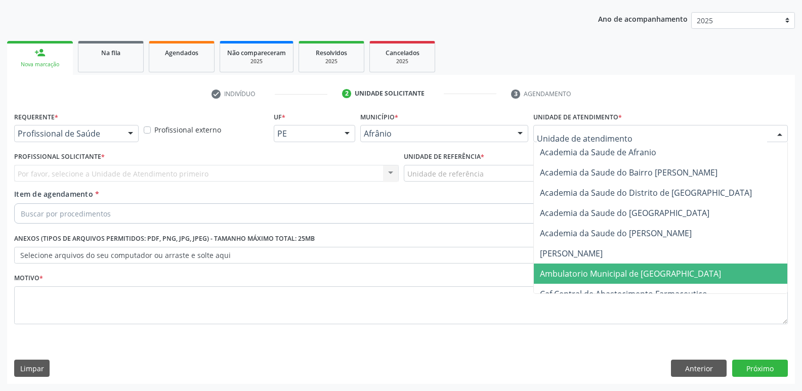
click at [598, 275] on span "Ambulatorio Municipal de [GEOGRAPHIC_DATA]" at bounding box center [630, 273] width 181 height 11
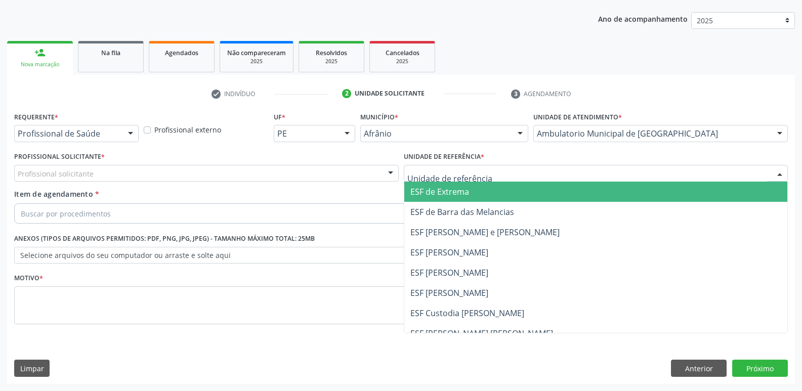
click at [494, 176] on div at bounding box center [596, 173] width 385 height 17
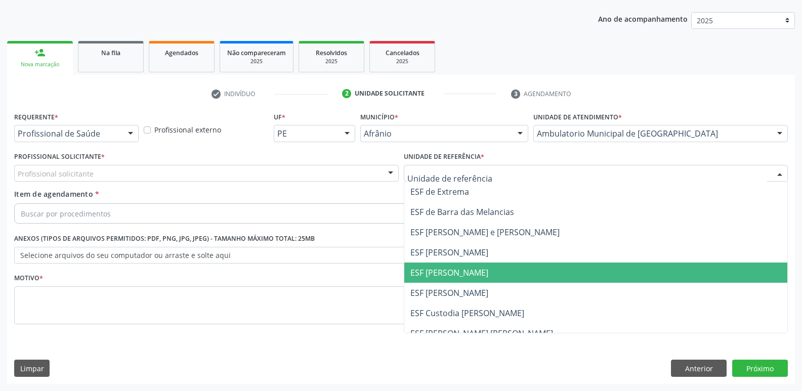
click at [496, 274] on span "ESF [PERSON_NAME]" at bounding box center [595, 273] width 383 height 20
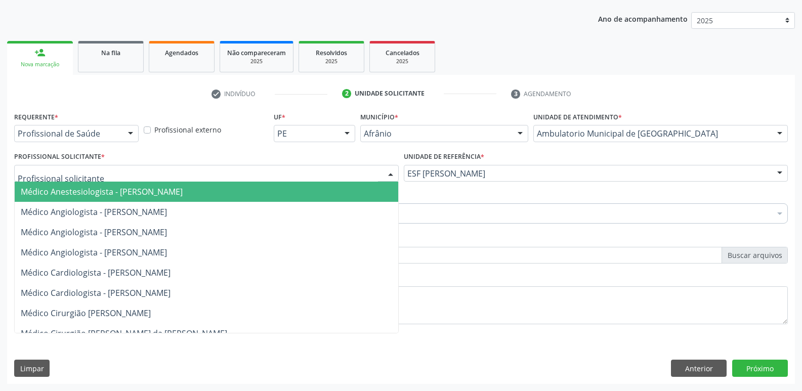
click at [332, 166] on div at bounding box center [206, 173] width 385 height 17
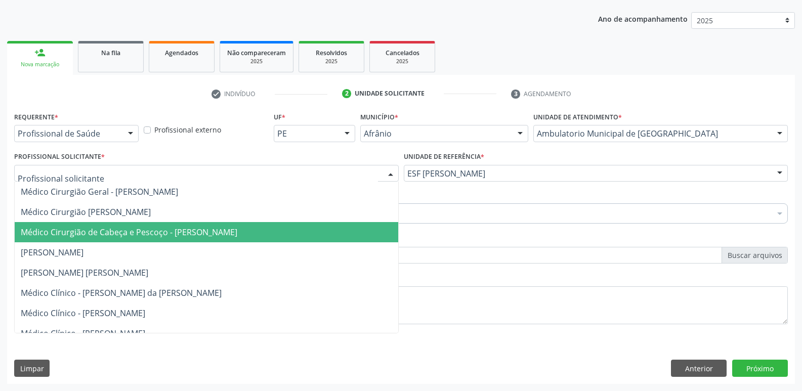
scroll to position [0, 0]
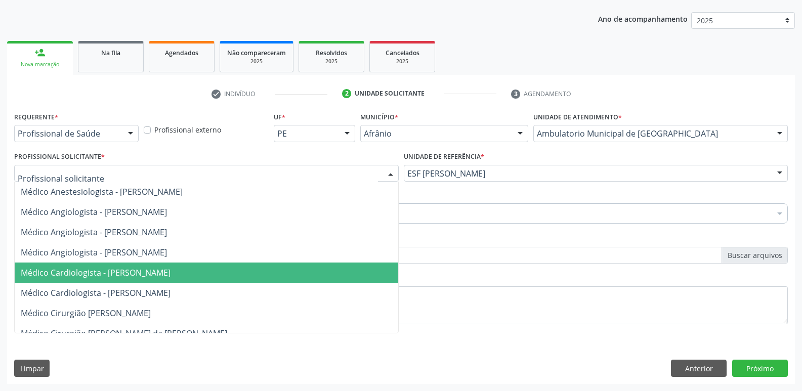
click at [319, 269] on span "Médico Cardiologista - [PERSON_NAME]" at bounding box center [206, 273] width 383 height 20
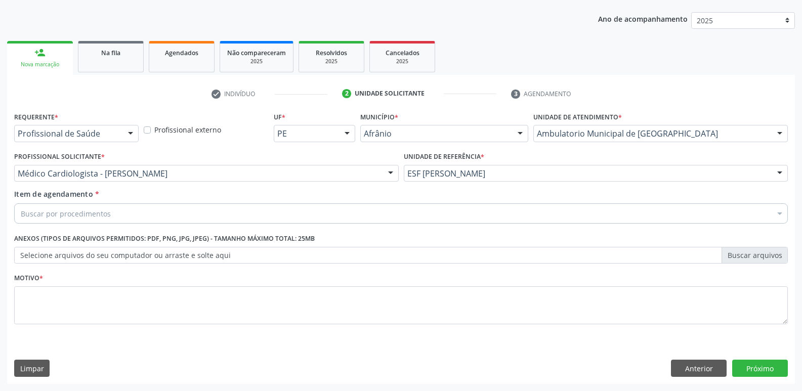
click at [216, 212] on div "Buscar por procedimentos" at bounding box center [401, 213] width 774 height 20
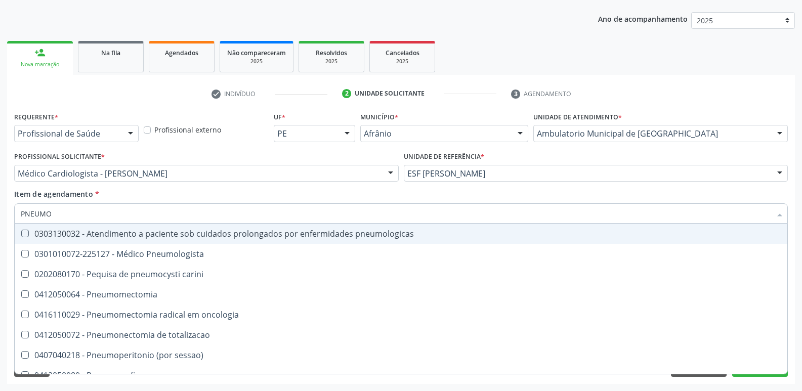
type input "PNEUMOL"
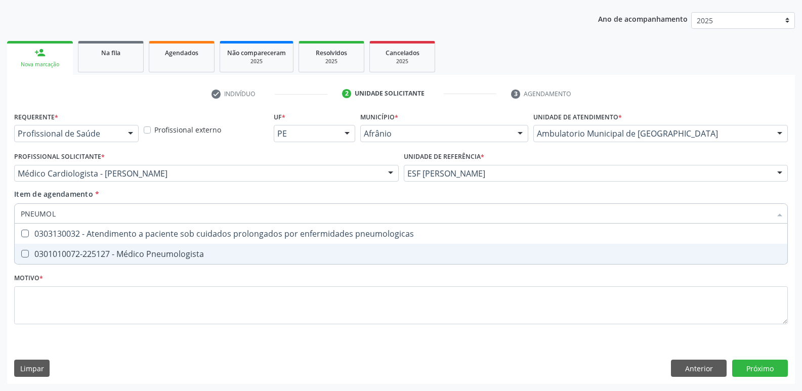
click at [200, 258] on div "0301010072-225127 - Médico Pneumologista" at bounding box center [401, 254] width 760 height 8
checkbox Pneumologista "true"
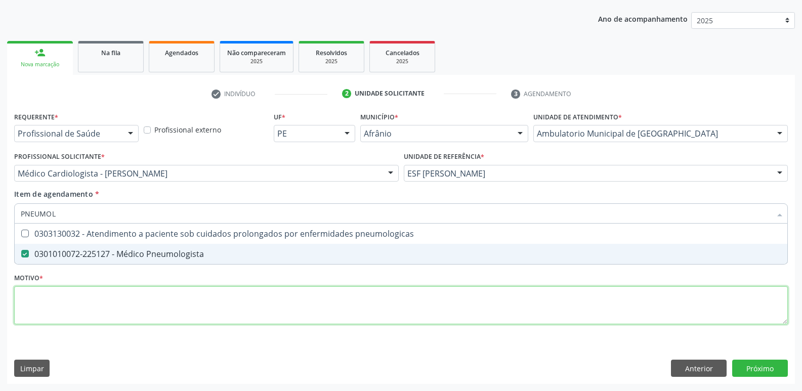
click at [192, 293] on div "Requerente * Profissional de Saúde Profissional de Saúde Paciente Nenhum result…" at bounding box center [401, 223] width 774 height 229
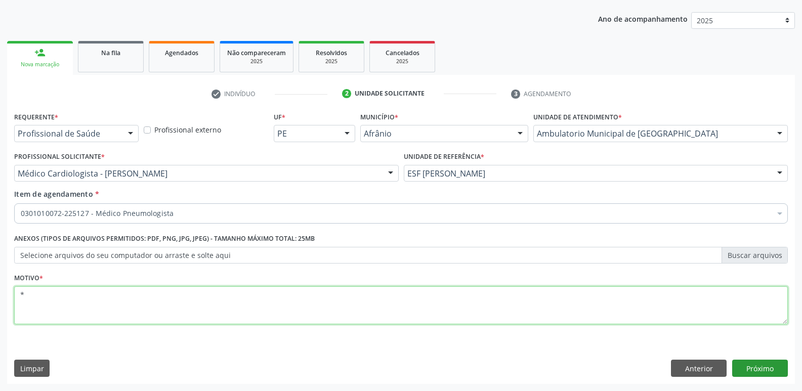
type textarea "*"
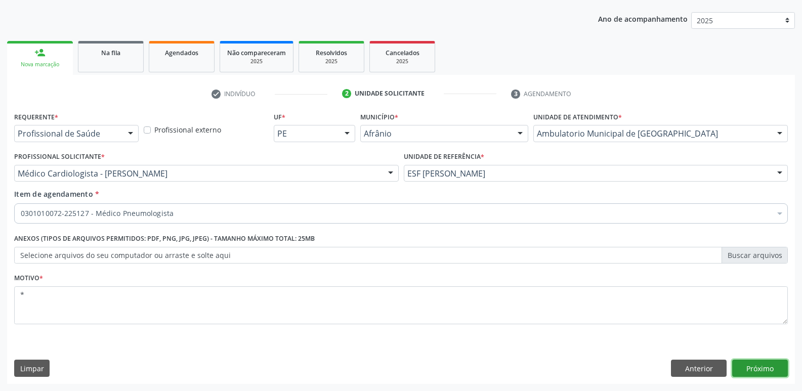
click at [768, 371] on button "Próximo" at bounding box center [760, 368] width 56 height 17
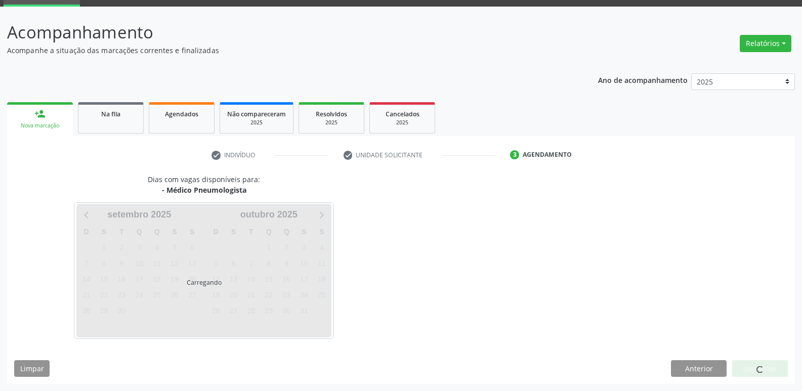
scroll to position [49, 0]
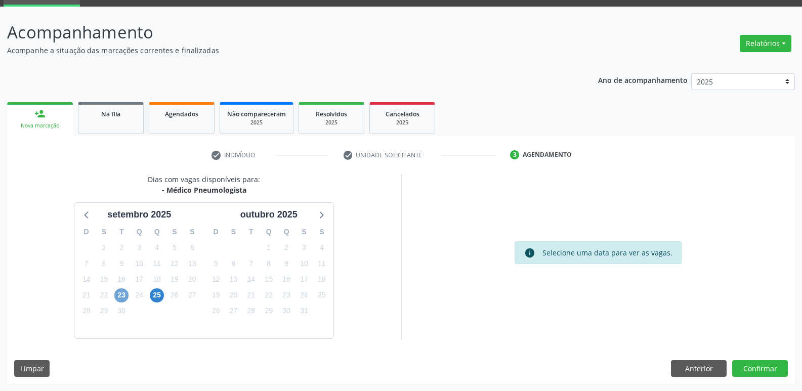
click at [121, 298] on span "23" at bounding box center [121, 295] width 14 height 14
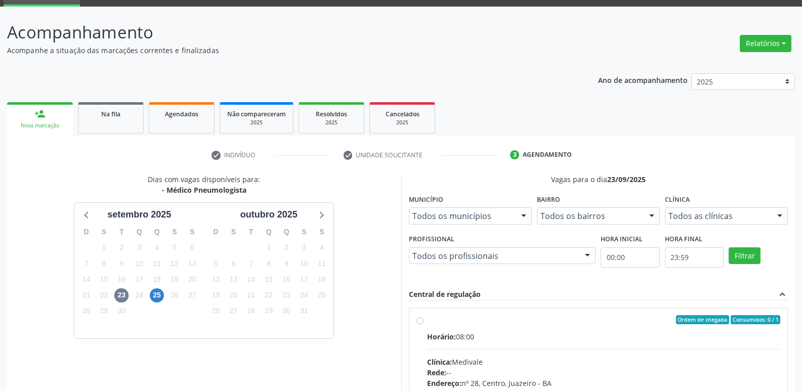
click at [427, 323] on div "Ordem de chegada Consumidos: 0 / 1" at bounding box center [604, 319] width 354 height 9
click at [423, 323] on input "Ordem de chegada Consumidos: 0 / 1 Horário: 08:00 Clínica: Medivale Rede: -- En…" at bounding box center [419, 319] width 7 height 9
radio input "true"
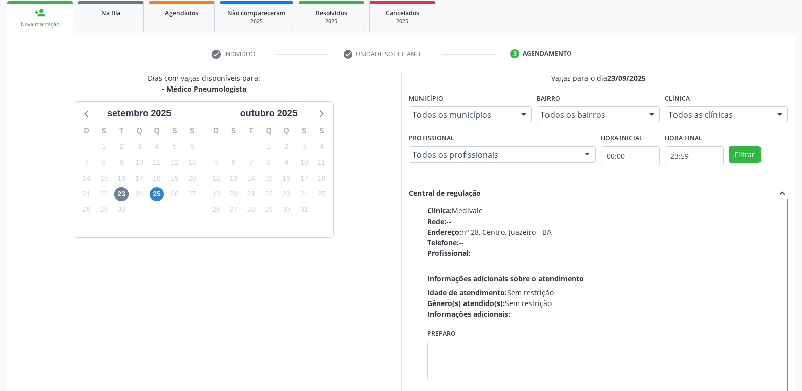
scroll to position [213, 0]
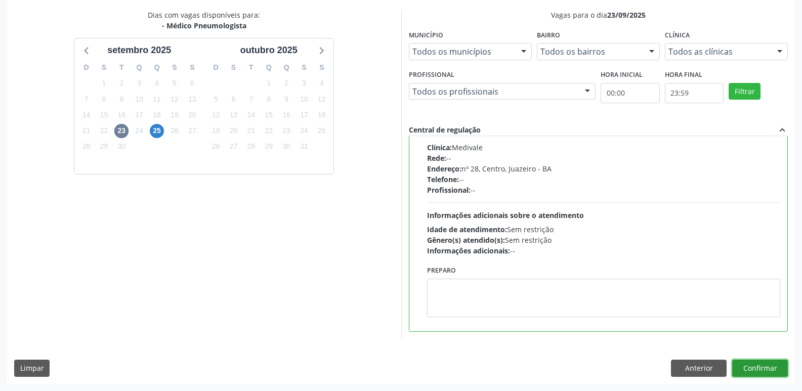
click at [773, 365] on button "Confirmar" at bounding box center [760, 368] width 56 height 17
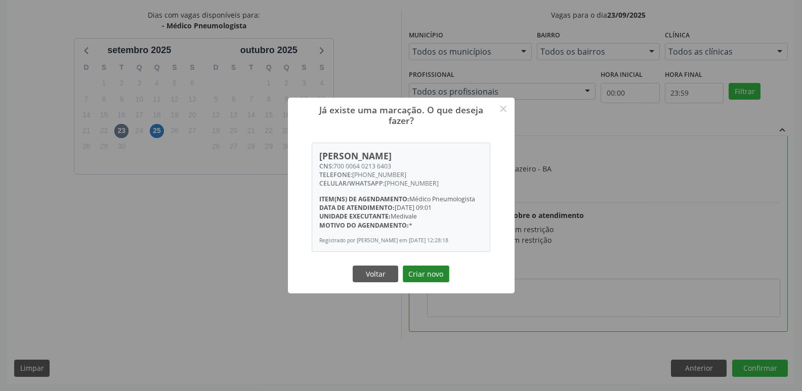
click at [440, 277] on button "Criar novo" at bounding box center [426, 274] width 47 height 17
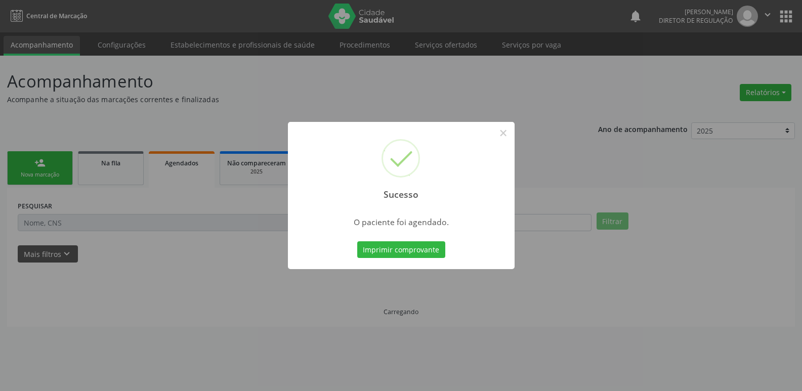
scroll to position [0, 0]
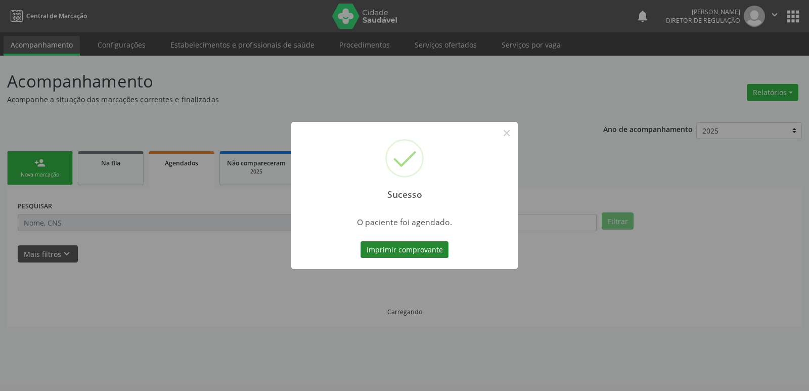
click at [425, 247] on button "Imprimir comprovante" at bounding box center [405, 249] width 88 height 17
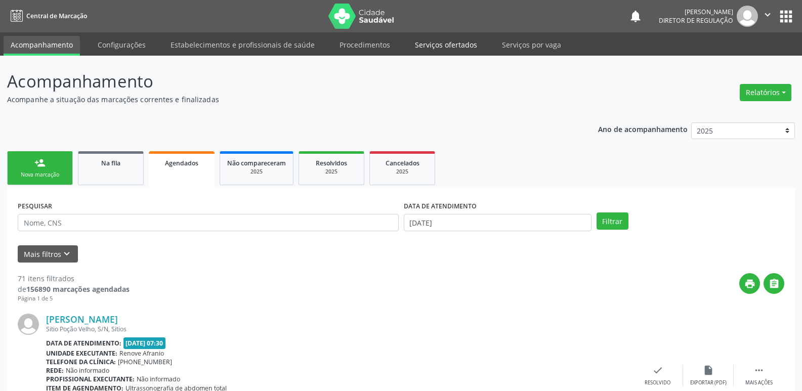
click at [468, 44] on link "Serviços ofertados" at bounding box center [446, 45] width 76 height 18
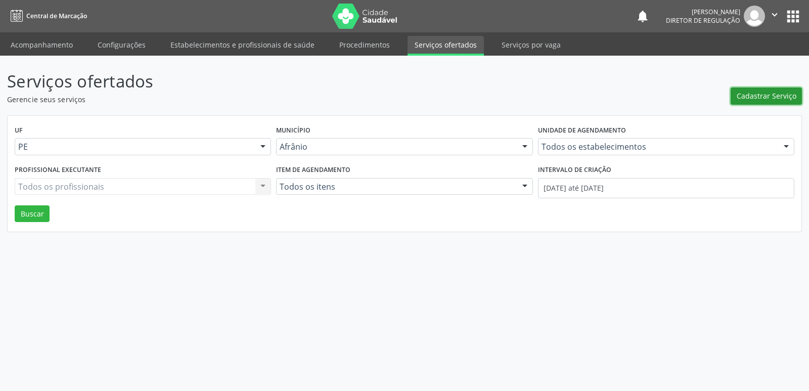
click at [762, 99] on span "Cadastrar Serviço" at bounding box center [767, 96] width 60 height 11
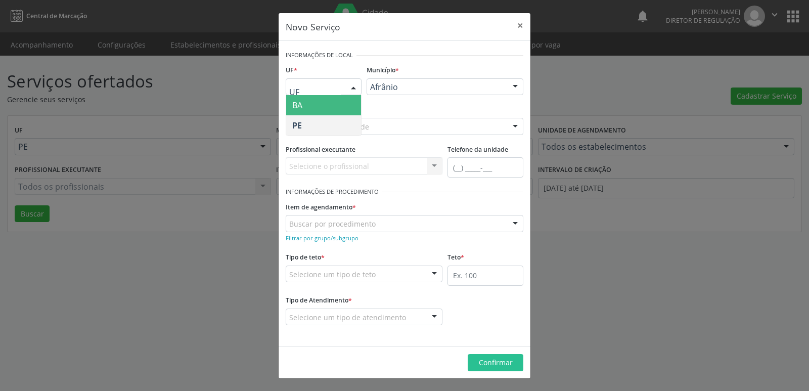
click at [336, 109] on span "BA" at bounding box center [323, 105] width 75 height 20
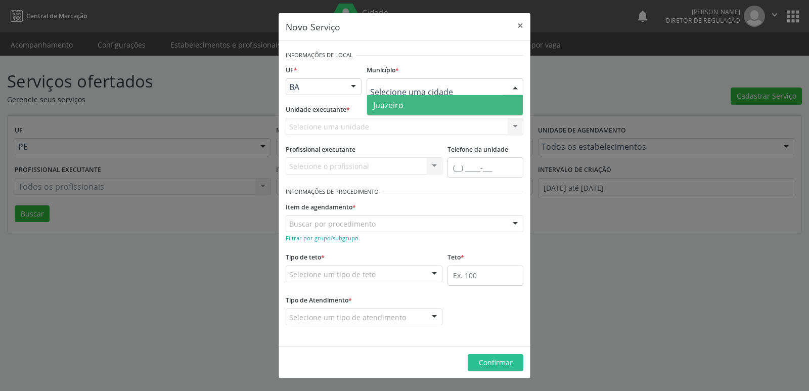
click at [409, 106] on span "Juazeiro" at bounding box center [445, 105] width 156 height 20
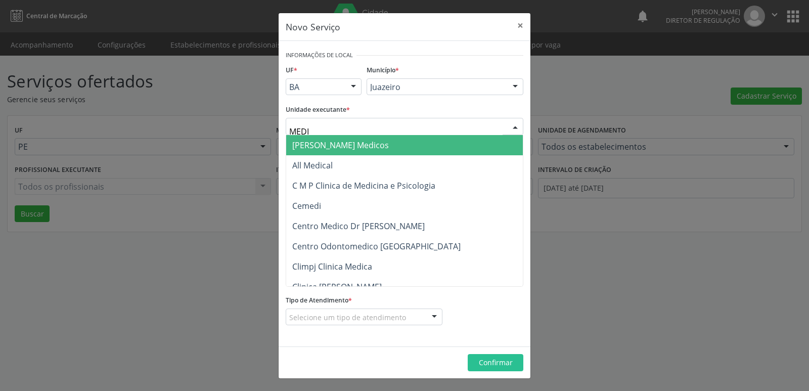
type input "MEDIV"
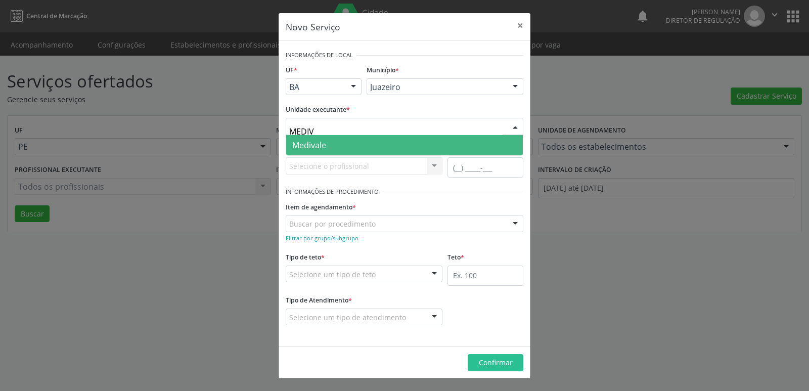
click at [358, 146] on span "Medivale" at bounding box center [404, 145] width 237 height 20
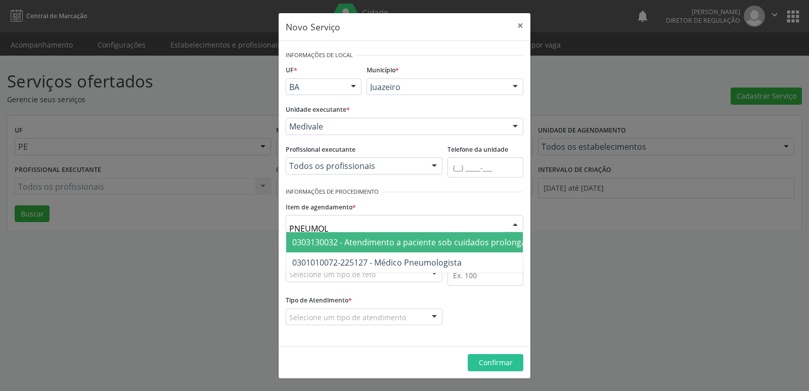
type input "PNEUMOLO"
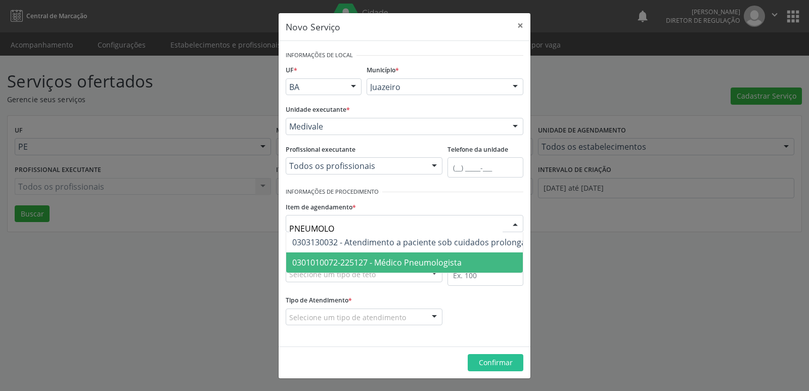
click at [378, 260] on span "0301010072-225127 - Médico Pneumologista" at bounding box center [376, 262] width 169 height 11
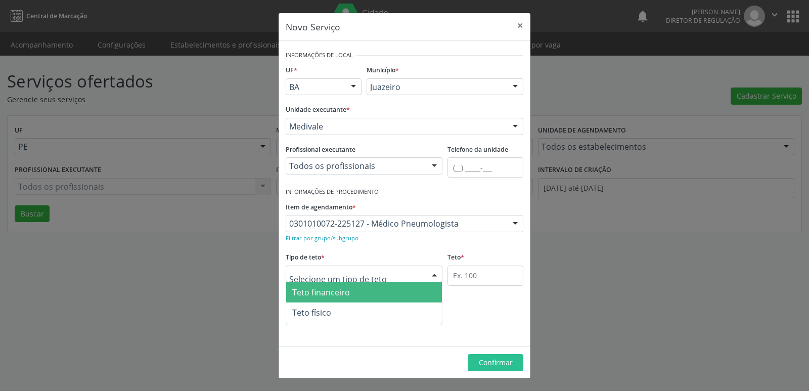
click at [379, 275] on div at bounding box center [364, 274] width 157 height 17
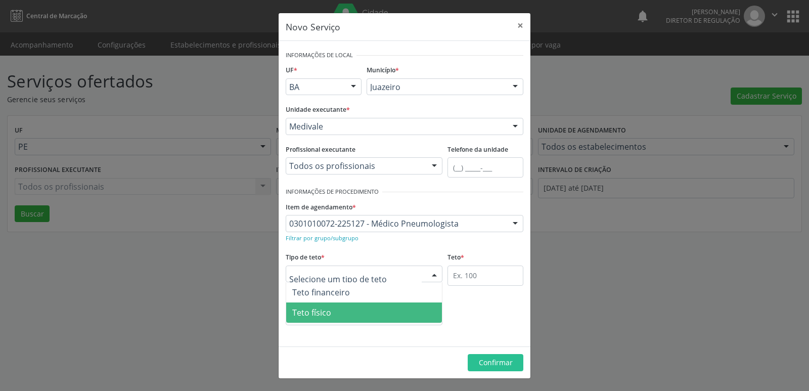
drag, startPoint x: 371, startPoint y: 313, endPoint x: 425, endPoint y: 303, distance: 54.5
click at [372, 314] on span "Teto físico" at bounding box center [364, 313] width 156 height 20
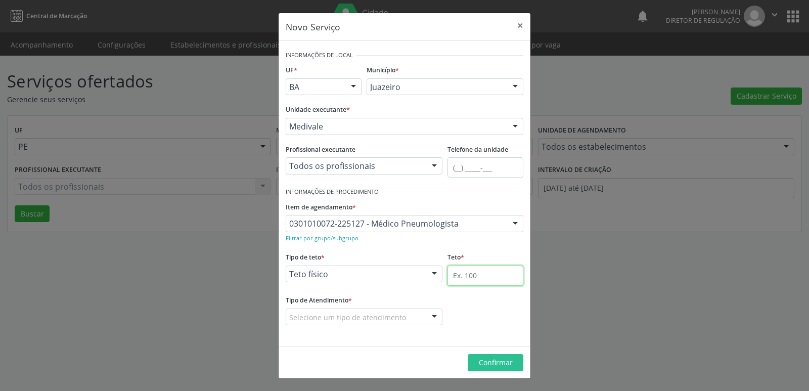
click at [494, 276] on input "text" at bounding box center [486, 276] width 76 height 20
type input "1"
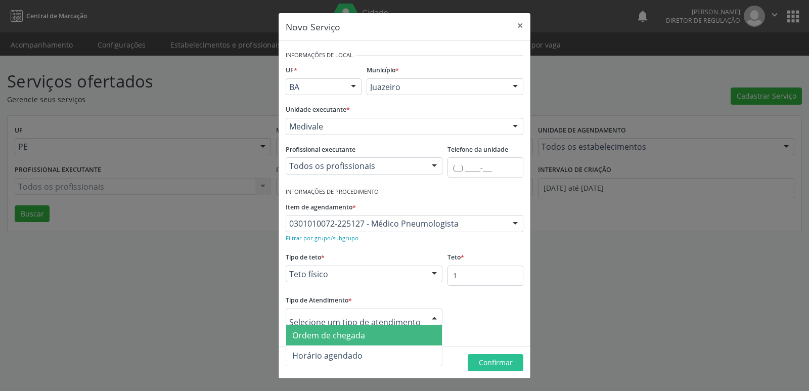
click at [404, 317] on div at bounding box center [364, 317] width 157 height 17
click at [362, 340] on span "Ordem de chegada" at bounding box center [328, 335] width 73 height 11
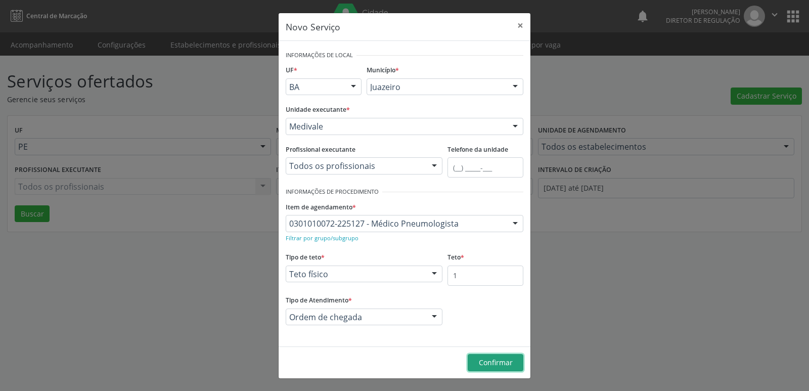
click at [486, 362] on span "Confirmar" at bounding box center [496, 363] width 34 height 10
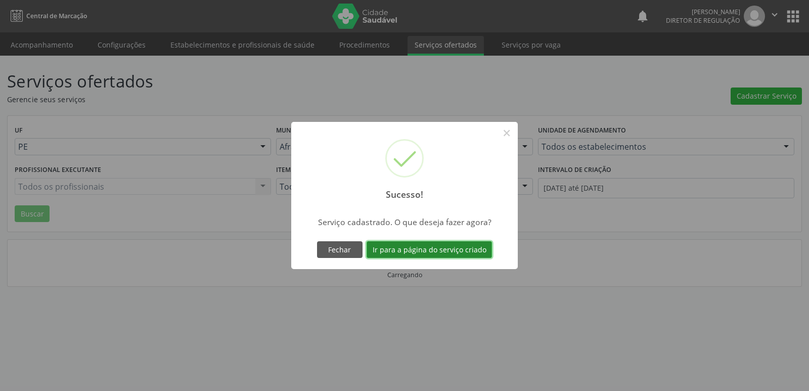
click at [454, 250] on button "Ir para a página do serviço criado" at bounding box center [429, 249] width 125 height 17
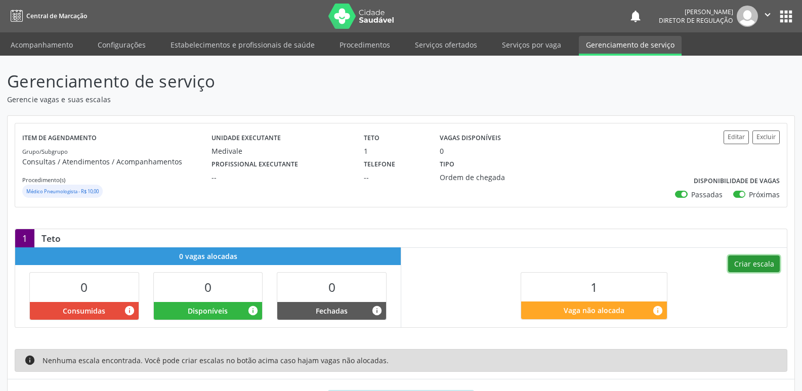
click at [764, 265] on button "Criar escala" at bounding box center [754, 263] width 52 height 17
select select "8"
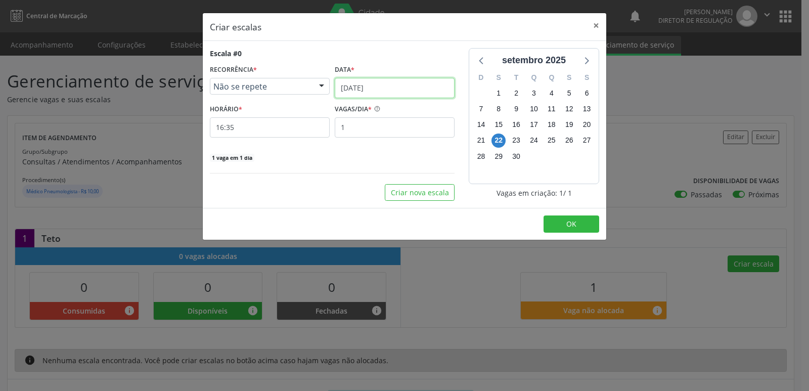
click at [404, 86] on input "[DATE]" at bounding box center [395, 88] width 120 height 20
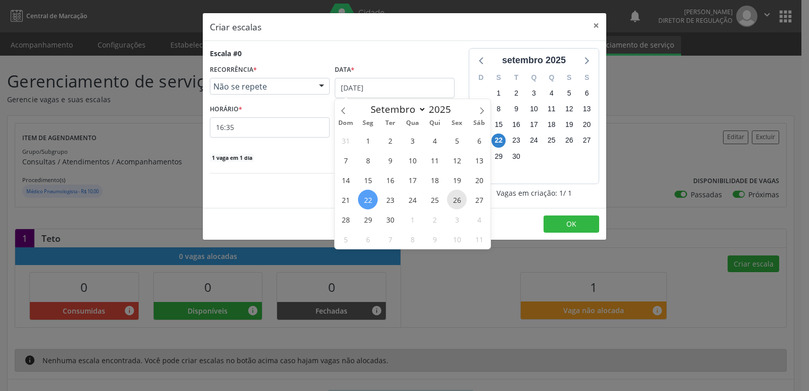
click at [459, 201] on span "26" at bounding box center [457, 200] width 20 height 20
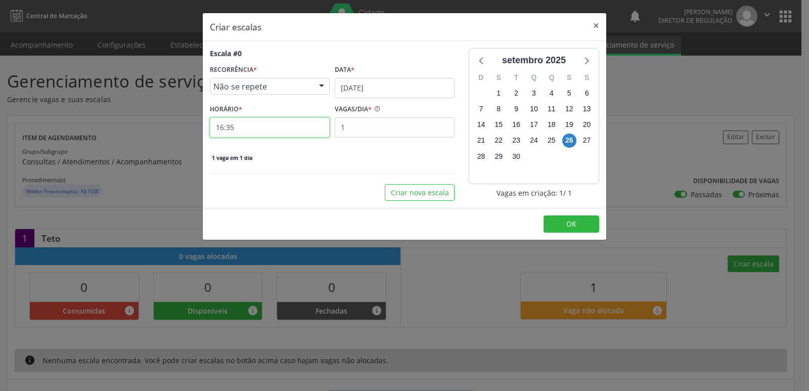
click at [288, 124] on input "16:35" at bounding box center [270, 127] width 120 height 20
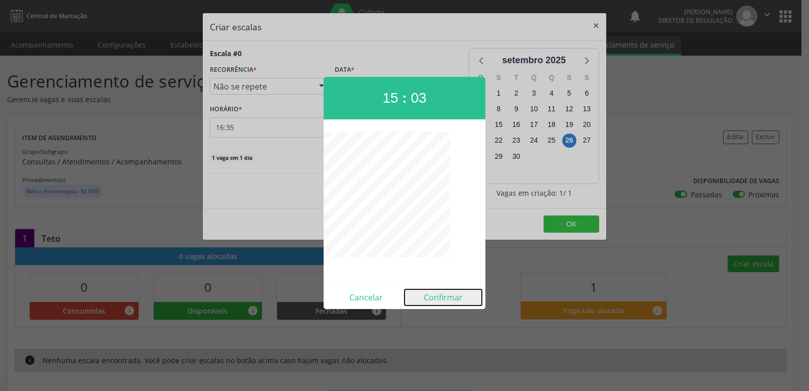
click at [437, 296] on button "Confirmar" at bounding box center [443, 297] width 77 height 16
type input "15:03"
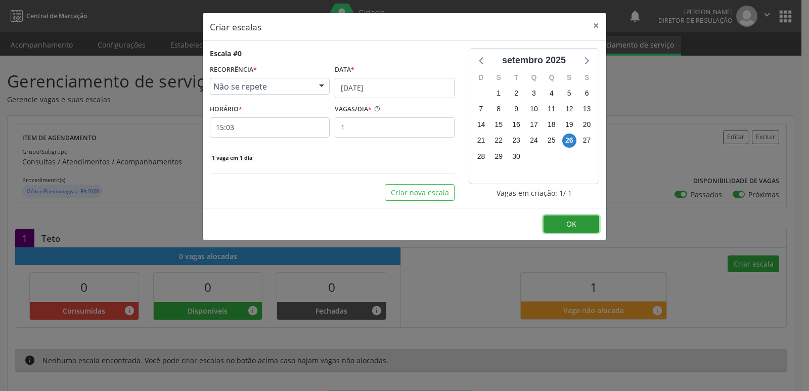
click at [569, 226] on span "OK" at bounding box center [572, 224] width 10 height 10
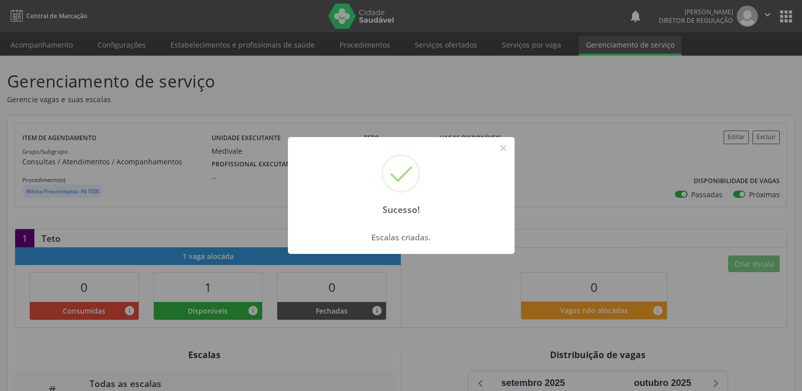
drag, startPoint x: 505, startPoint y: 146, endPoint x: 500, endPoint y: 141, distance: 7.2
click at [503, 142] on button "×" at bounding box center [503, 148] width 17 height 17
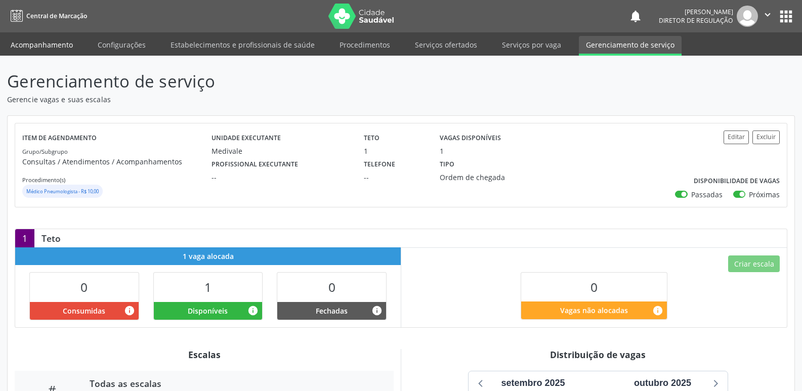
click at [55, 48] on link "Acompanhamento" at bounding box center [42, 45] width 76 height 18
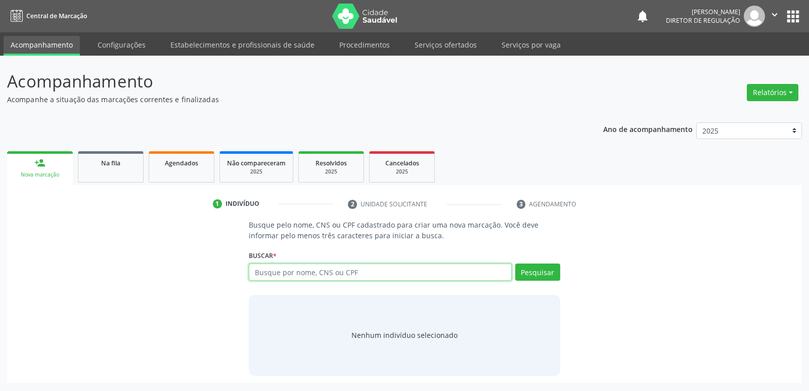
click at [313, 273] on input "text" at bounding box center [380, 272] width 263 height 17
type input "702702179098760"
click at [542, 274] on button "Pesquisar" at bounding box center [538, 272] width 45 height 17
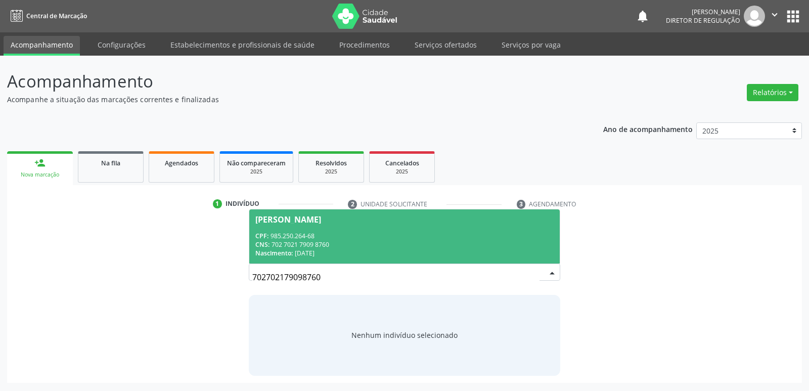
click at [322, 250] on div "Nascimento: 07/12/1935" at bounding box center [404, 253] width 298 height 9
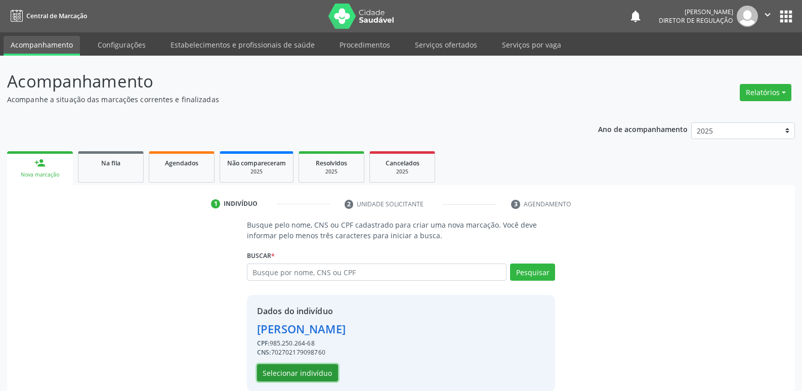
click at [305, 373] on button "Selecionar indivíduo" at bounding box center [297, 372] width 81 height 17
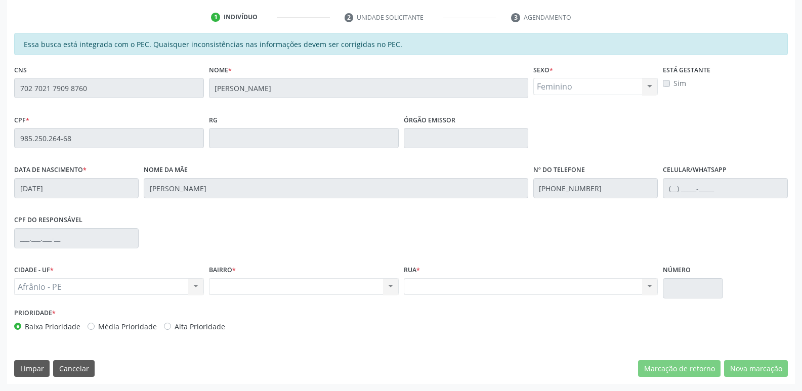
scroll to position [86, 0]
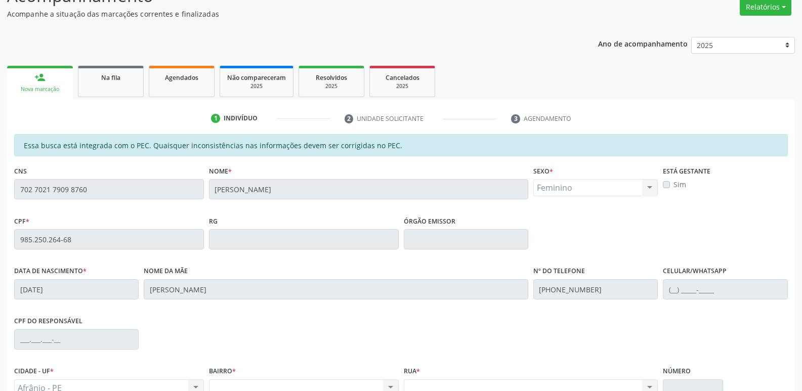
click at [12, 201] on div "CNS 702 7021 7909 8760" at bounding box center [109, 188] width 195 height 50
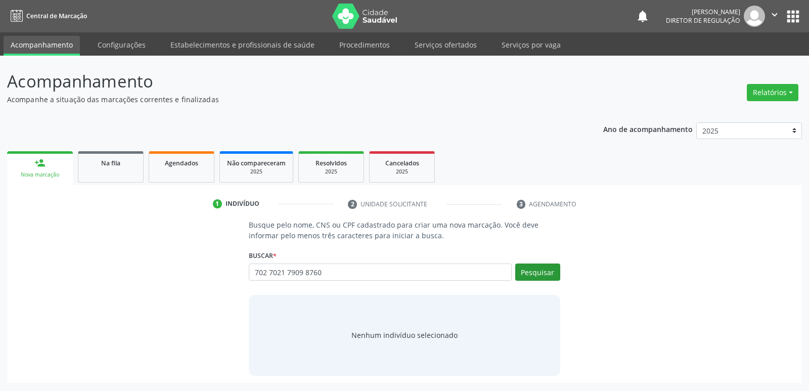
type input "702 7021 7909 8760"
click at [536, 275] on button "Pesquisar" at bounding box center [538, 272] width 45 height 17
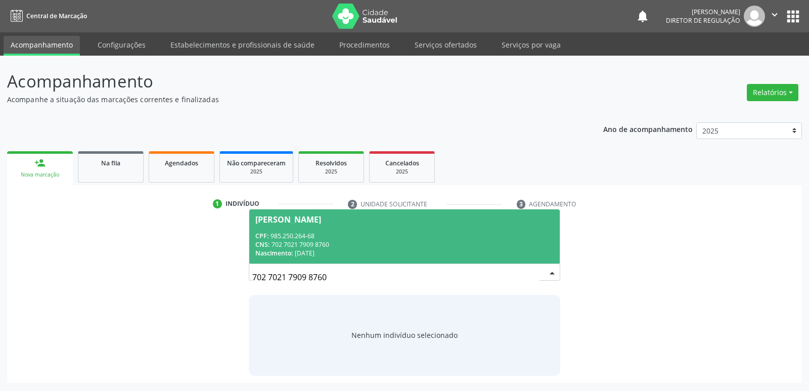
click at [307, 246] on div "CNS: 702 7021 7909 8760" at bounding box center [404, 244] width 298 height 9
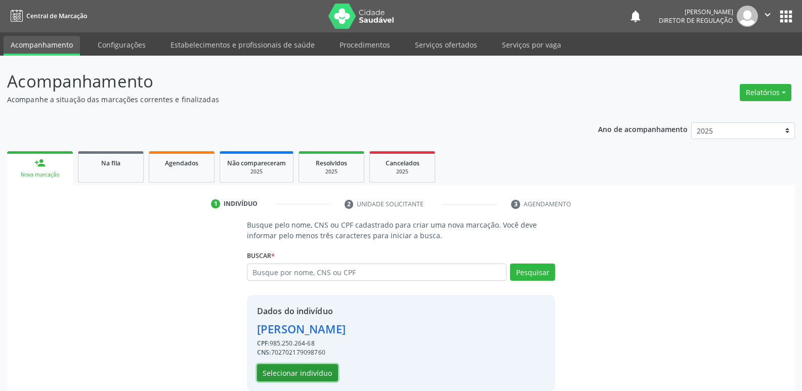
click at [312, 370] on button "Selecionar indivíduo" at bounding box center [297, 372] width 81 height 17
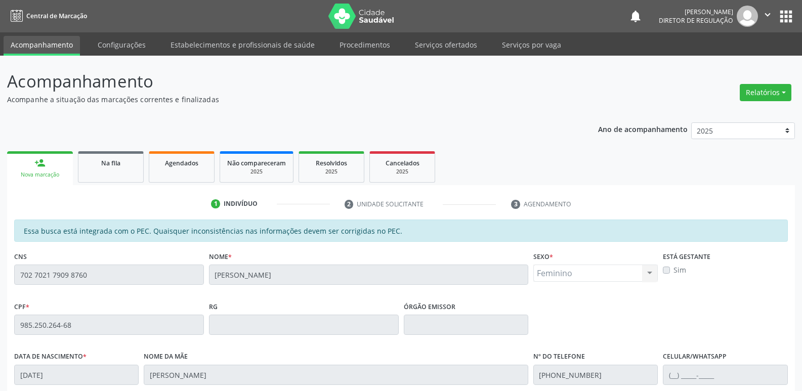
scroll to position [187, 0]
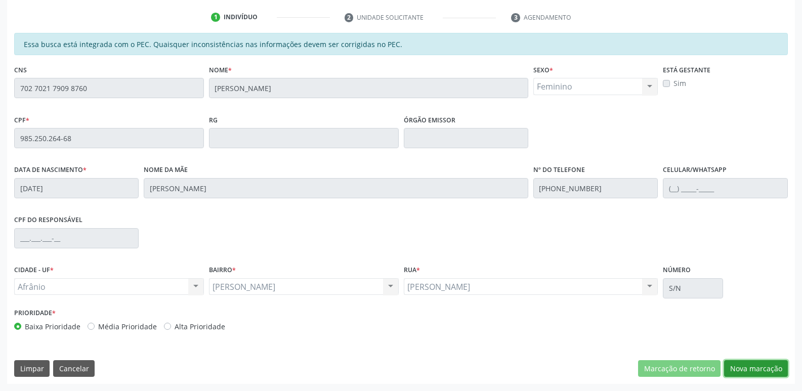
click at [763, 366] on button "Nova marcação" at bounding box center [756, 368] width 64 height 17
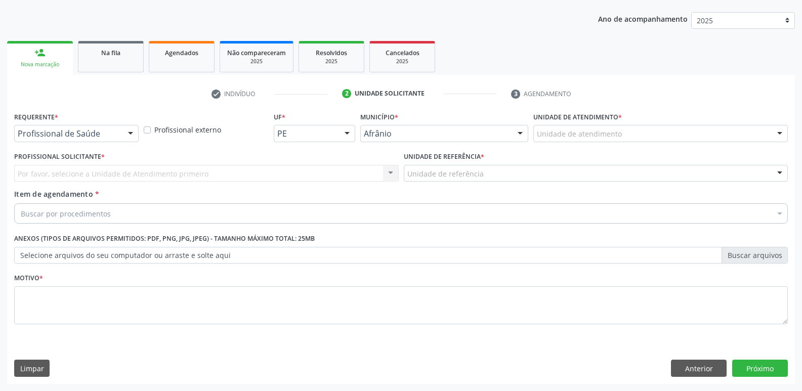
scroll to position [110, 0]
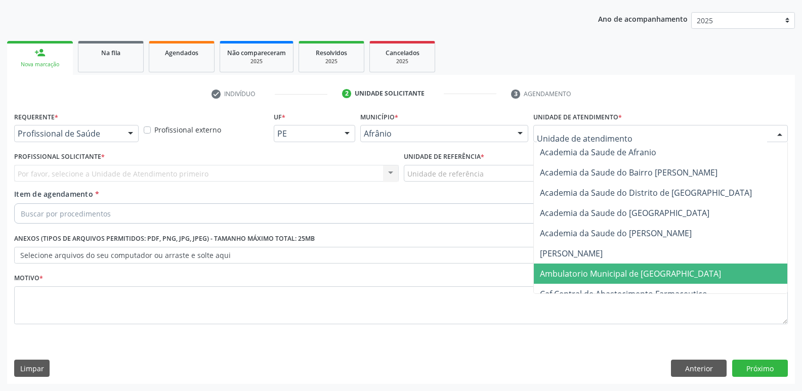
click at [619, 272] on span "Ambulatorio Municipal de [GEOGRAPHIC_DATA]" at bounding box center [630, 273] width 181 height 11
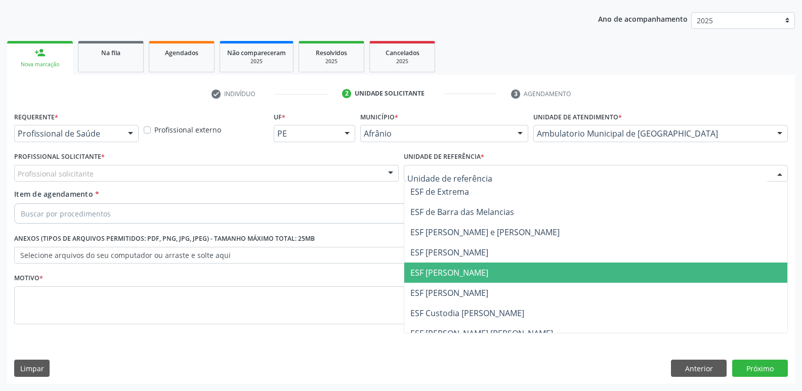
click at [468, 273] on span "ESF [PERSON_NAME]" at bounding box center [449, 272] width 78 height 11
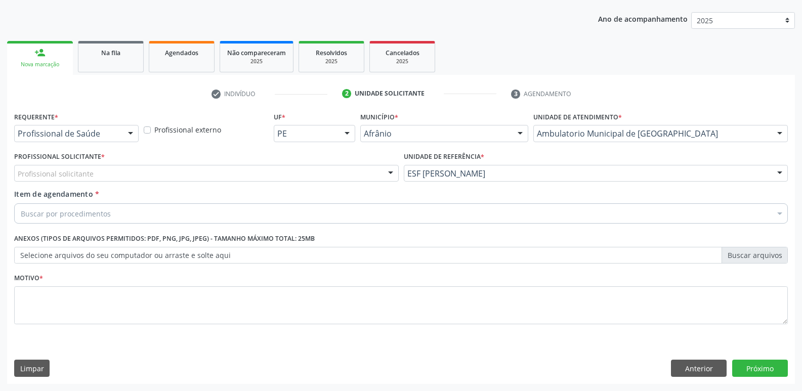
click at [306, 167] on div "Profissional solicitante" at bounding box center [206, 173] width 385 height 17
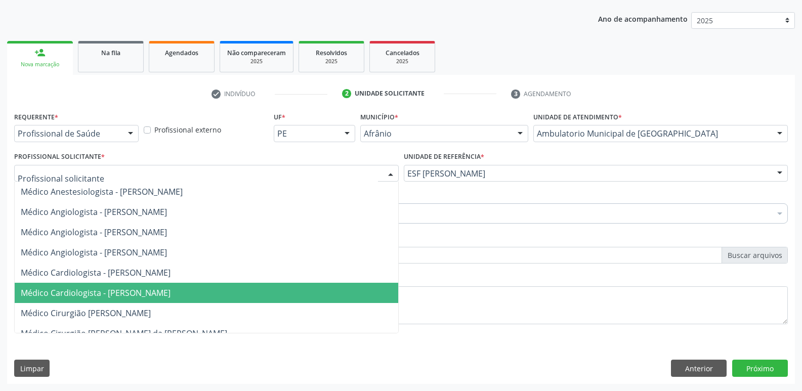
click at [285, 287] on span "Médico Cardiologista - [PERSON_NAME]" at bounding box center [206, 293] width 383 height 20
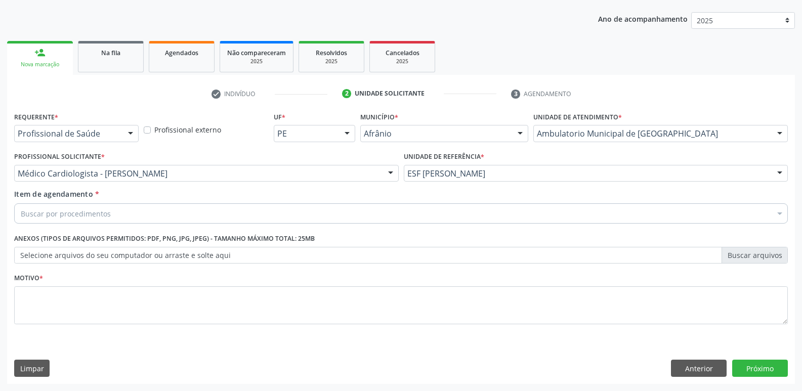
click at [256, 216] on div "Buscar por procedimentos" at bounding box center [401, 213] width 774 height 20
click at [238, 208] on div "Buscar por procedimentos" at bounding box center [401, 213] width 774 height 20
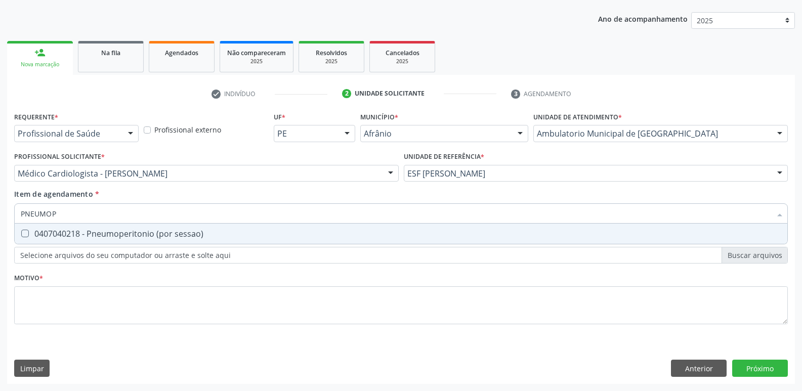
type input "PNEUMO"
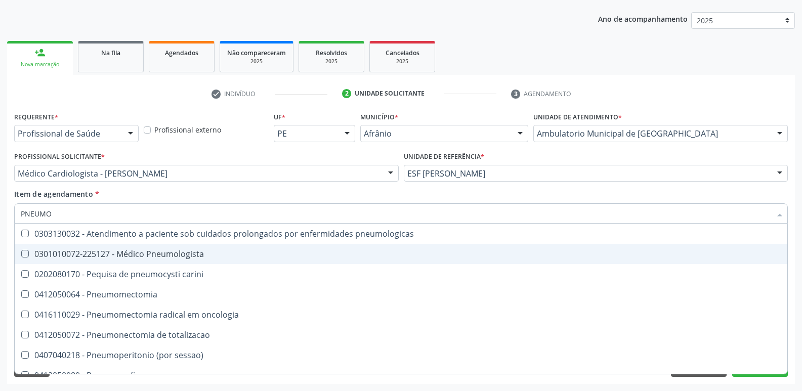
click at [206, 249] on span "0301010072-225127 - Médico Pneumologista" at bounding box center [401, 254] width 773 height 20
checkbox Pneumologista "true"
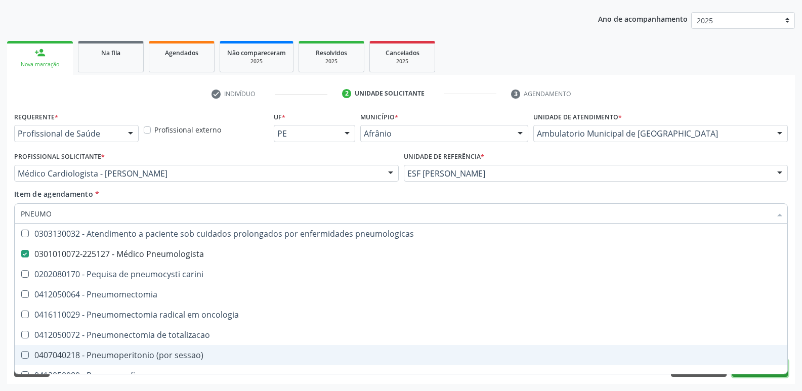
click at [736, 375] on button "Próximo" at bounding box center [760, 368] width 56 height 17
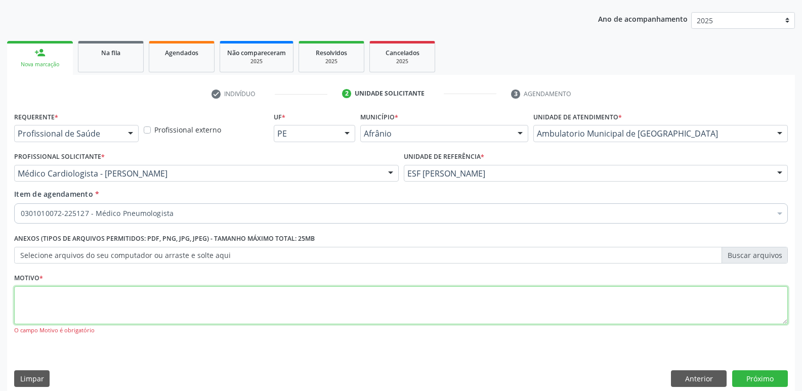
click at [323, 307] on textarea at bounding box center [401, 305] width 774 height 38
type textarea "*"
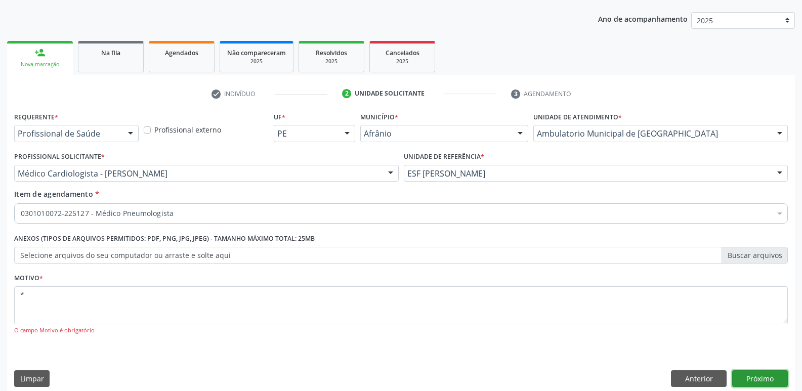
click at [771, 378] on button "Próximo" at bounding box center [760, 378] width 56 height 17
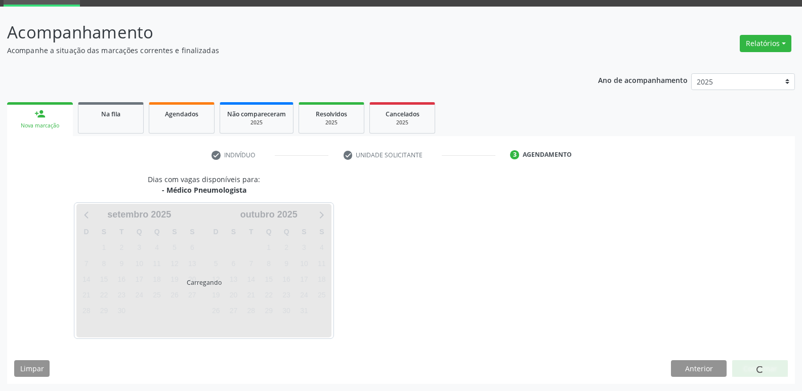
scroll to position [49, 0]
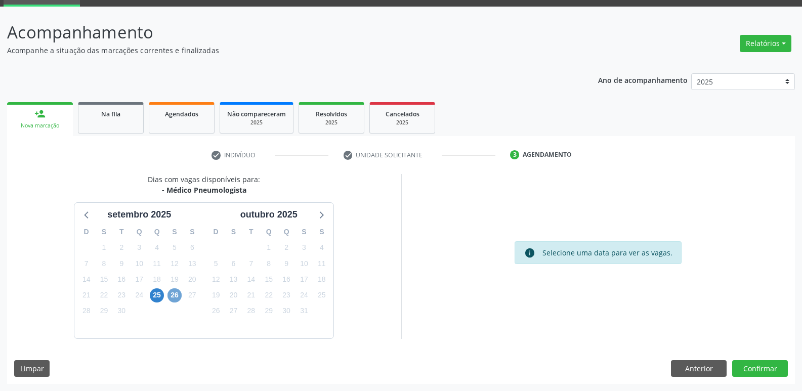
click at [175, 297] on span "26" at bounding box center [174, 295] width 14 height 14
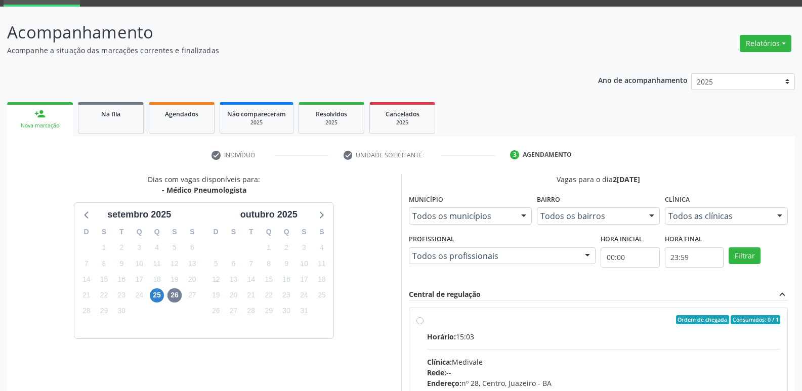
click at [553, 325] on label "Ordem de chegada Consumidos: 0 / 1 Horário: 15:03 Clínica: Medivale Rede: -- En…" at bounding box center [604, 392] width 354 height 155
click at [423, 324] on input "Ordem de chegada Consumidos: 0 / 1 Horário: 15:03 Clínica: Medivale Rede: -- En…" at bounding box center [419, 319] width 7 height 9
radio input "true"
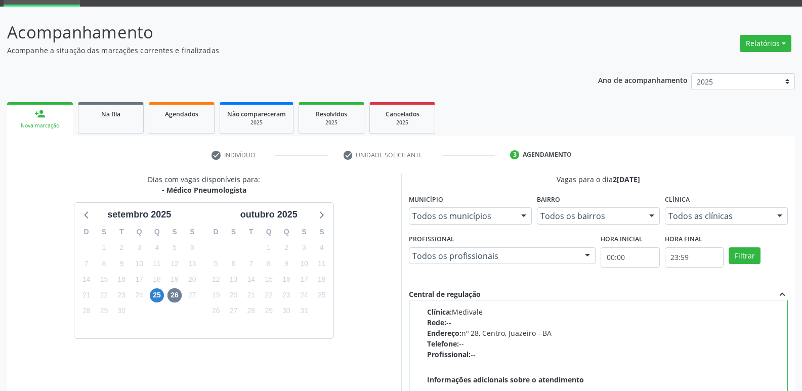
scroll to position [213, 0]
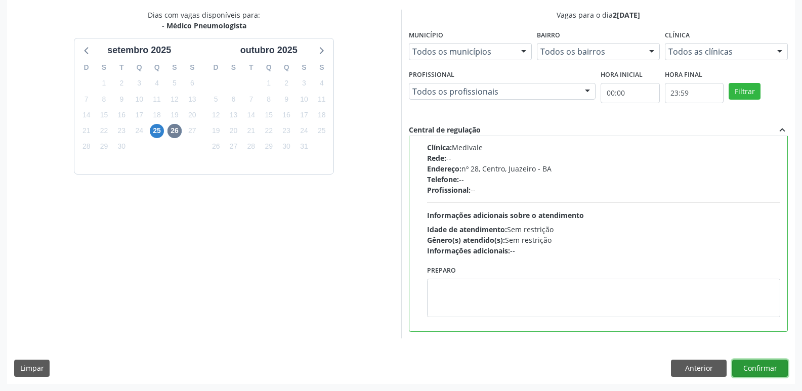
click at [774, 368] on button "Confirmar" at bounding box center [760, 368] width 56 height 17
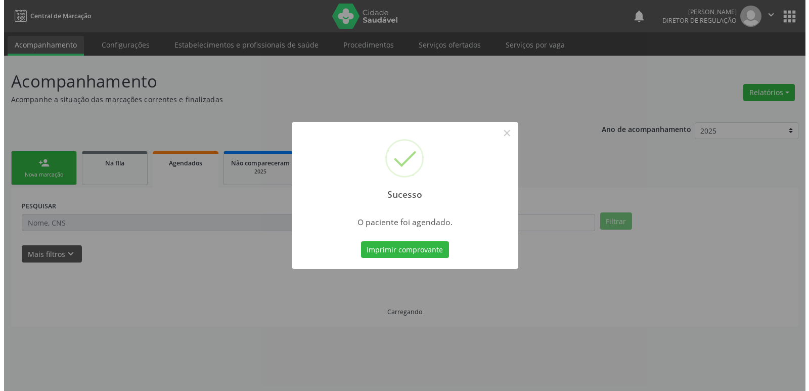
scroll to position [0, 0]
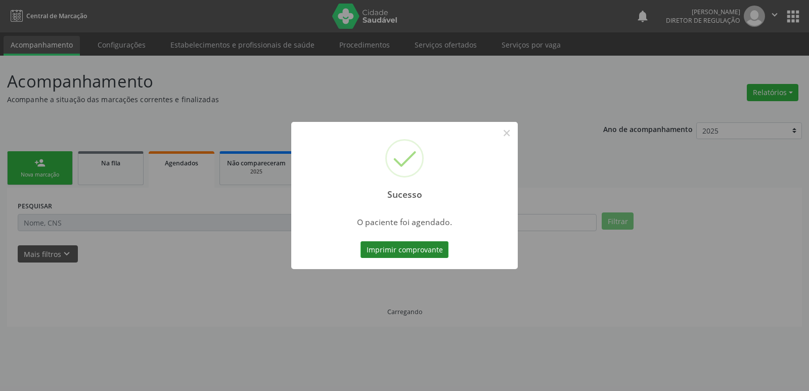
click at [437, 249] on button "Imprimir comprovante" at bounding box center [405, 249] width 88 height 17
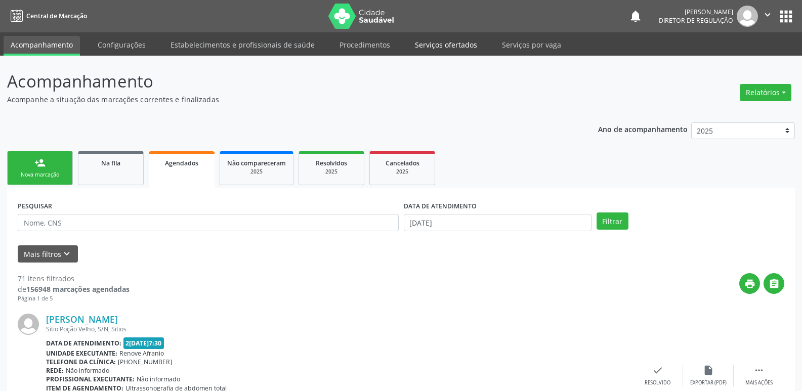
click at [461, 47] on link "Serviços ofertados" at bounding box center [446, 45] width 76 height 18
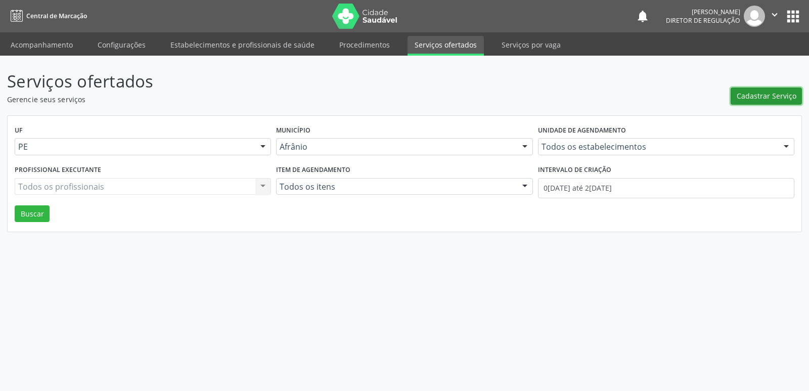
click at [762, 97] on span "Cadastrar Serviço" at bounding box center [767, 96] width 60 height 11
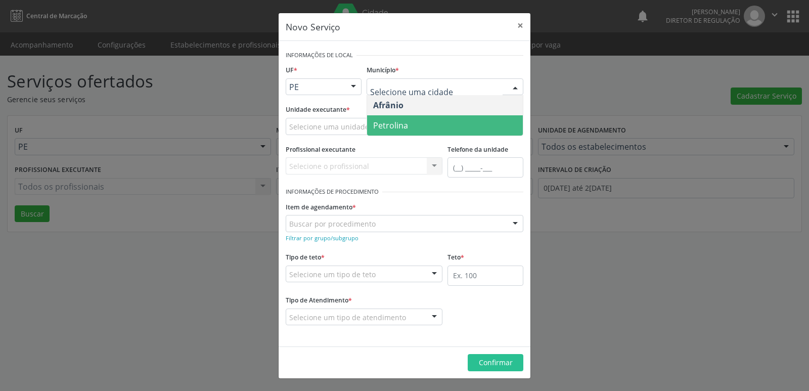
click at [424, 128] on span "Petrolina" at bounding box center [445, 125] width 156 height 20
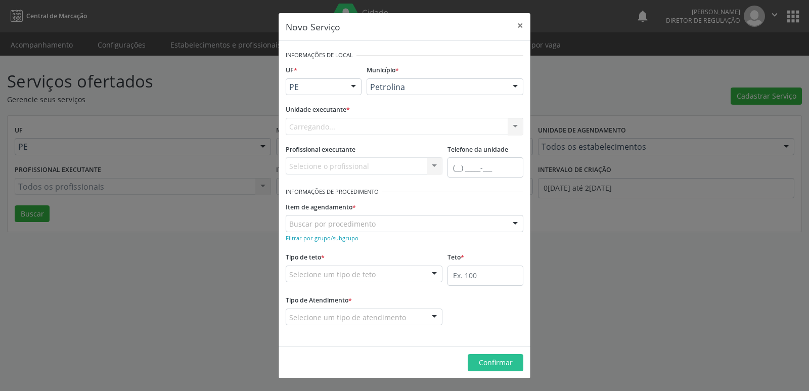
click at [383, 122] on div "Carregando... Academia da Saude de Afranio Academia da Saude do Bairro [PERSON_…" at bounding box center [405, 126] width 238 height 17
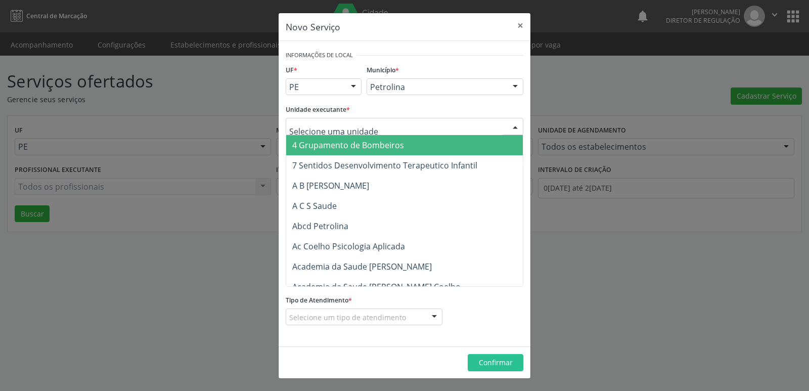
click at [383, 122] on div at bounding box center [405, 126] width 238 height 17
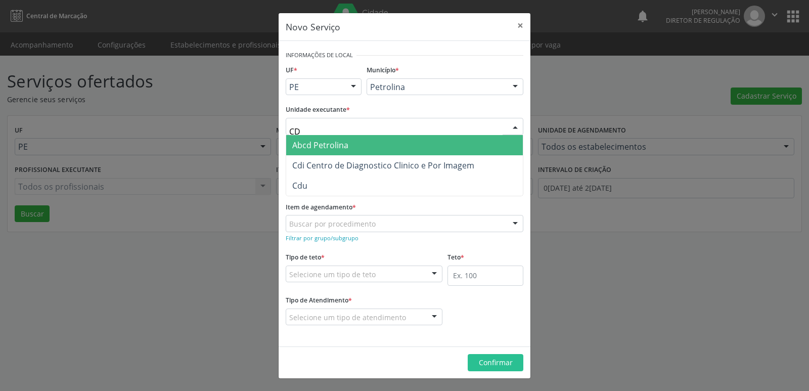
type input "CDI"
click at [351, 144] on span "Cdi Centro de Diagnostico Clinico e Por Imagem" at bounding box center [383, 145] width 182 height 11
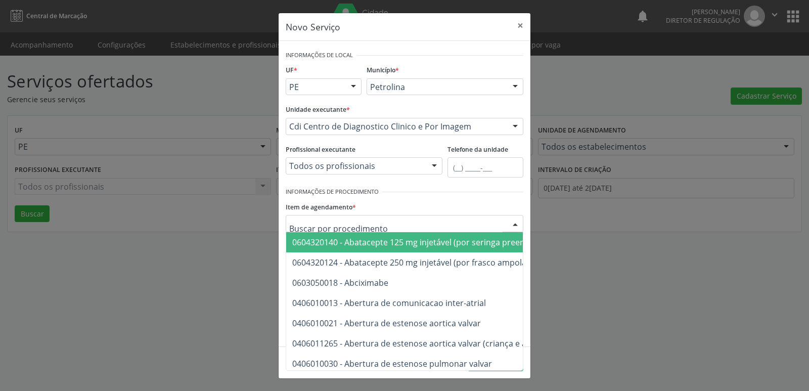
click at [371, 219] on input "text" at bounding box center [395, 229] width 213 height 20
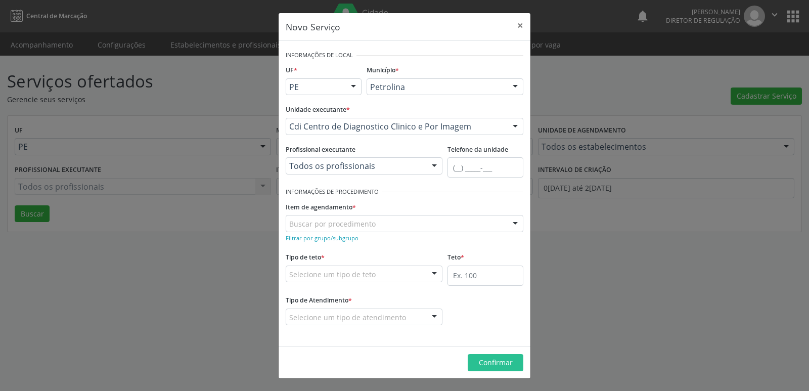
click at [569, 306] on div "Novo Serviço × Informações de Local UF * PE BA PE Nenhum resultado encontrado p…" at bounding box center [404, 195] width 809 height 391
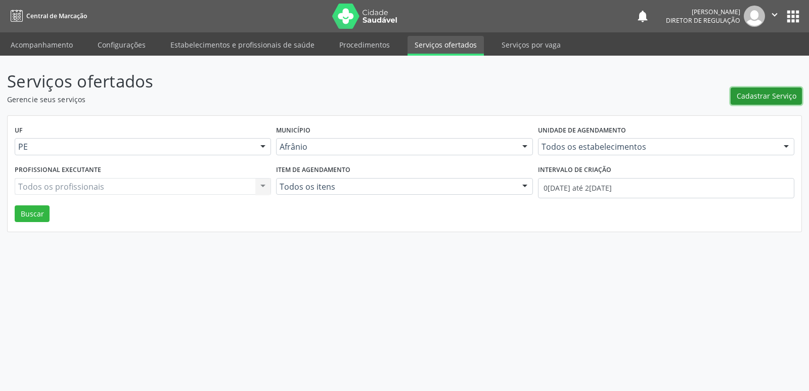
click at [747, 96] on span "Cadastrar Serviço" at bounding box center [767, 96] width 60 height 11
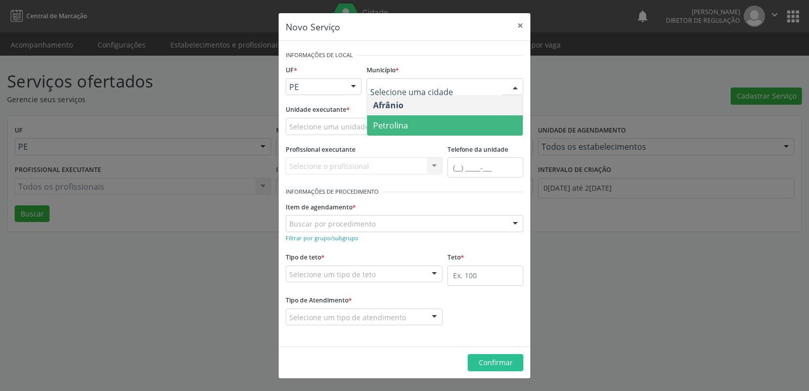
click at [405, 127] on span "Petrolina" at bounding box center [390, 125] width 35 height 11
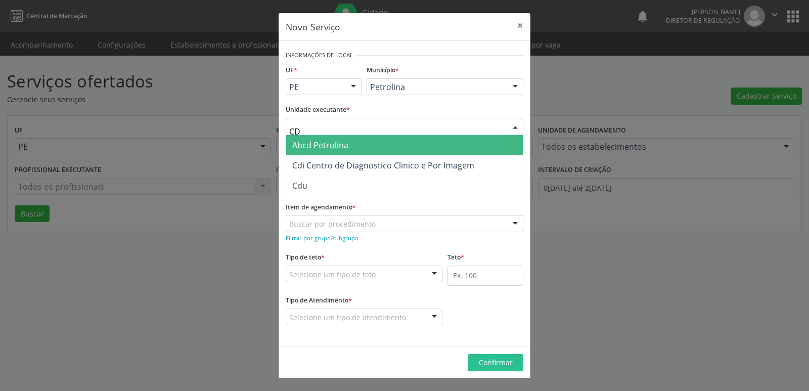
type input "CDI"
click at [367, 147] on span "Cdi Centro de Diagnostico Clinico e Por Imagem" at bounding box center [383, 145] width 182 height 11
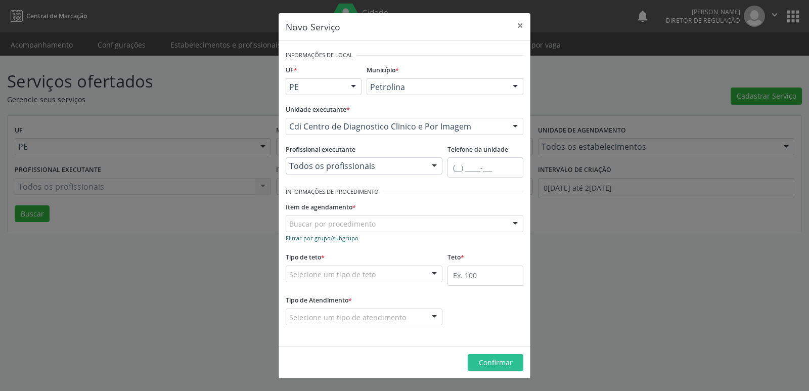
click at [344, 238] on small "Filtrar por grupo/subgrupo" at bounding box center [322, 238] width 73 height 8
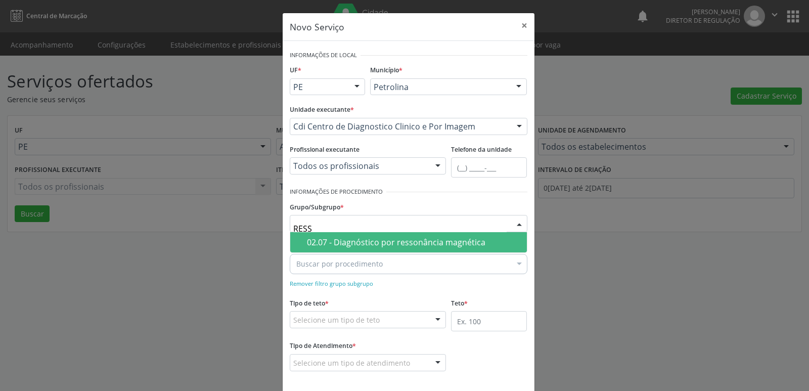
type input "RESSO"
click at [354, 241] on div "02.07 - Diagnóstico por ressonância magnética" at bounding box center [414, 242] width 214 height 8
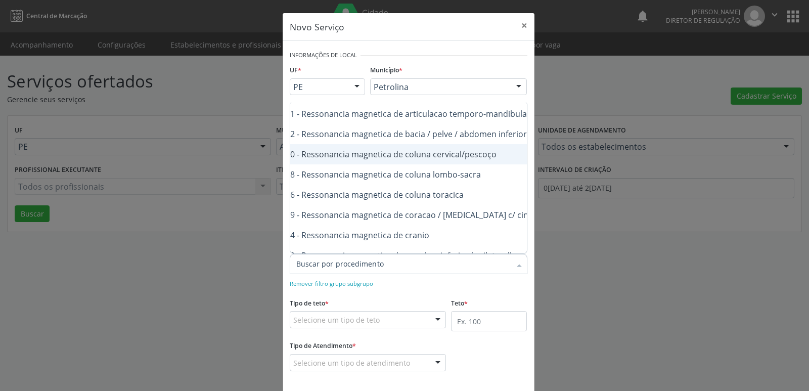
scroll to position [101, 61]
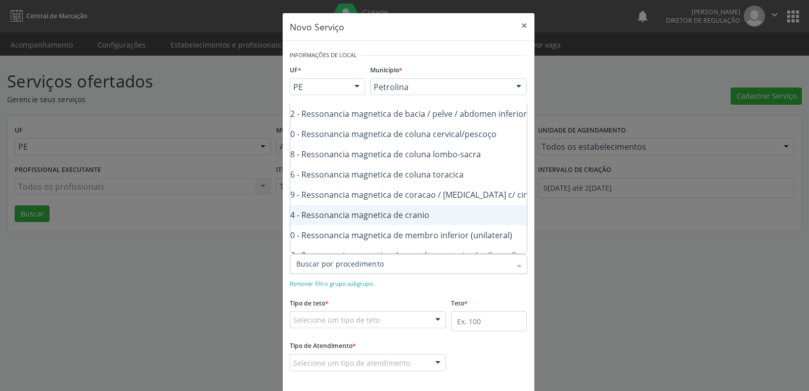
click at [431, 214] on div "0207010064 - Ressonancia magnetica de cranio" at bounding box center [402, 215] width 333 height 8
checkbox cranio "true"
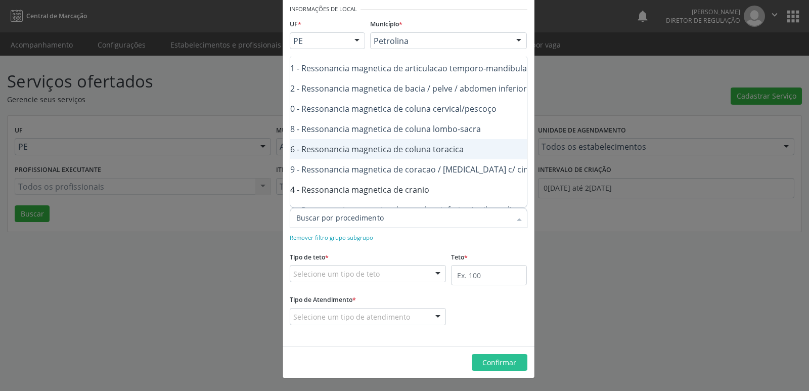
scroll to position [30, 61]
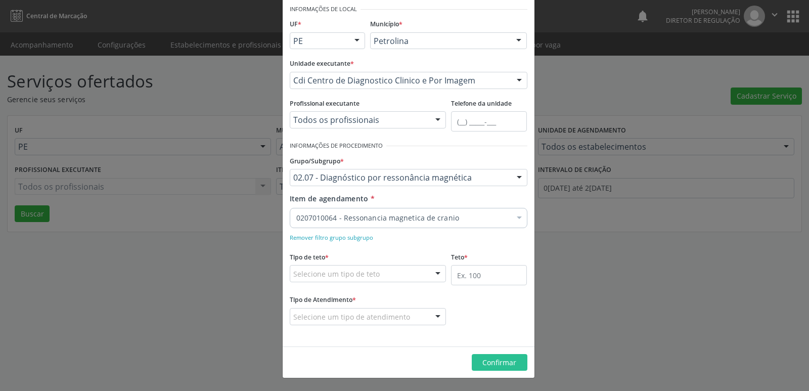
checkbox cranio "true"
checkbox lombo-sacra "false"
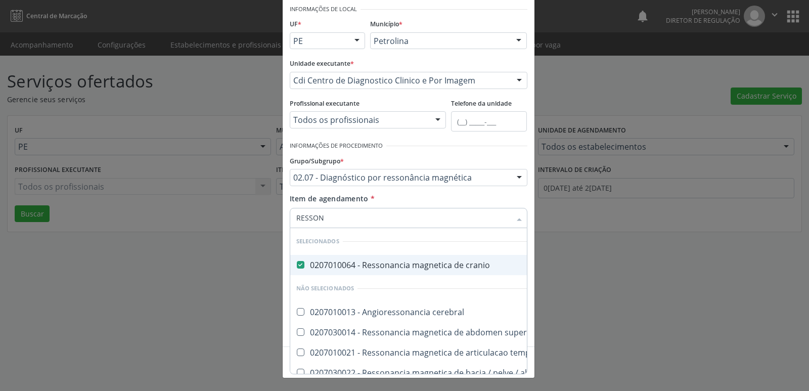
type input "RESSONA"
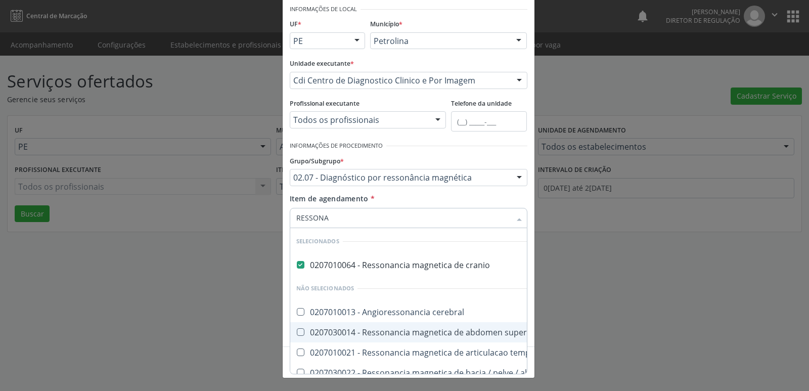
scroll to position [101, 0]
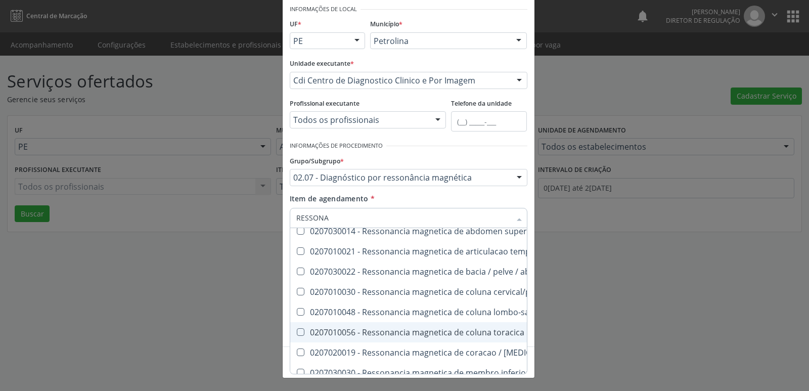
click at [487, 333] on div "0207010056 - Ressonancia magnetica de coluna toracica" at bounding box center [462, 332] width 333 height 8
checkbox toracica "false"
click at [468, 148] on div at bounding box center [457, 146] width 141 height 15
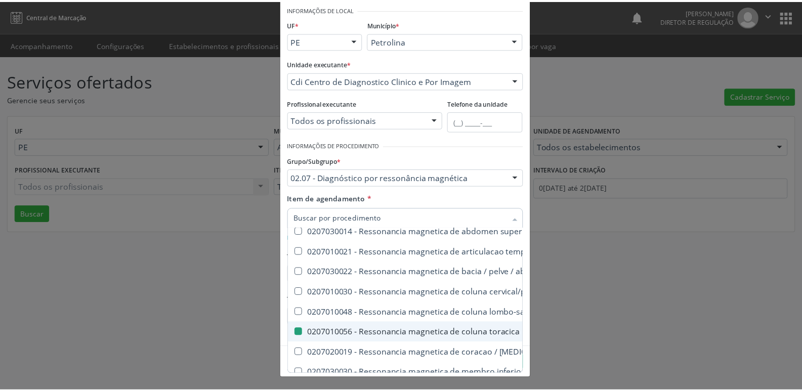
scroll to position [0, 0]
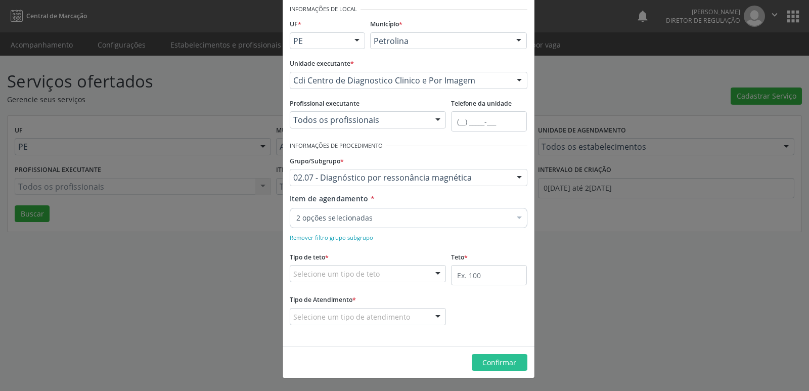
click at [391, 271] on div "Selecione um tipo de teto" at bounding box center [368, 273] width 157 height 17
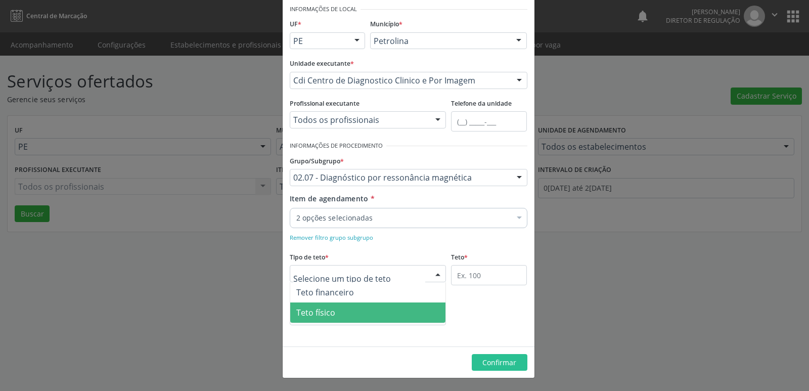
drag, startPoint x: 377, startPoint y: 315, endPoint x: 398, endPoint y: 307, distance: 22.3
click at [378, 315] on span "Teto físico" at bounding box center [368, 313] width 156 height 20
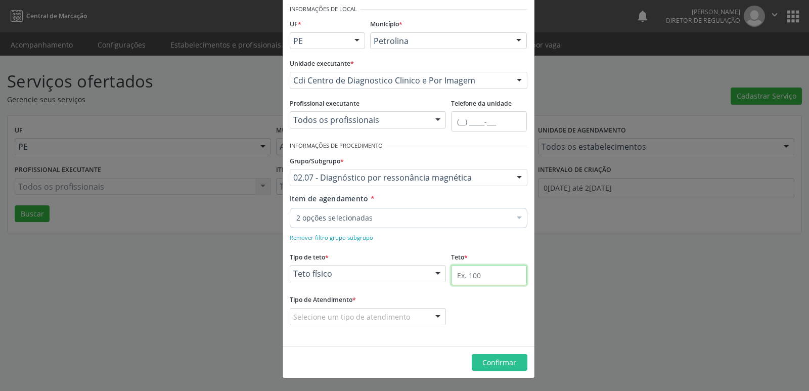
click at [477, 275] on input "text" at bounding box center [489, 275] width 76 height 20
type input "1"
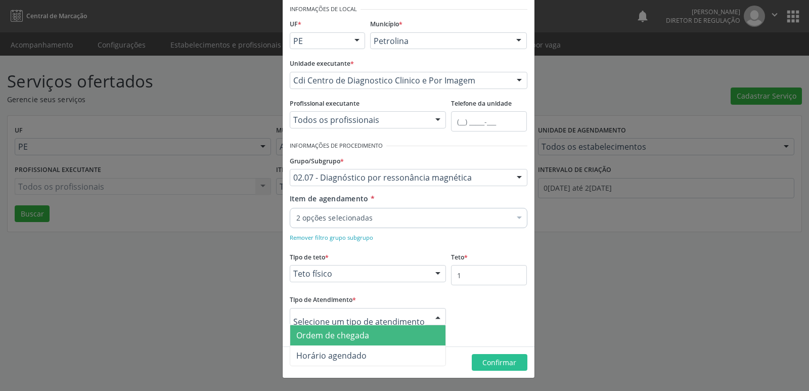
click at [408, 314] on div at bounding box center [368, 316] width 157 height 17
click at [398, 336] on span "Ordem de chegada" at bounding box center [368, 335] width 156 height 20
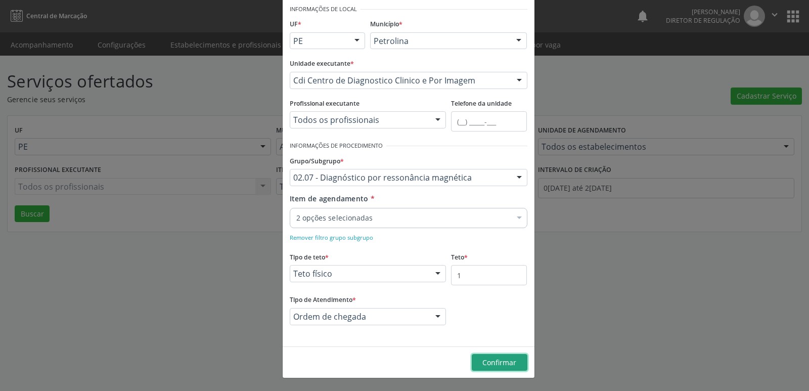
click at [505, 363] on span "Confirmar" at bounding box center [500, 363] width 34 height 10
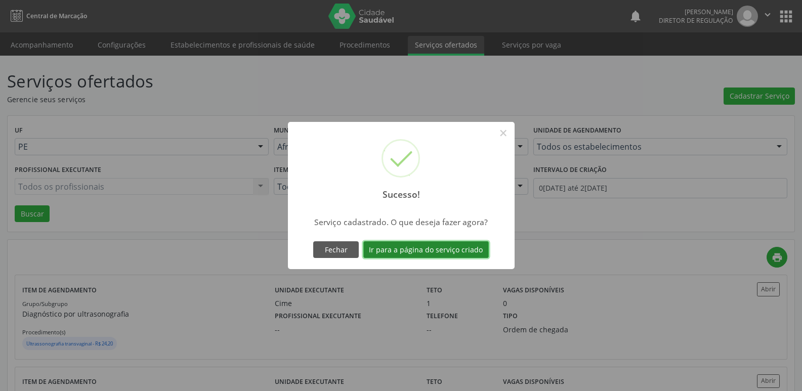
click at [446, 249] on button "Ir para a página do serviço criado" at bounding box center [425, 249] width 125 height 17
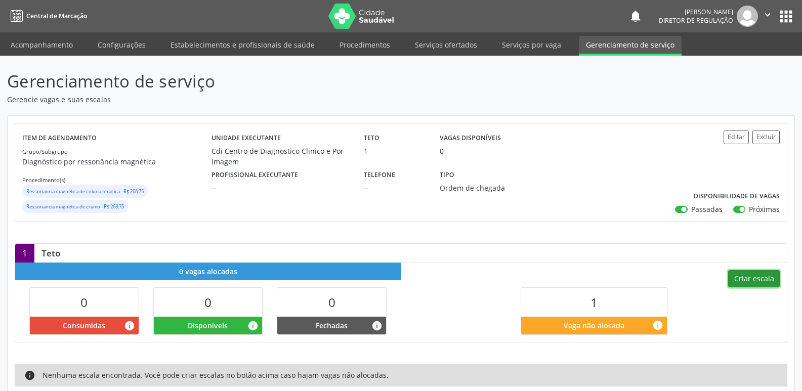
click at [770, 274] on button "Criar escala" at bounding box center [754, 278] width 52 height 17
select select "8"
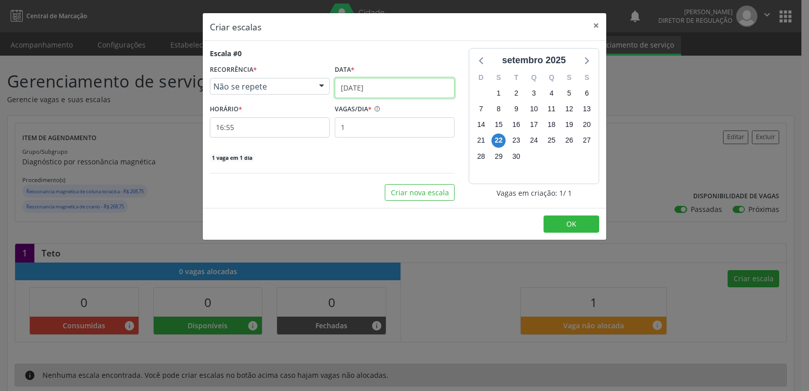
click at [433, 82] on input "[DATE]" at bounding box center [395, 88] width 120 height 20
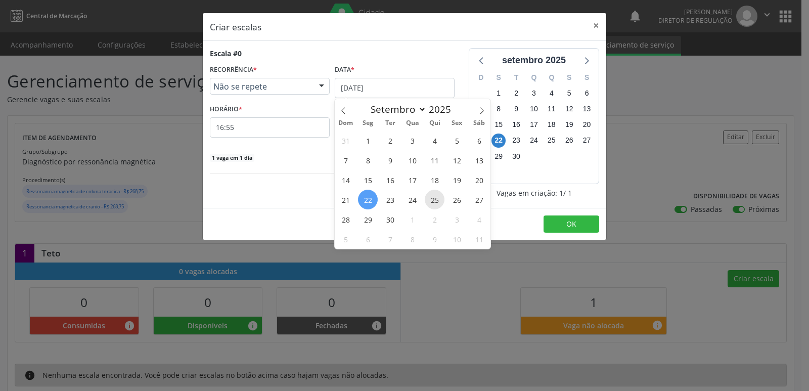
click at [434, 201] on span "25" at bounding box center [435, 200] width 20 height 20
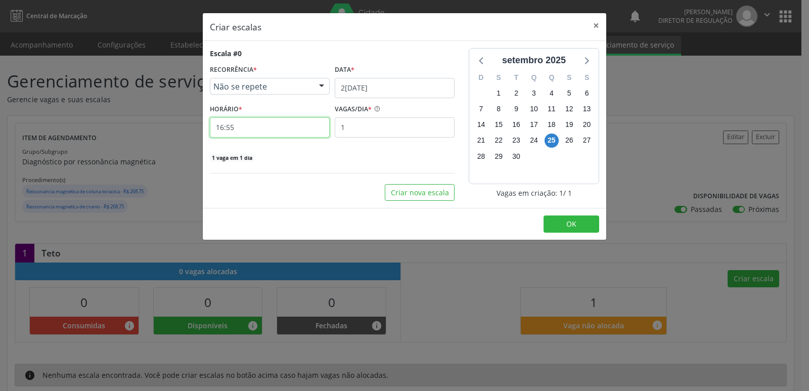
click at [262, 127] on input "16:55" at bounding box center [270, 127] width 120 height 20
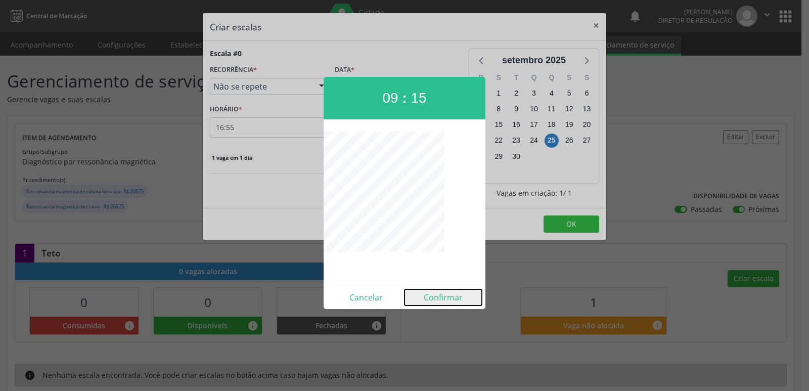
click at [453, 299] on button "Confirmar" at bounding box center [443, 297] width 77 height 16
type input "09:15"
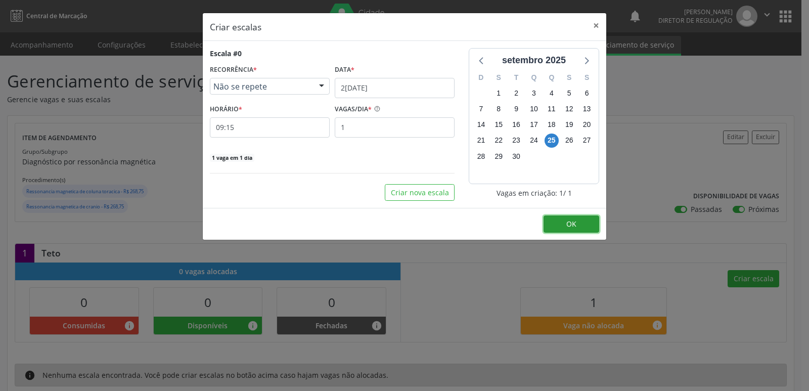
click at [574, 229] on button "OK" at bounding box center [572, 224] width 56 height 17
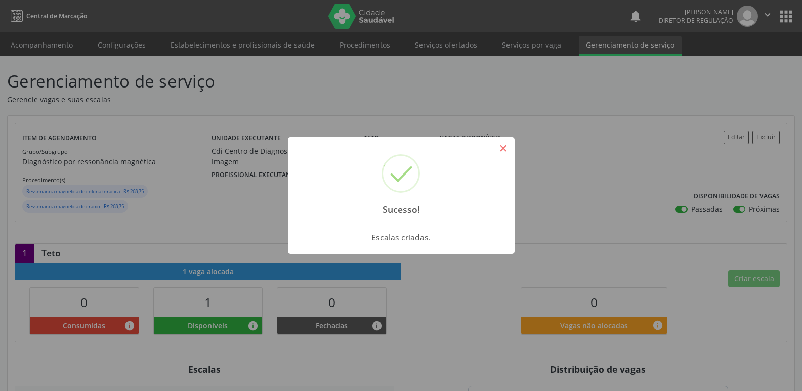
click at [504, 149] on button "×" at bounding box center [503, 148] width 17 height 17
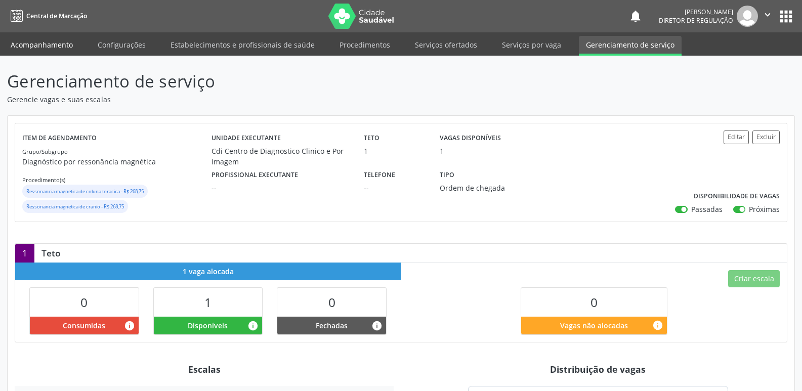
click at [70, 42] on link "Acompanhamento" at bounding box center [42, 45] width 76 height 18
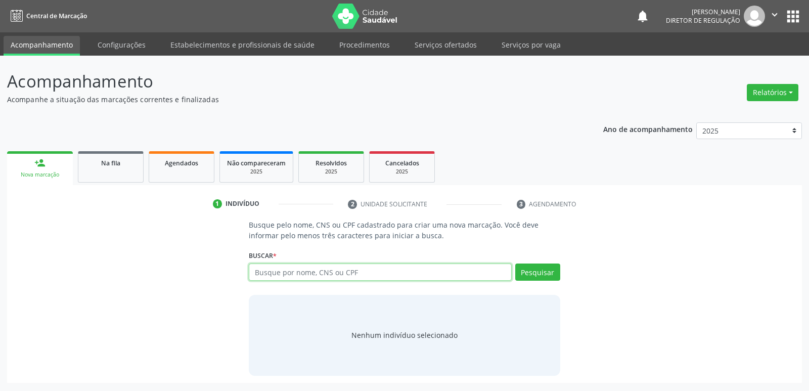
click at [272, 271] on input "text" at bounding box center [380, 272] width 263 height 17
type input "706103536192060"
click at [547, 272] on button "Pesquisar" at bounding box center [538, 272] width 45 height 17
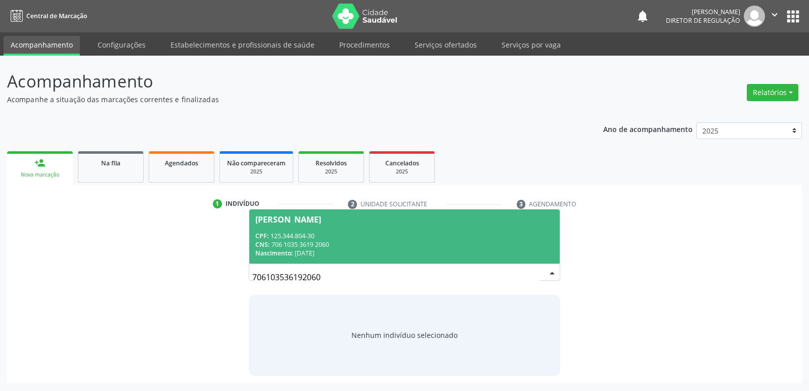
click at [348, 234] on div "CPF: 125.344.804-30" at bounding box center [404, 236] width 298 height 9
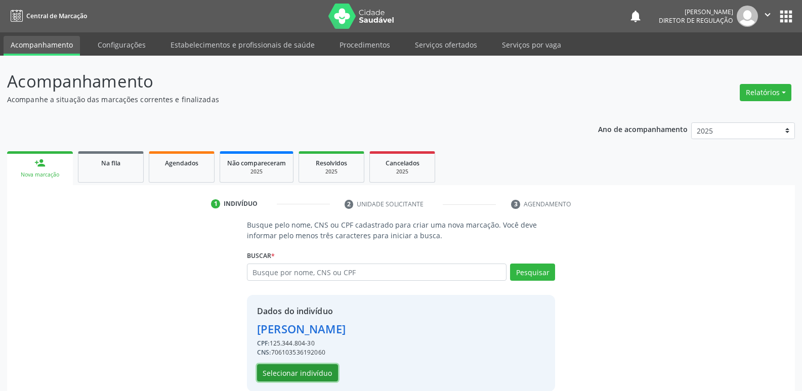
click at [314, 372] on button "Selecionar indivíduo" at bounding box center [297, 372] width 81 height 17
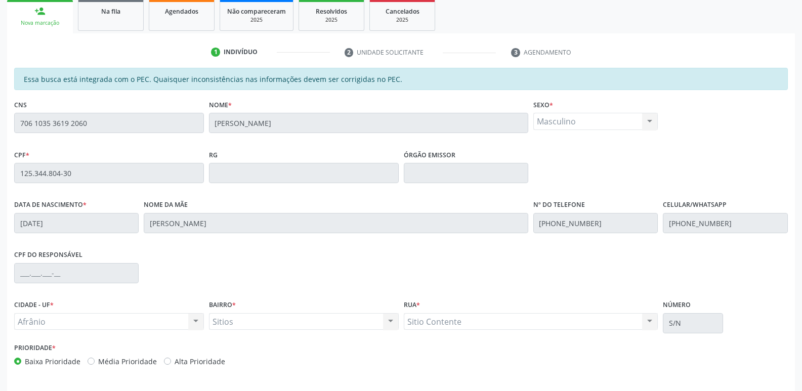
scroll to position [187, 0]
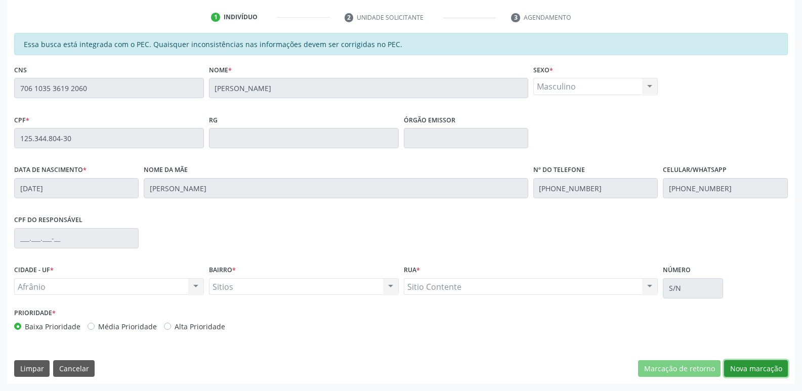
click at [744, 368] on button "Nova marcação" at bounding box center [756, 368] width 64 height 17
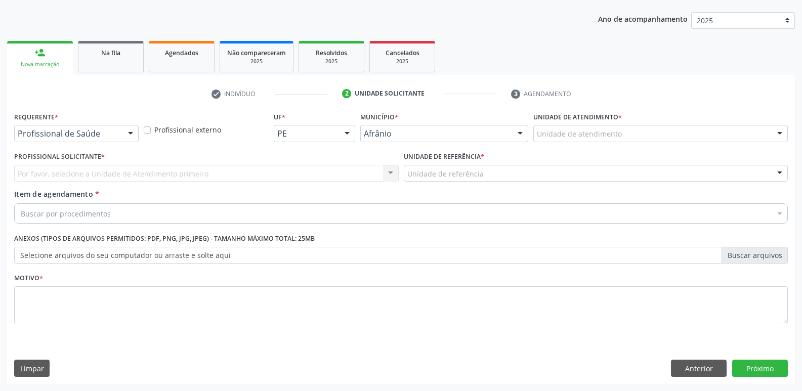
click at [652, 126] on div "Unidade de atendimento" at bounding box center [660, 133] width 254 height 17
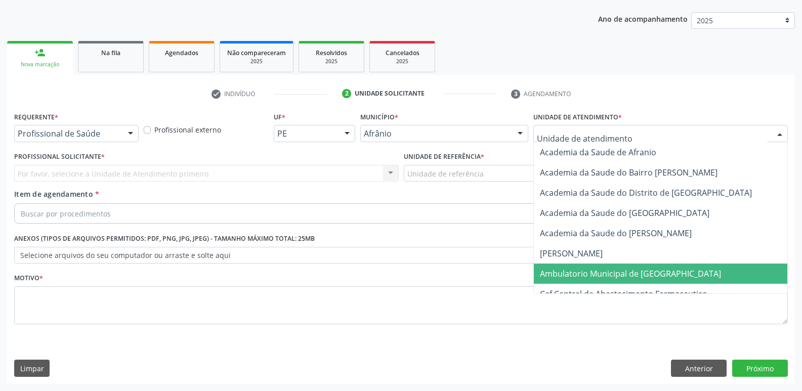
click at [635, 276] on span "Ambulatorio Municipal de [GEOGRAPHIC_DATA]" at bounding box center [630, 273] width 181 height 11
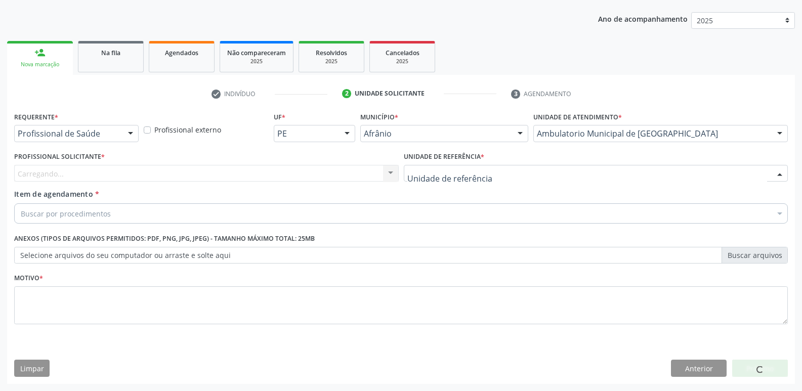
click at [481, 165] on div at bounding box center [596, 173] width 385 height 17
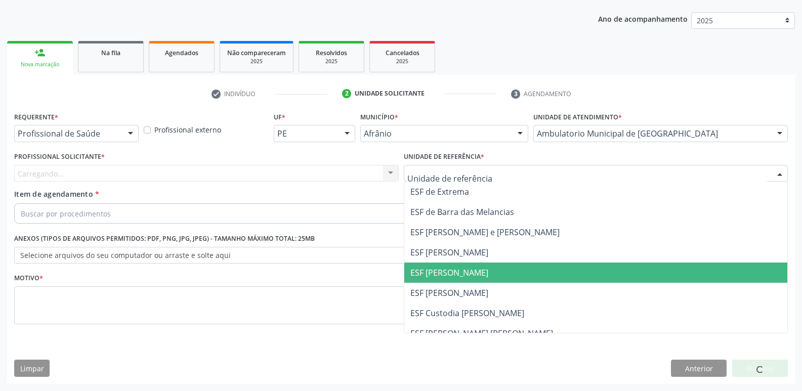
click at [480, 271] on span "ESF [PERSON_NAME]" at bounding box center [595, 273] width 383 height 20
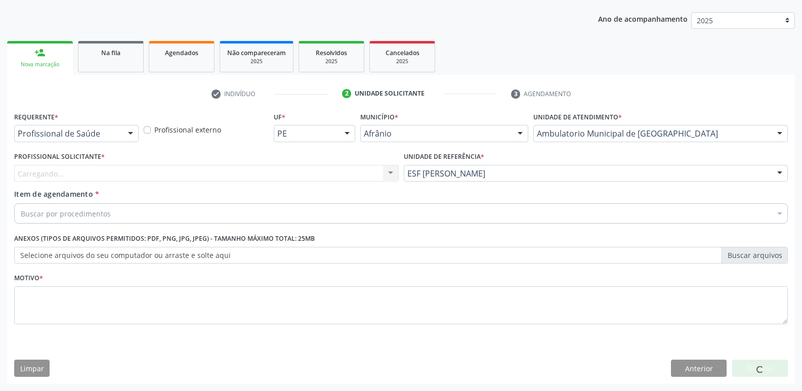
click at [351, 173] on div "Carregando... Nenhum resultado encontrado para: " " Não há nenhuma opção para s…" at bounding box center [206, 173] width 385 height 17
click at [280, 173] on div "Profissional solicitante" at bounding box center [206, 173] width 385 height 17
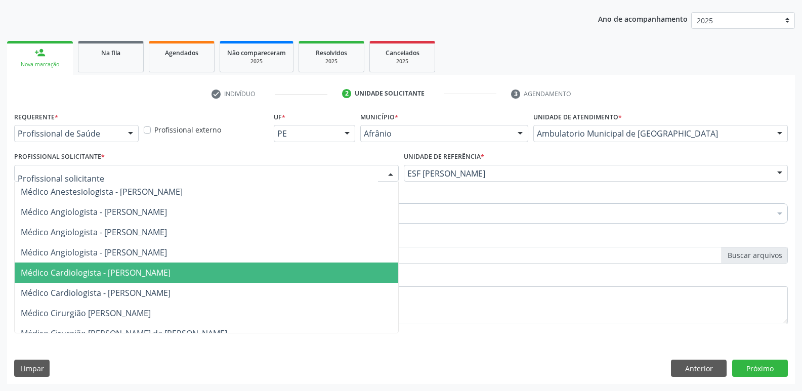
click at [271, 282] on span "Médico Cardiologista - [PERSON_NAME]" at bounding box center [206, 273] width 383 height 20
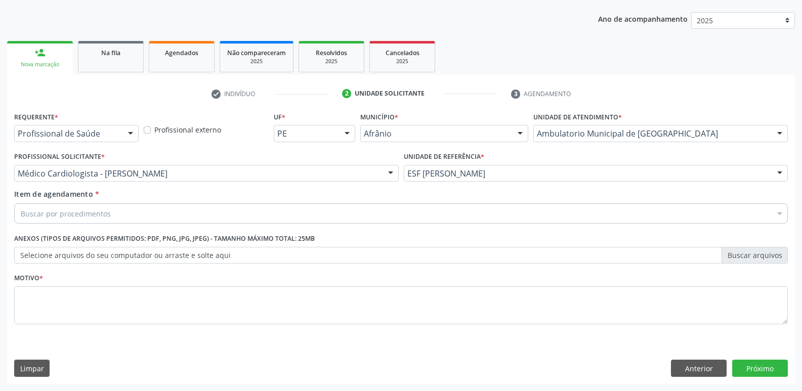
click at [174, 210] on div "Buscar por procedimentos" at bounding box center [401, 213] width 774 height 20
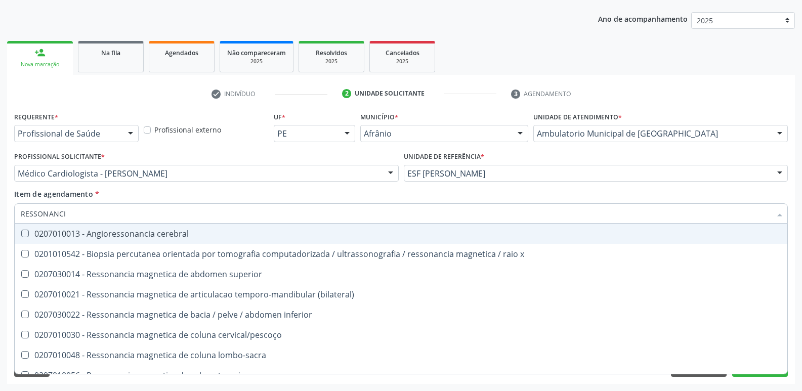
type input "RESSONANCIA"
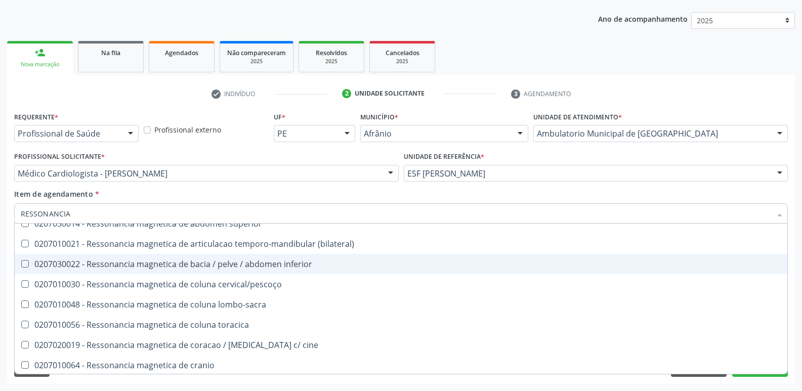
scroll to position [101, 0]
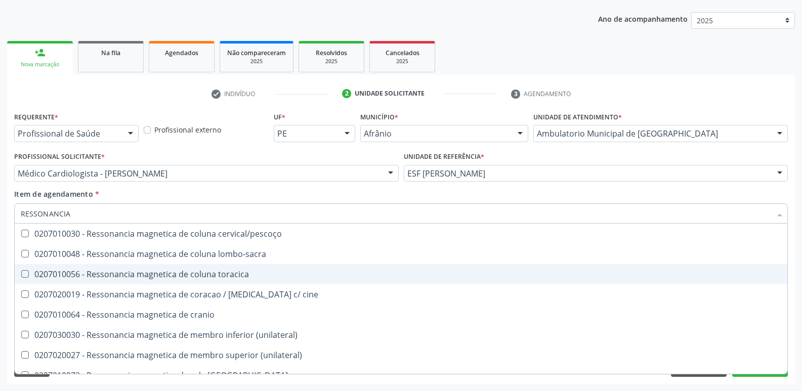
click at [249, 276] on div "0207010056 - Ressonancia magnetica de coluna toracica" at bounding box center [401, 274] width 760 height 8
checkbox toracica "true"
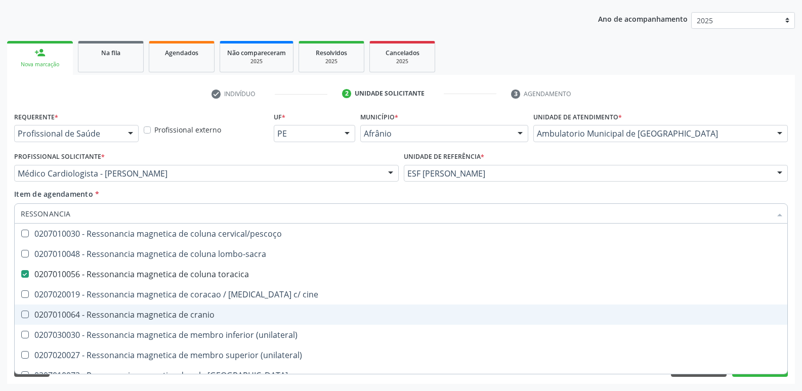
click at [238, 315] on div "0207010064 - Ressonancia magnetica de cranio" at bounding box center [401, 315] width 760 height 8
checkbox cranio "true"
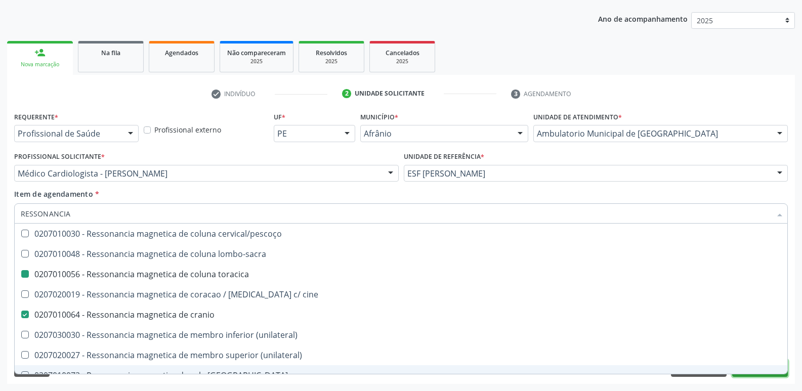
click at [743, 376] on button "Próximo" at bounding box center [760, 368] width 56 height 17
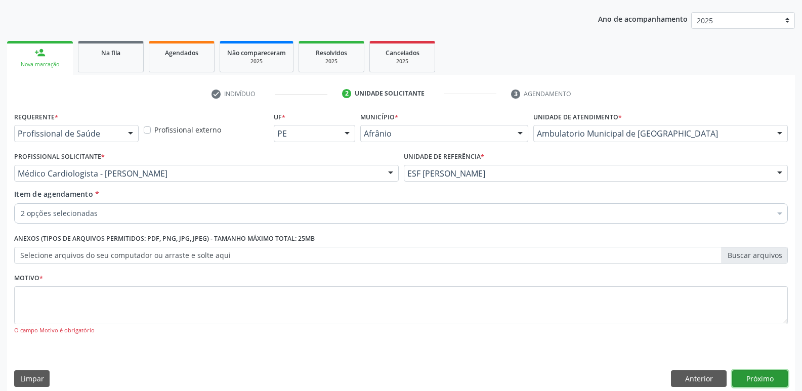
scroll to position [0, 0]
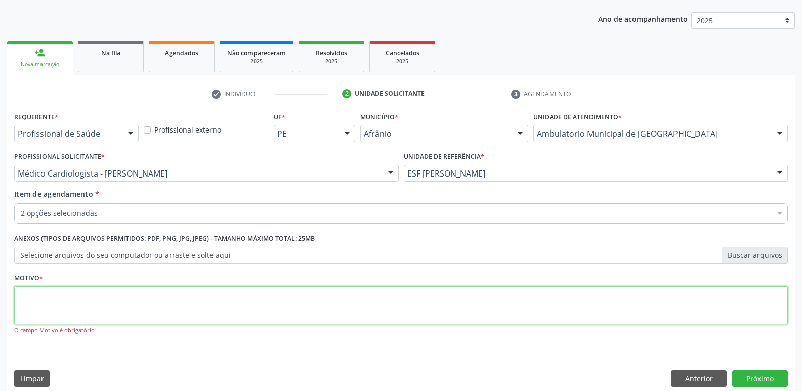
click at [475, 289] on textarea at bounding box center [401, 305] width 774 height 38
type textarea "*"
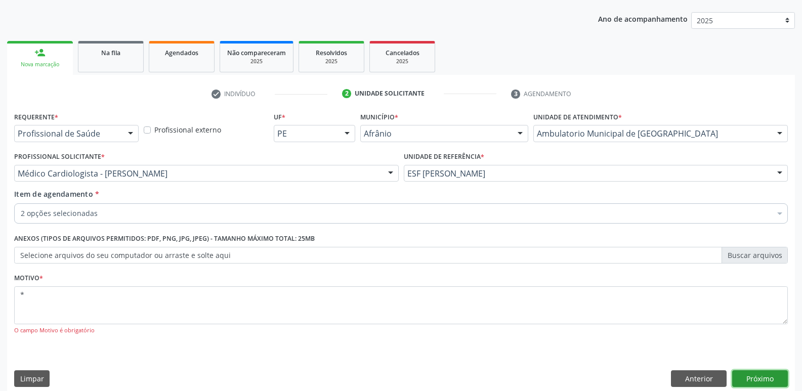
click at [760, 374] on button "Próximo" at bounding box center [760, 378] width 56 height 17
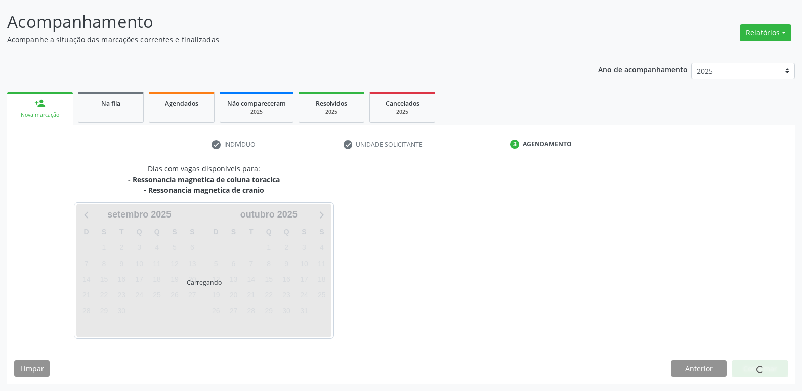
scroll to position [60, 0]
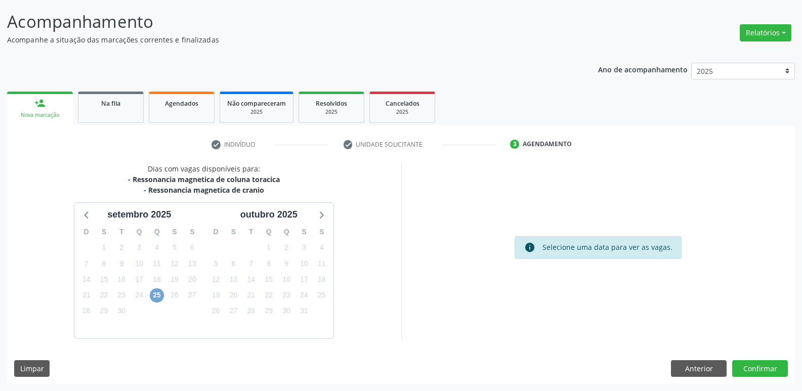
click at [157, 296] on span "25" at bounding box center [157, 295] width 14 height 14
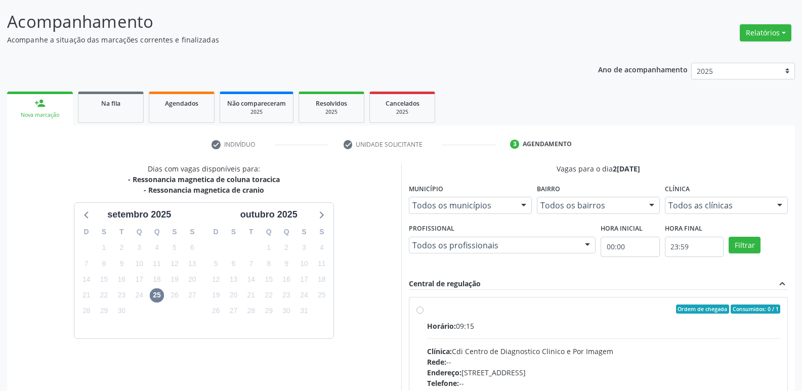
click at [439, 305] on div "Ordem de chegada Consumidos: 0 / 1" at bounding box center [604, 309] width 354 height 9
click at [423, 305] on input "Ordem de chegada Consumidos: 0 / 1 Horário: 09:15 Clínica: Cdi Centro de Diagno…" at bounding box center [419, 309] width 7 height 9
radio input "true"
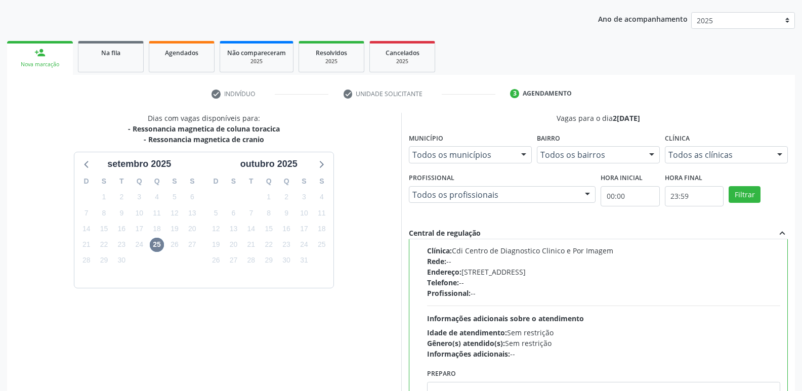
scroll to position [213, 0]
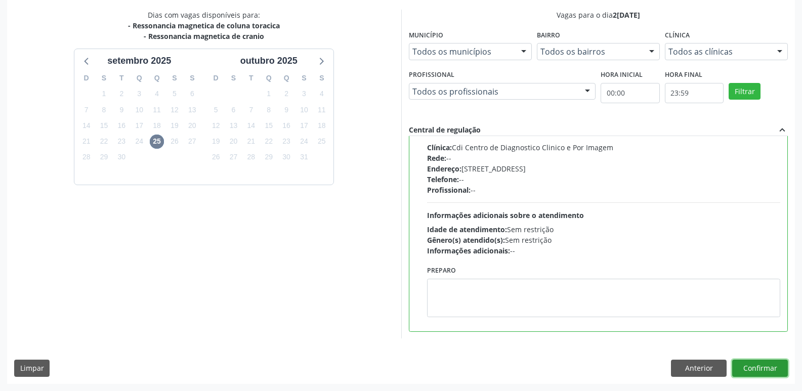
click at [766, 369] on button "Confirmar" at bounding box center [760, 368] width 56 height 17
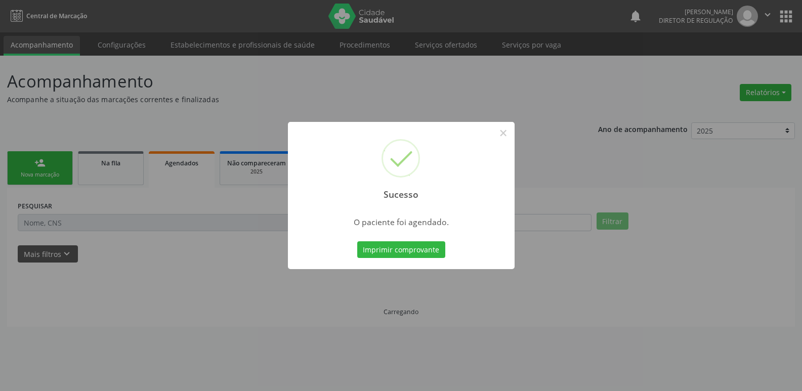
scroll to position [0, 0]
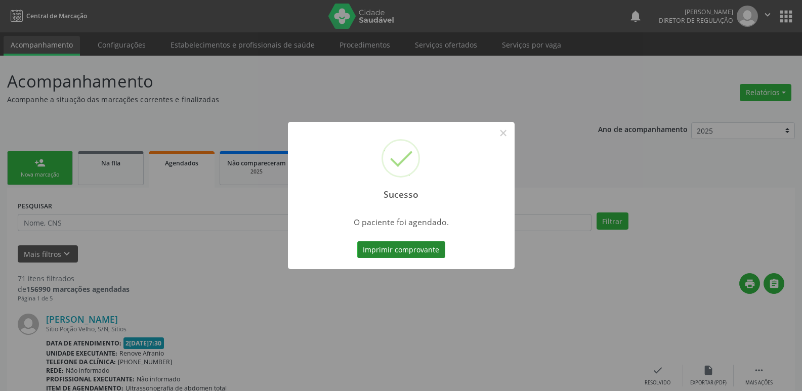
click at [429, 249] on button "Imprimir comprovante" at bounding box center [401, 249] width 88 height 17
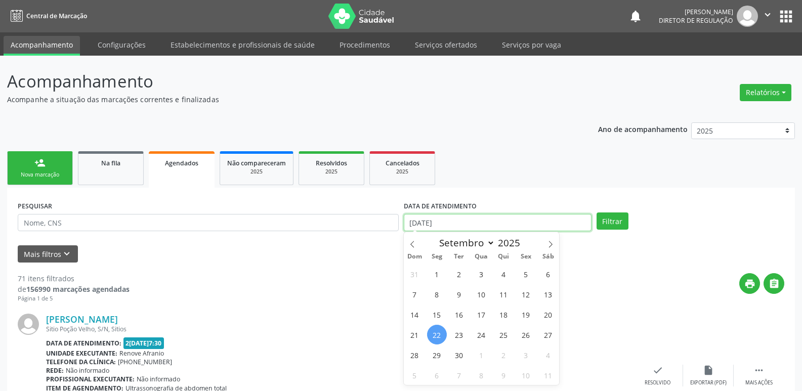
click at [474, 223] on input "[DATE]" at bounding box center [498, 222] width 188 height 17
click at [503, 337] on span "25" at bounding box center [504, 335] width 20 height 20
type input "2[DATE]"
click at [503, 337] on span "25" at bounding box center [504, 335] width 20 height 20
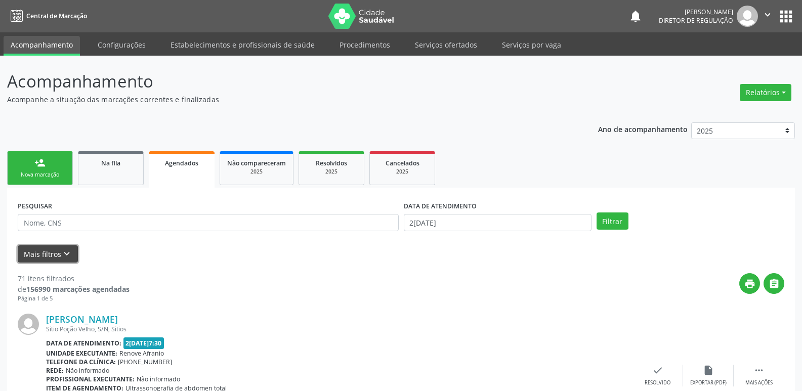
click at [64, 250] on icon "keyboard_arrow_down" at bounding box center [66, 253] width 11 height 11
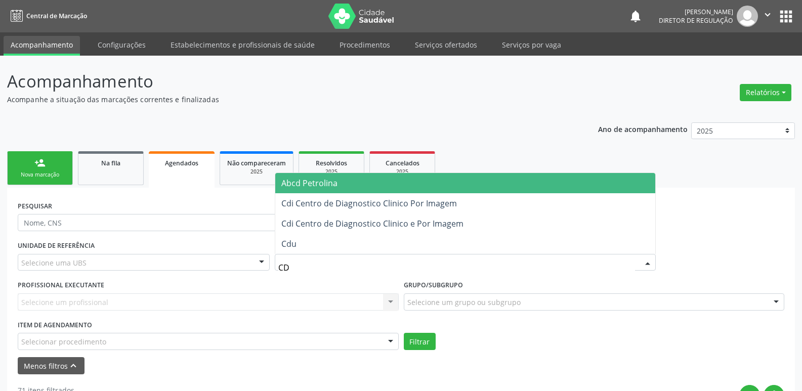
type input "CDI"
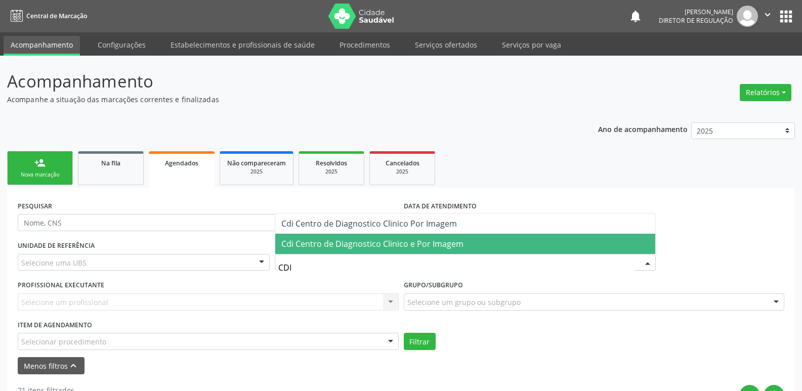
click at [351, 243] on span "Cdi Centro de Diagnostico Clinico e Por Imagem" at bounding box center [372, 243] width 182 height 11
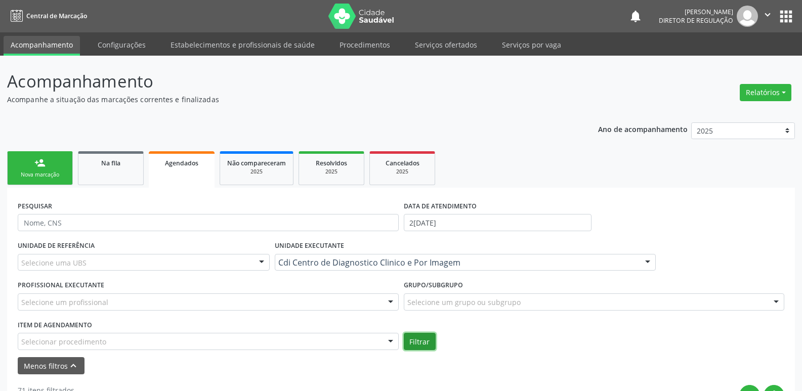
click at [412, 339] on button "Filtrar" at bounding box center [420, 341] width 32 height 17
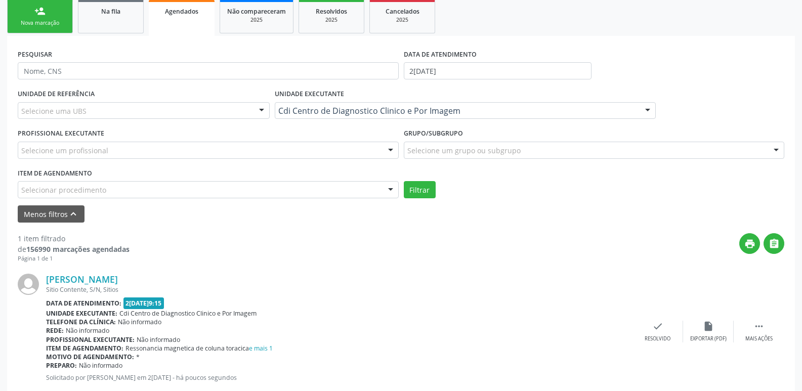
scroll to position [178, 0]
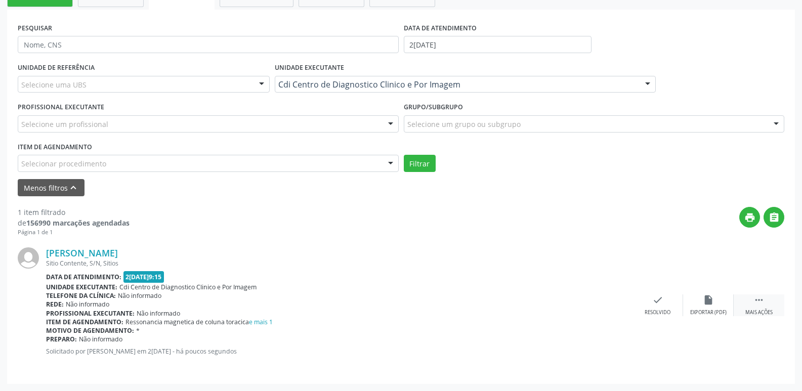
click at [758, 297] on icon "" at bounding box center [758, 299] width 11 height 11
click at [558, 302] on icon "print" at bounding box center [556, 299] width 11 height 11
